Goal: Information Seeking & Learning: Find specific page/section

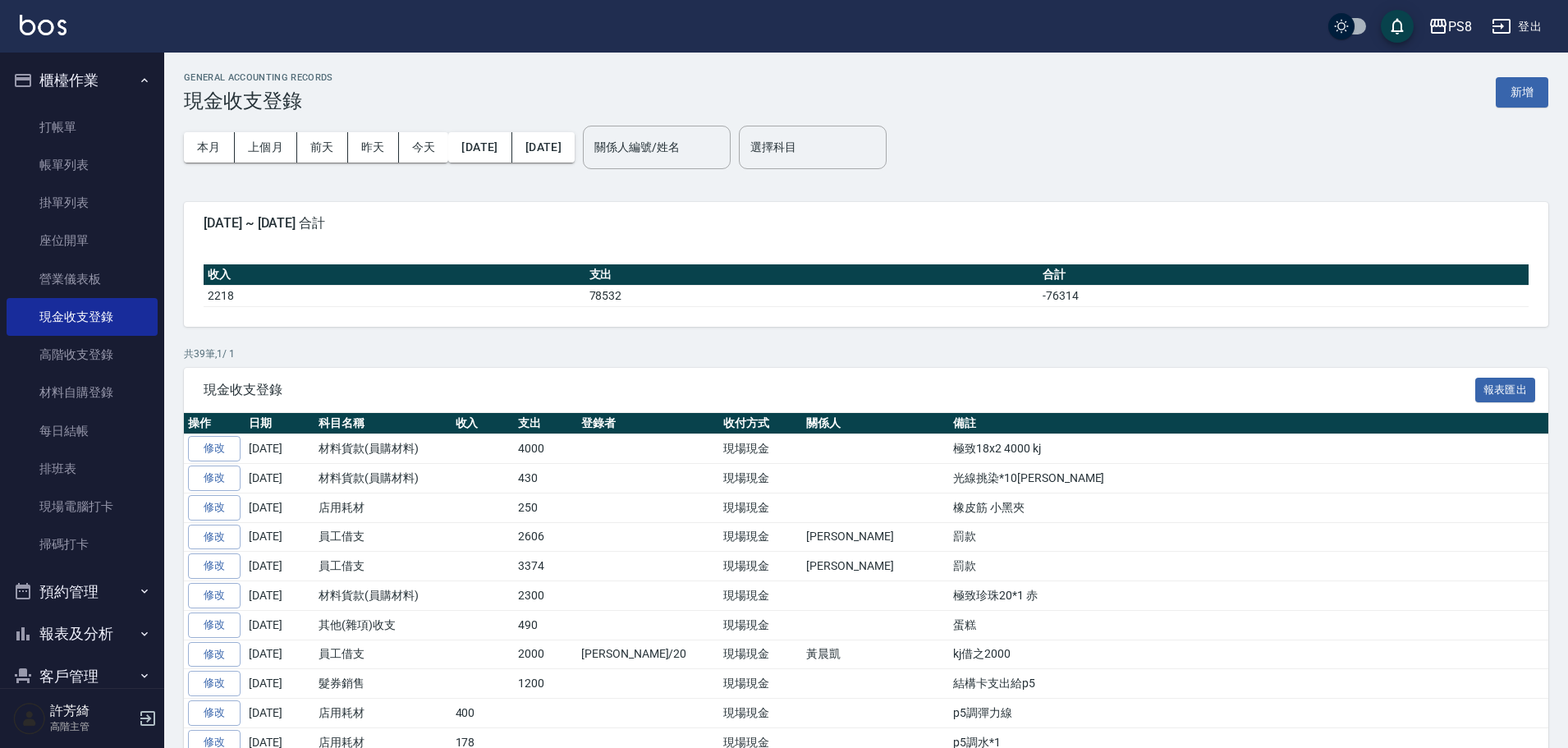
click at [1445, 21] on icon "button" at bounding box center [1439, 26] width 17 height 15
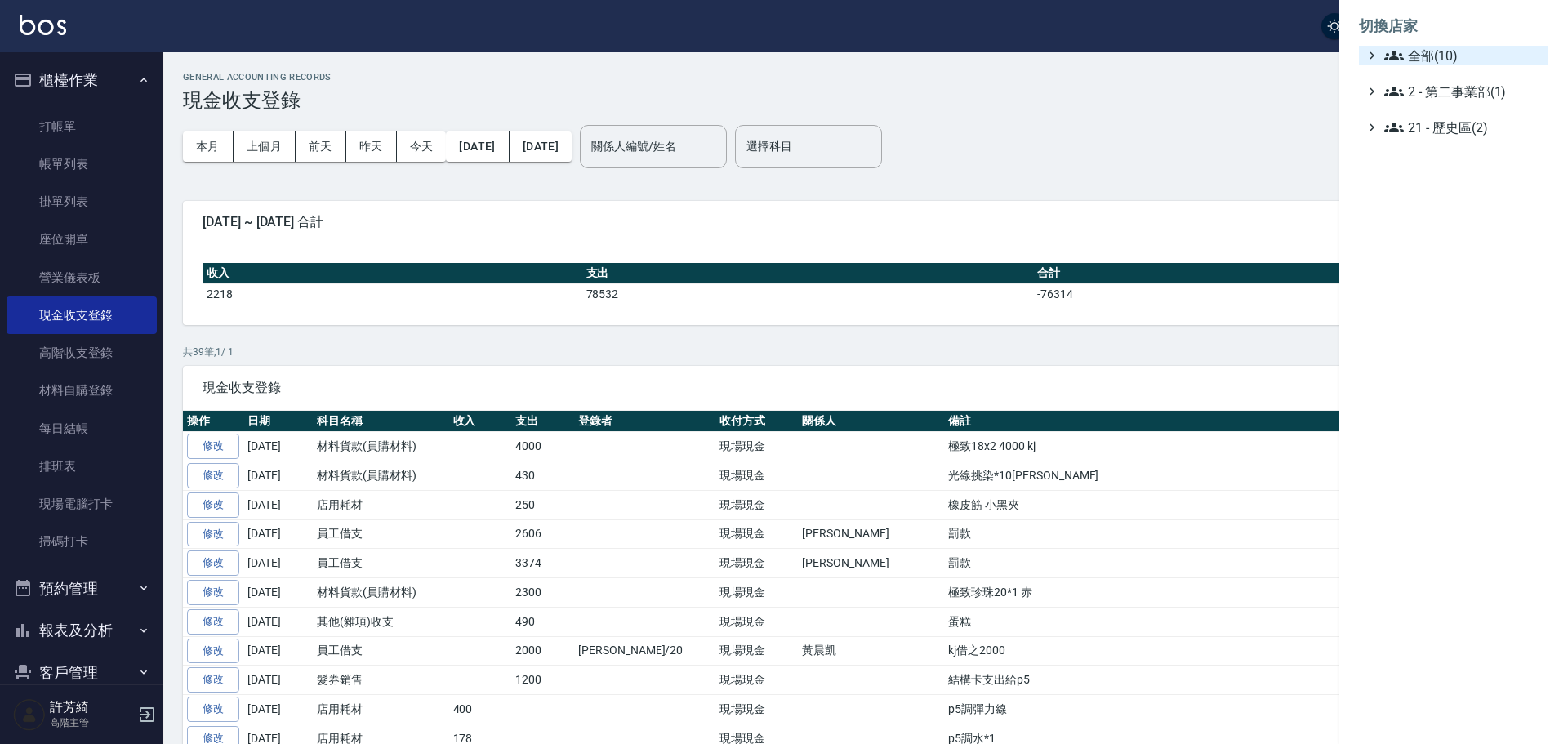
click at [1427, 54] on span "全部(10)" at bounding box center [1463, 55] width 158 height 19
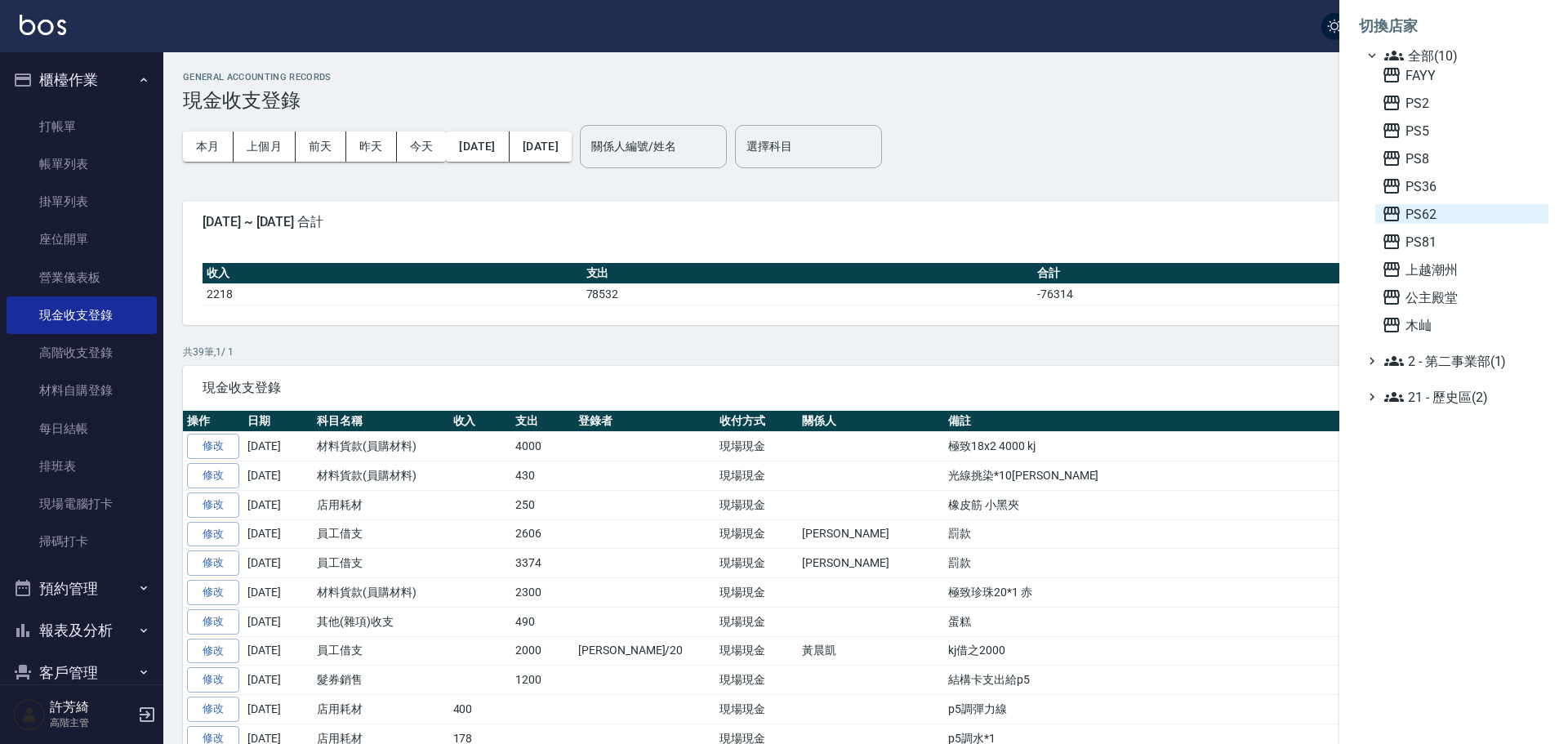
click at [1398, 211] on icon at bounding box center [1391, 213] width 19 height 19
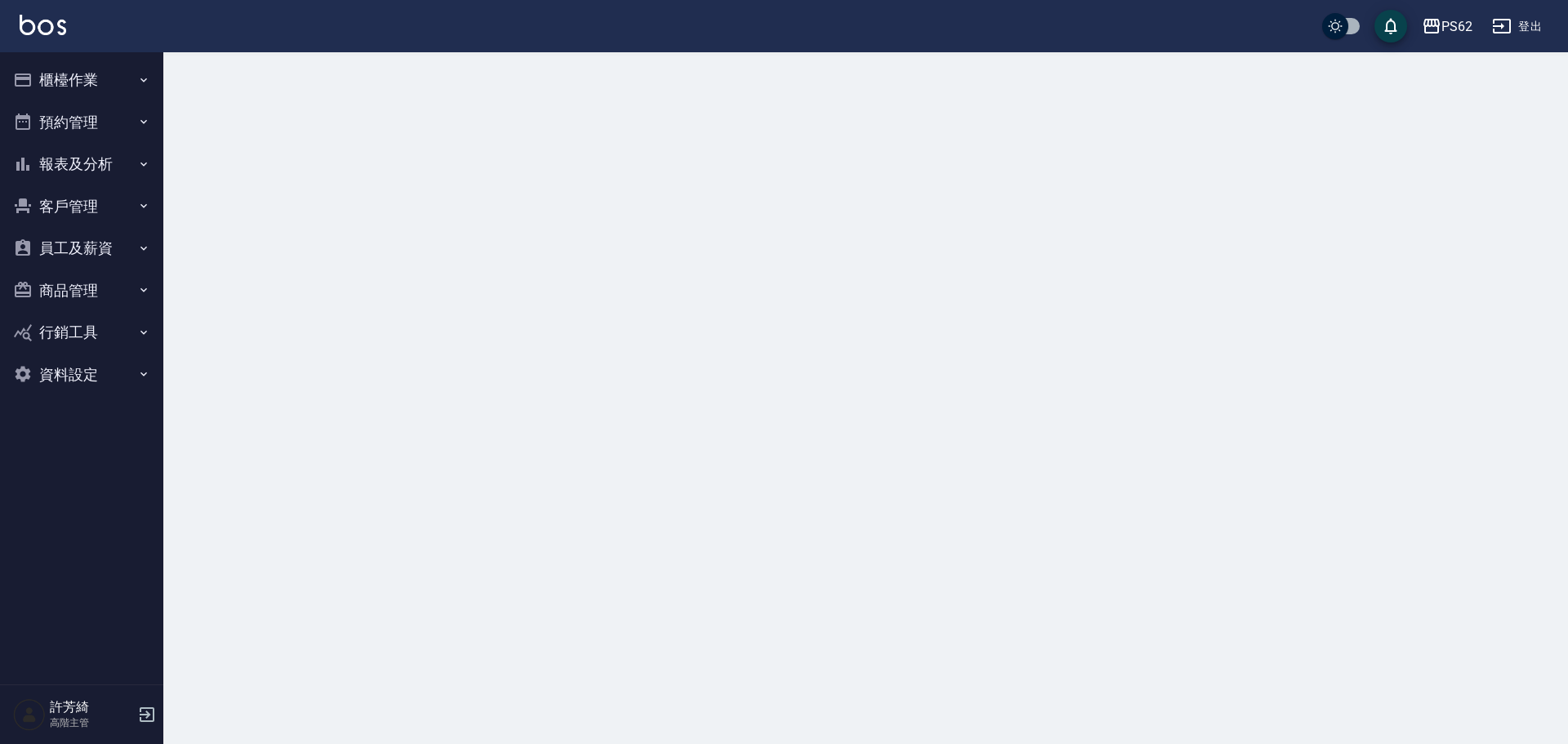
click at [63, 78] on button "櫃檯作業" at bounding box center [82, 79] width 150 height 43
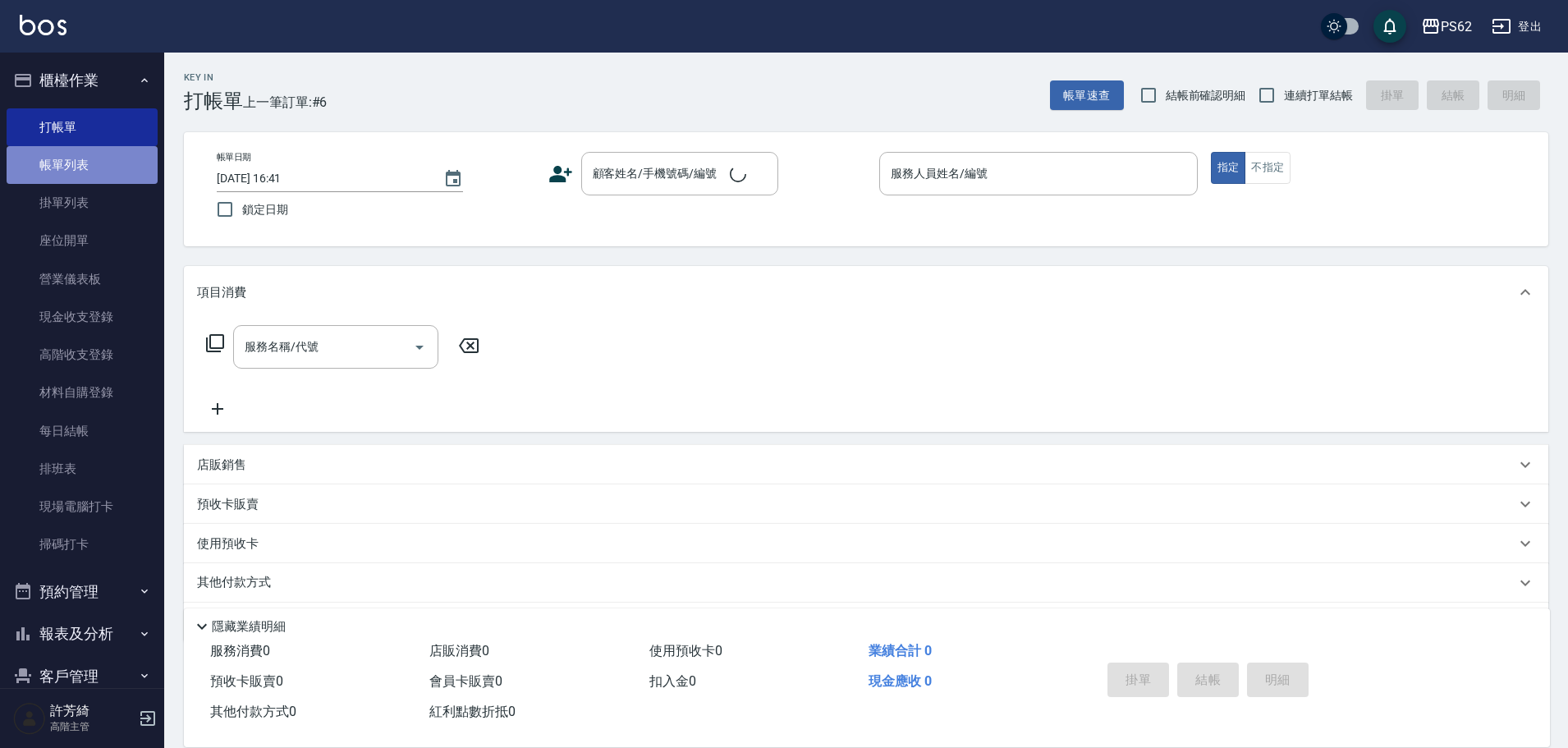
click at [98, 166] on link "帳單列表" at bounding box center [82, 165] width 151 height 38
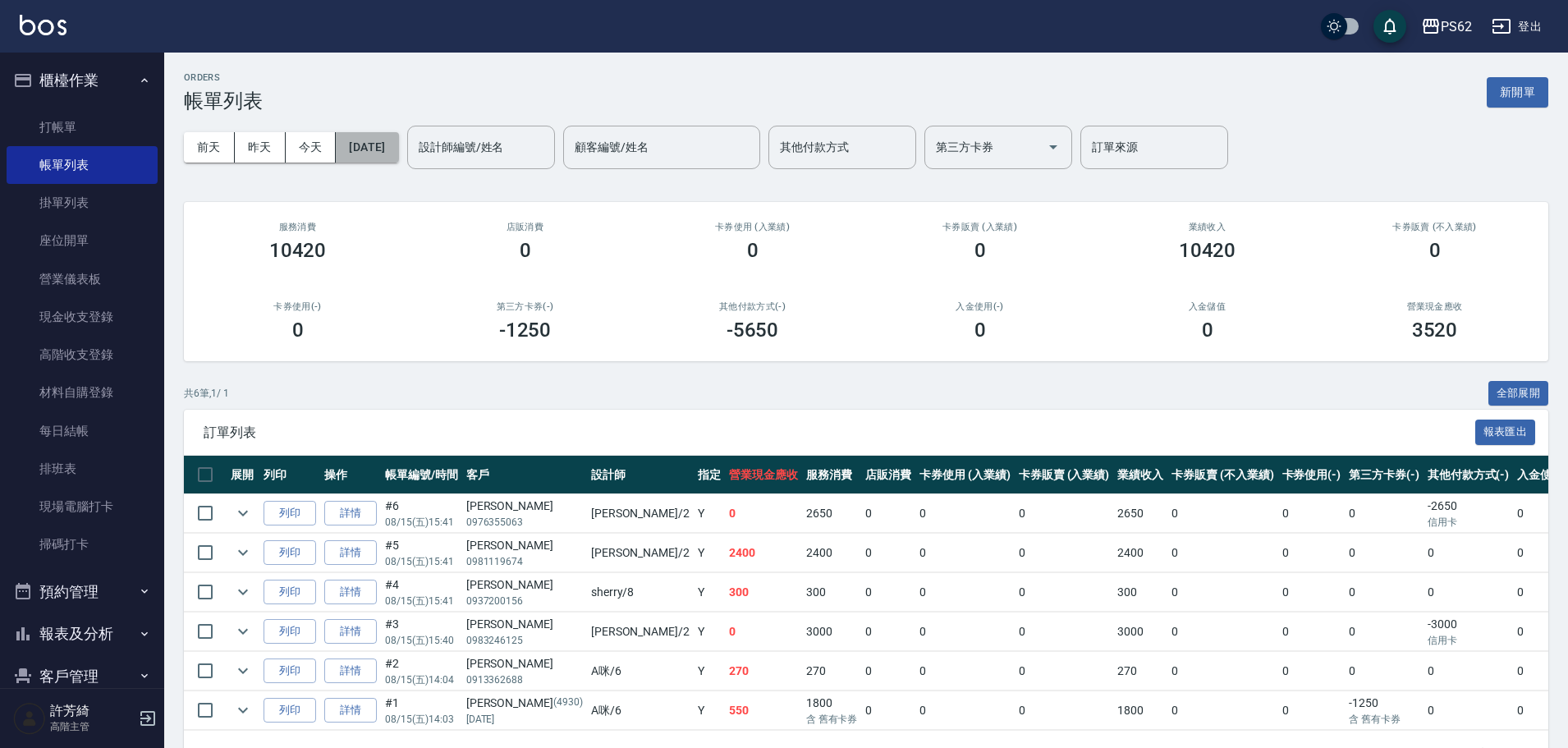
click at [398, 157] on button "[DATE]" at bounding box center [367, 147] width 62 height 30
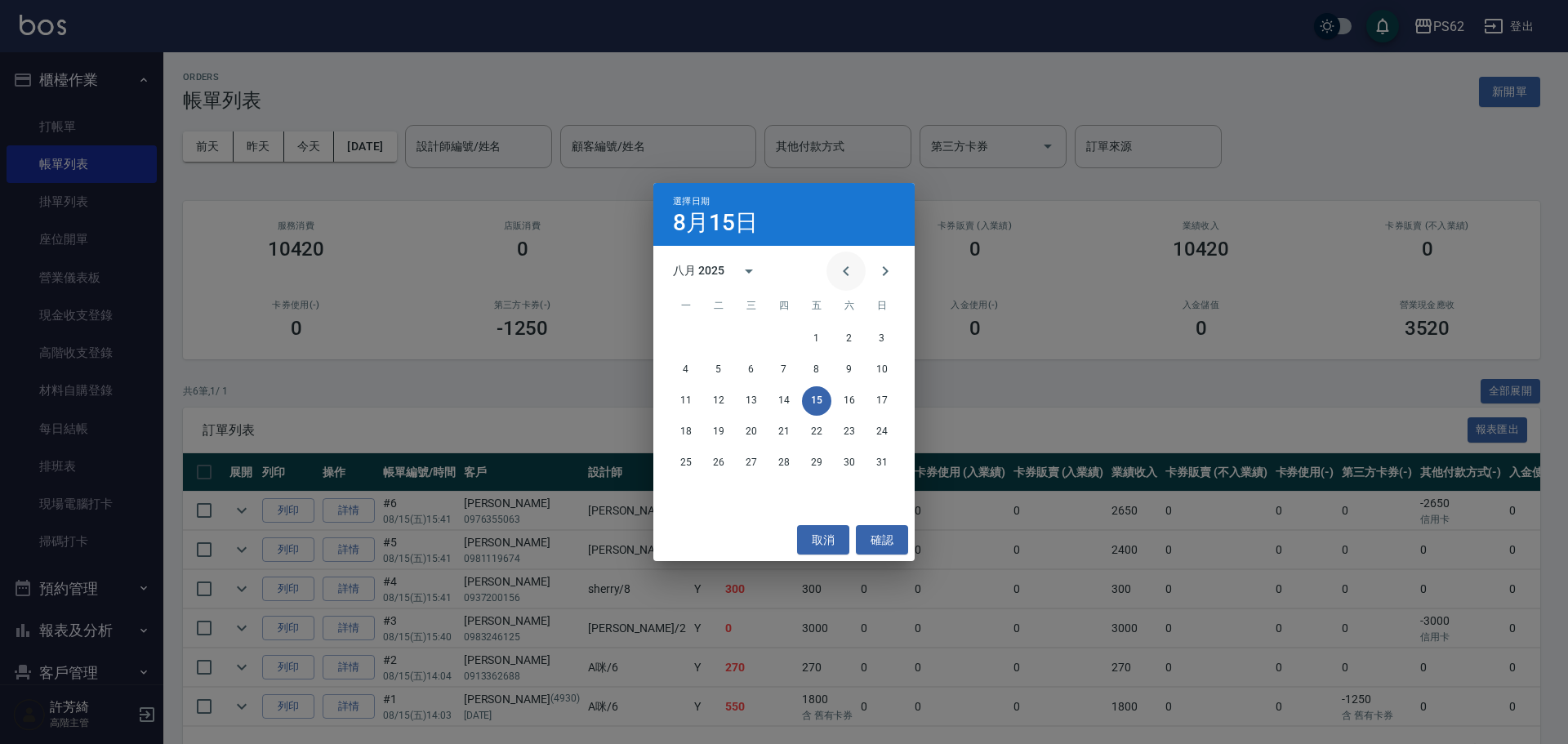
click at [837, 270] on icon "Previous month" at bounding box center [845, 271] width 19 height 19
click at [816, 431] on button "25" at bounding box center [816, 432] width 29 height 29
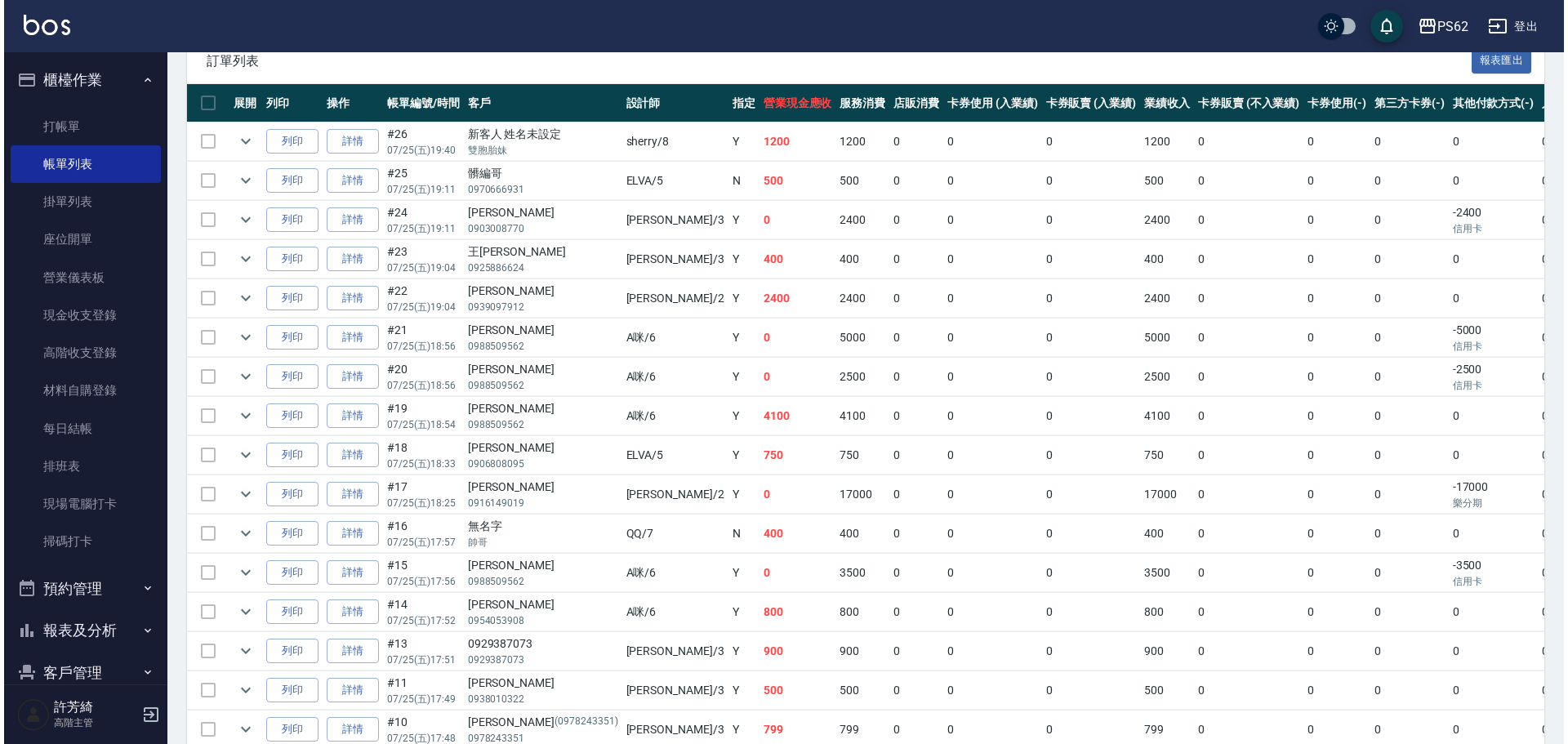
scroll to position [408, 0]
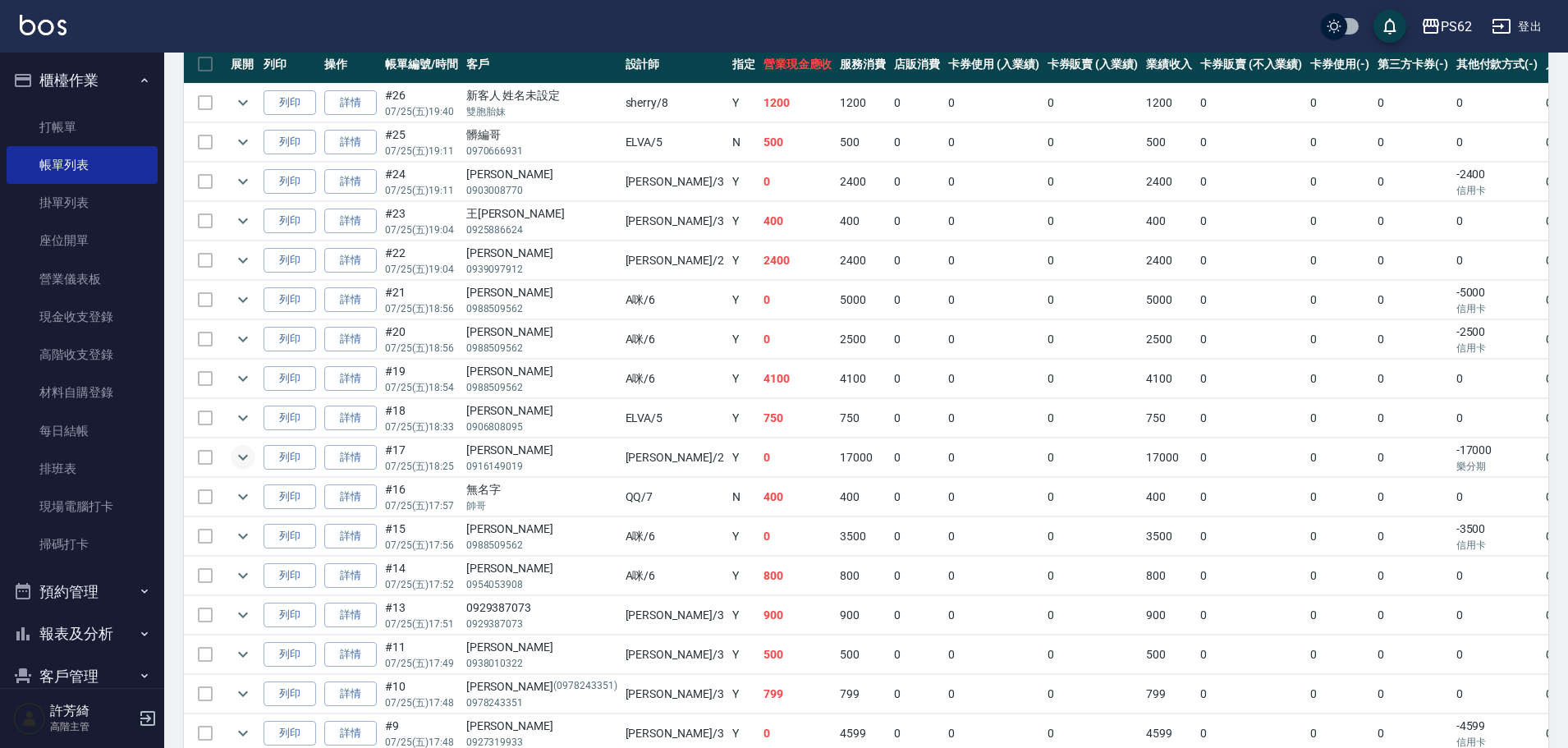
click at [246, 455] on icon "expand row" at bounding box center [243, 457] width 19 height 19
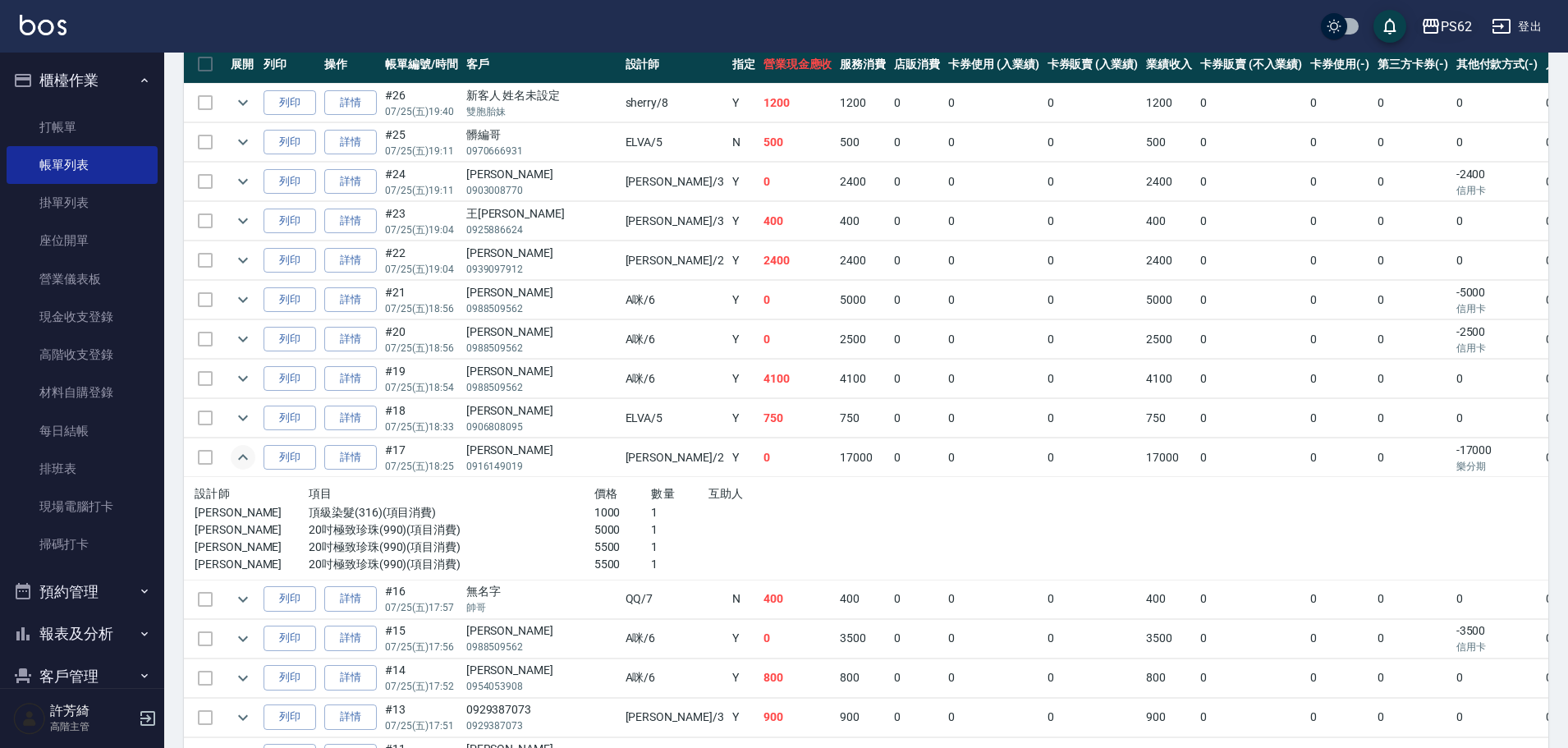
click at [1451, 32] on div "PS62" at bounding box center [1456, 27] width 31 height 20
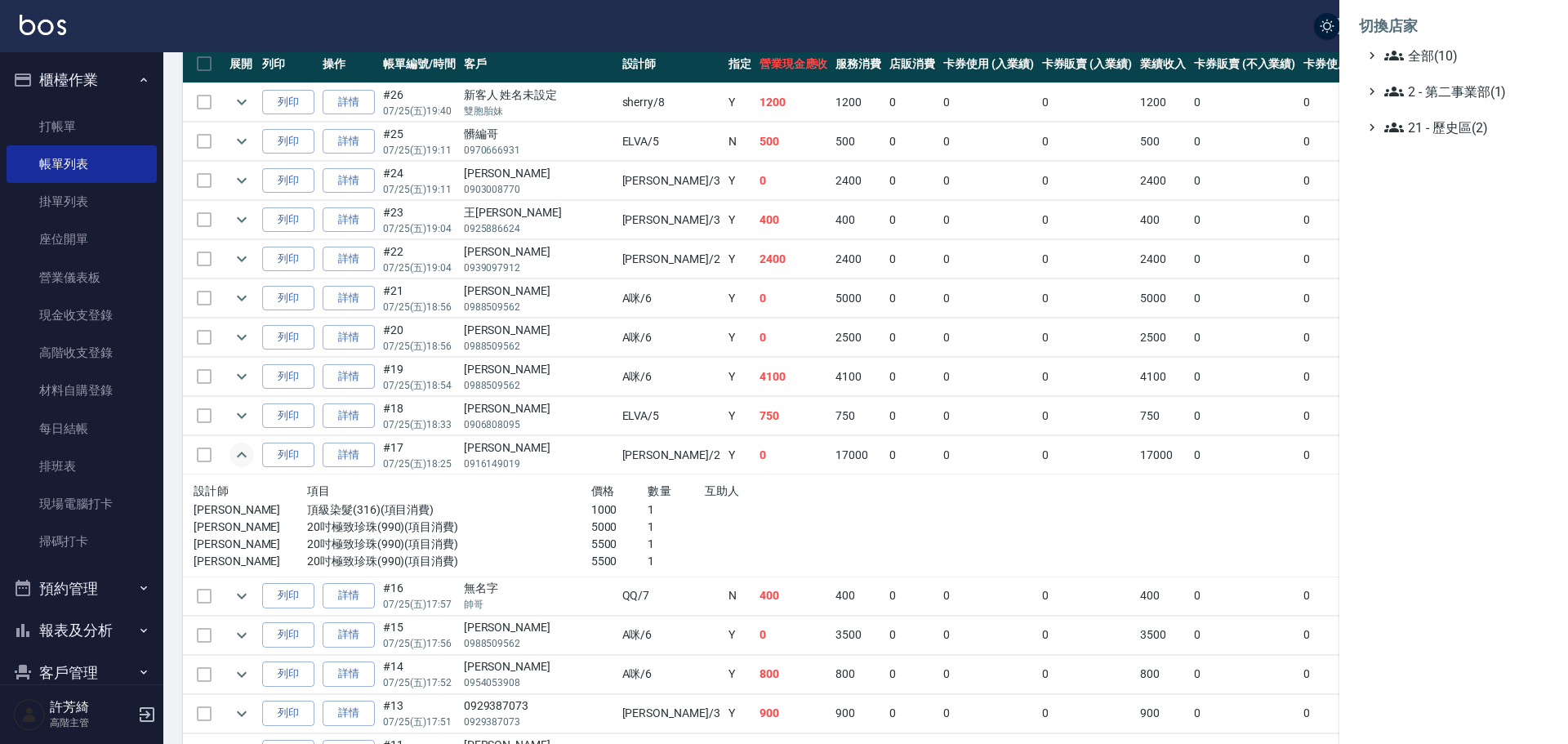
click at [1443, 67] on ul "全部(10) 2 - 第二事業部(1) 21 - 歷史區(2)" at bounding box center [1454, 91] width 190 height 91
click at [1432, 47] on span "全部(10)" at bounding box center [1463, 55] width 158 height 19
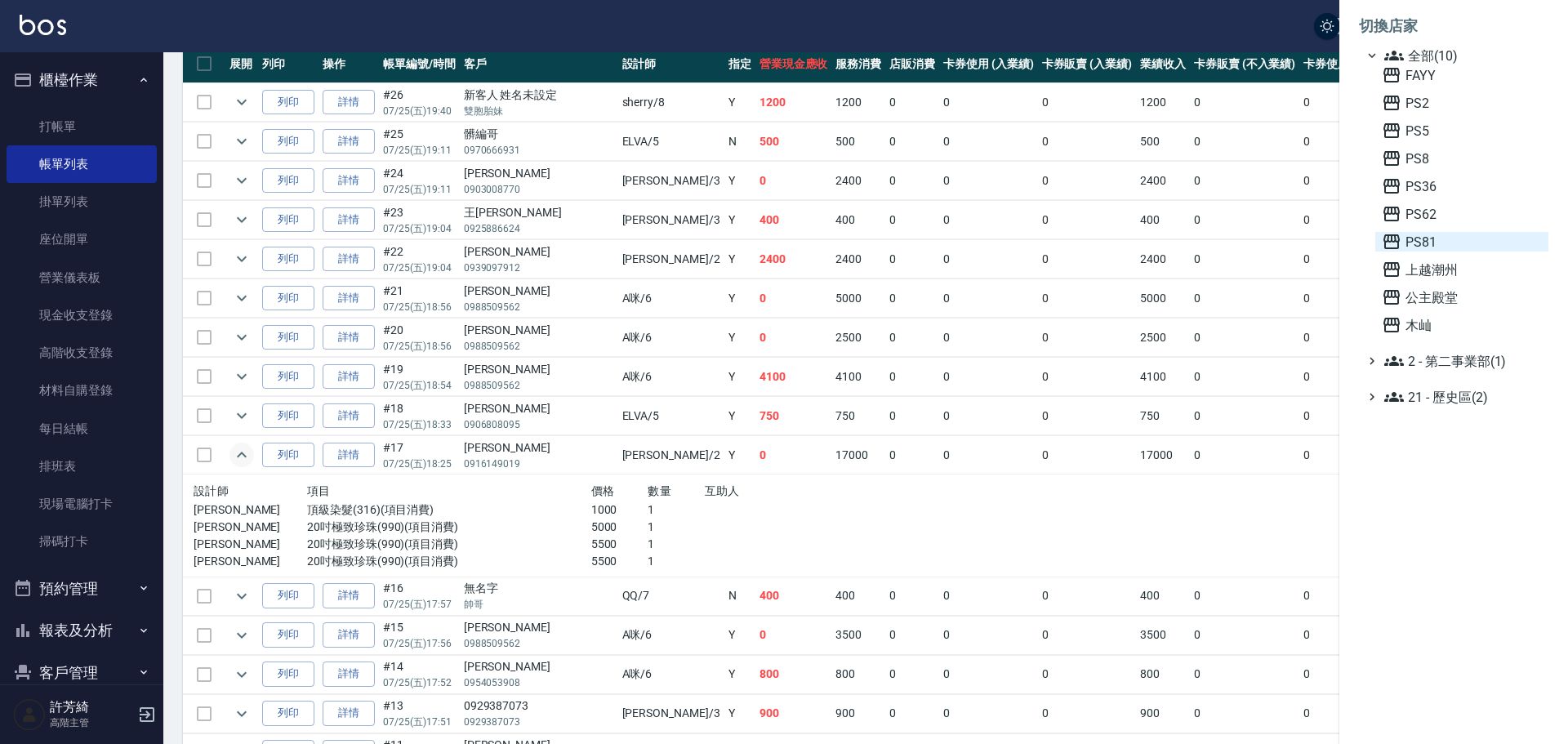
click at [1428, 236] on span "PS81" at bounding box center [1462, 241] width 160 height 19
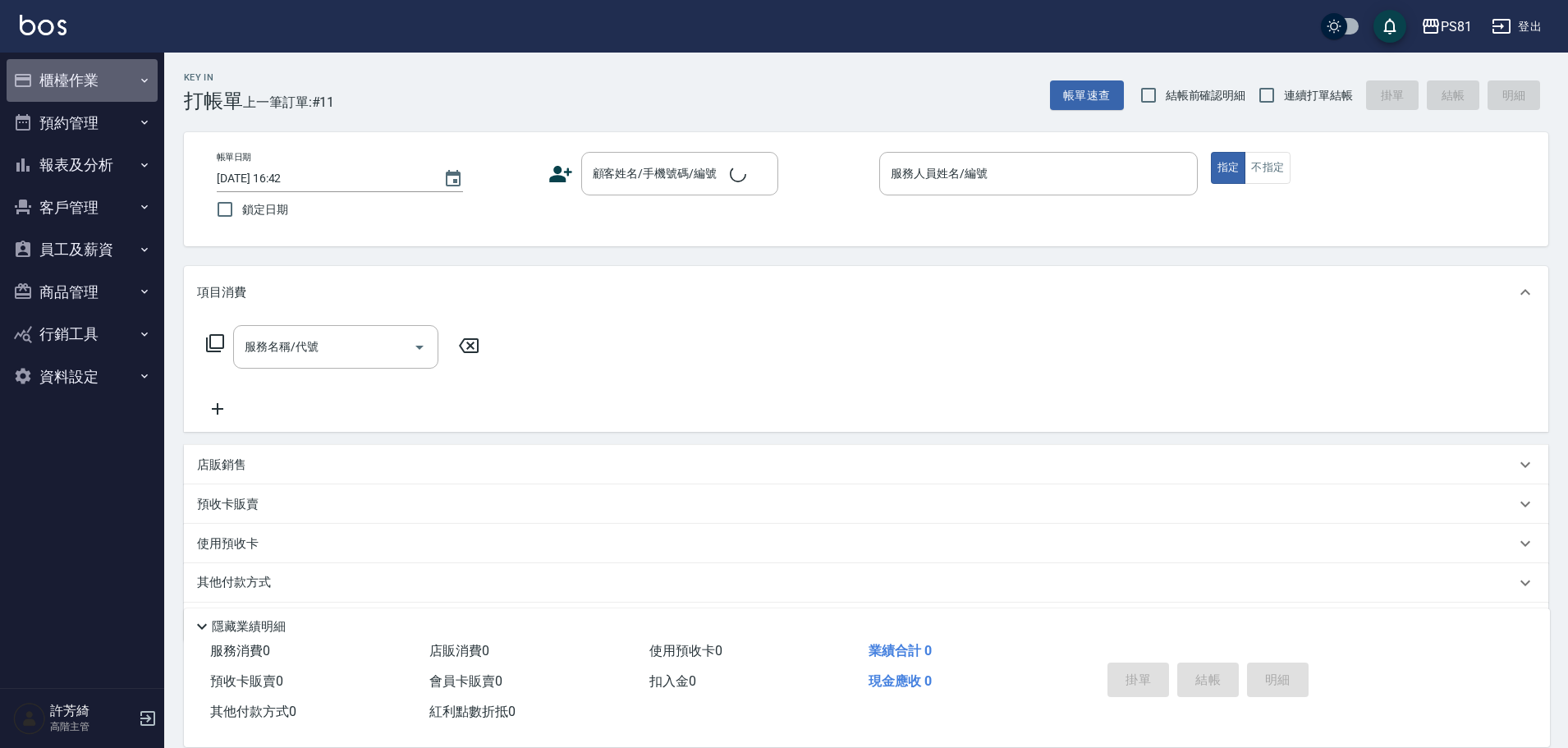
click at [81, 76] on button "櫃檯作業" at bounding box center [82, 80] width 151 height 43
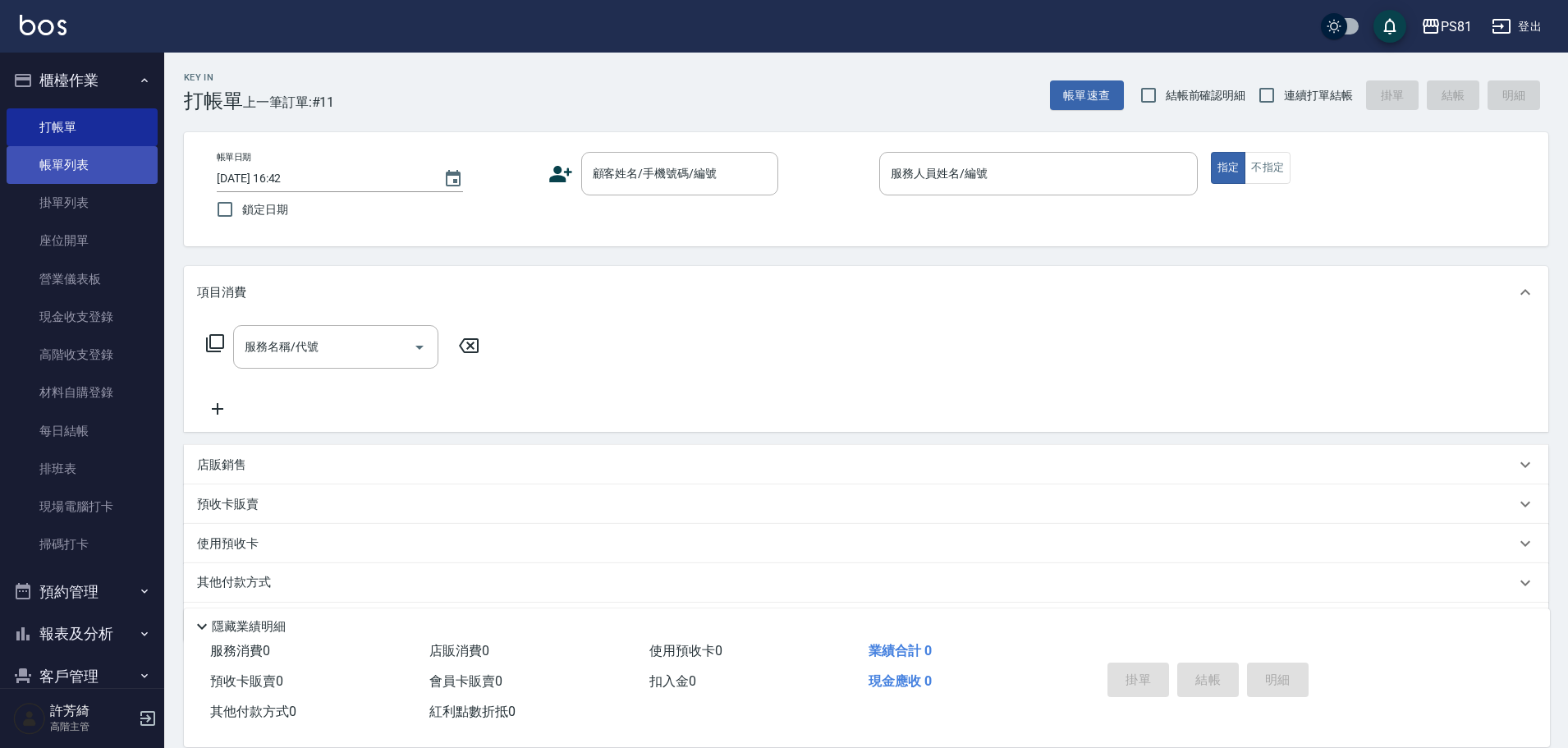
click at [90, 165] on link "帳單列表" at bounding box center [82, 165] width 151 height 38
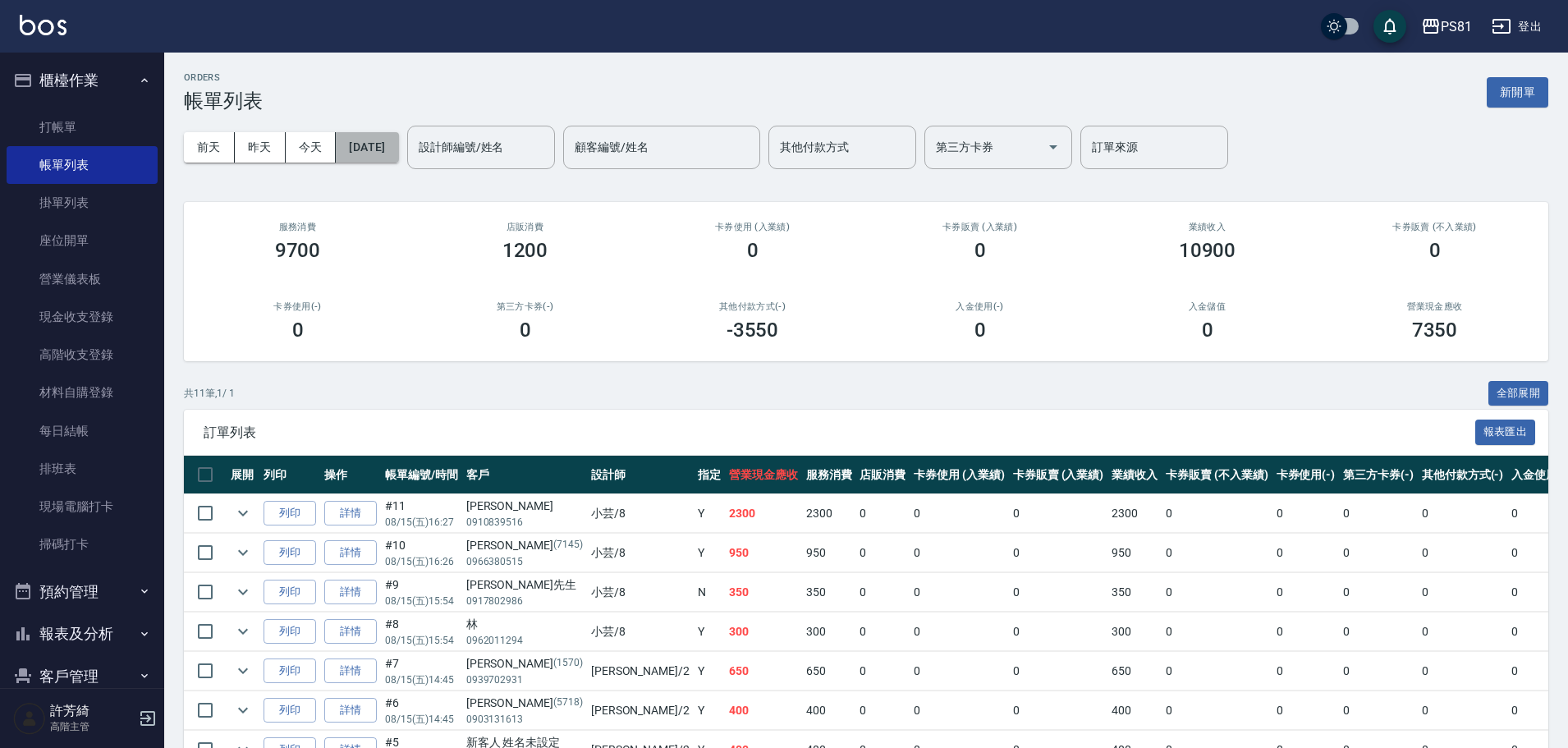
click at [392, 139] on button "[DATE]" at bounding box center [367, 147] width 62 height 30
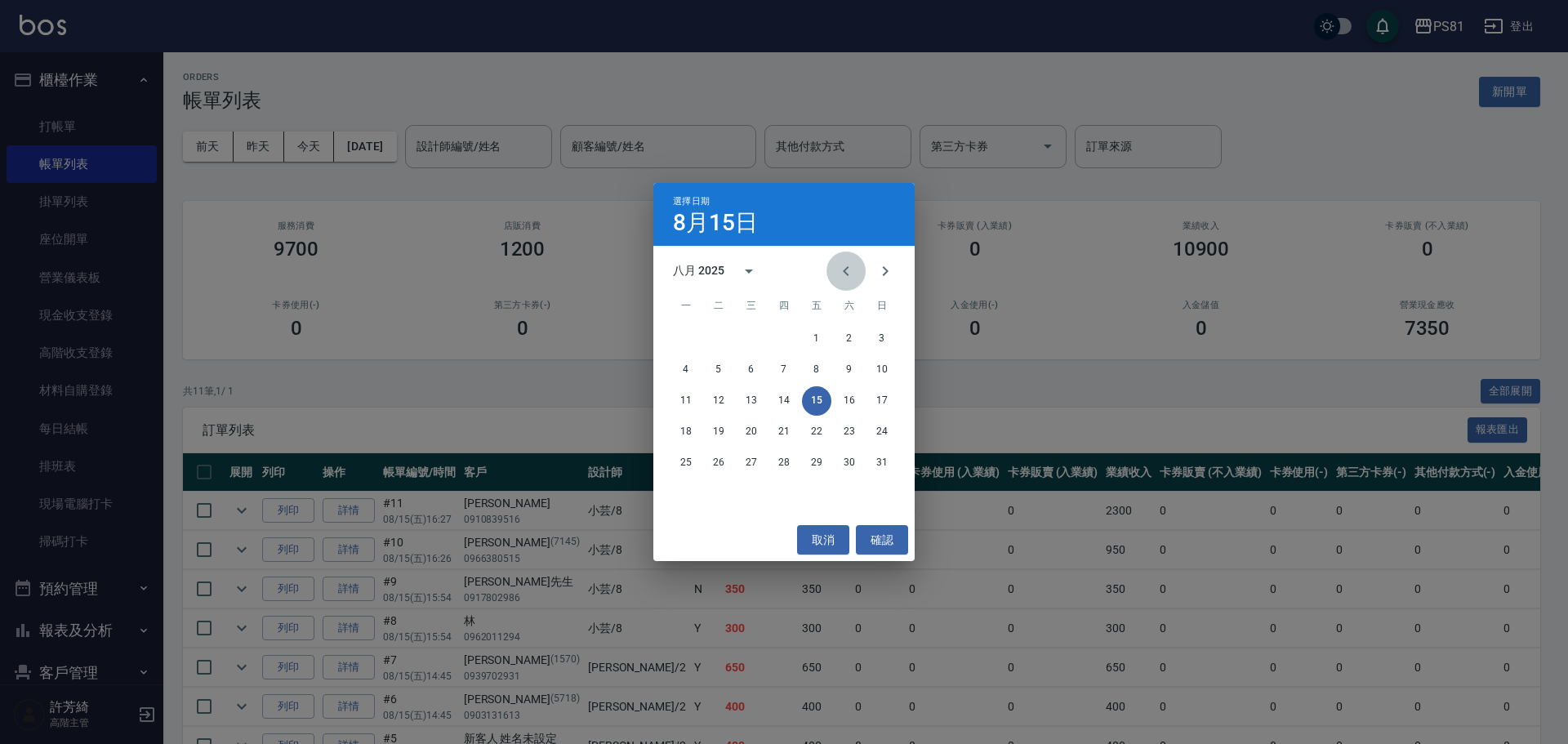
click at [842, 268] on icon "Previous month" at bounding box center [845, 271] width 19 height 19
click at [812, 364] on button "11" at bounding box center [816, 369] width 29 height 29
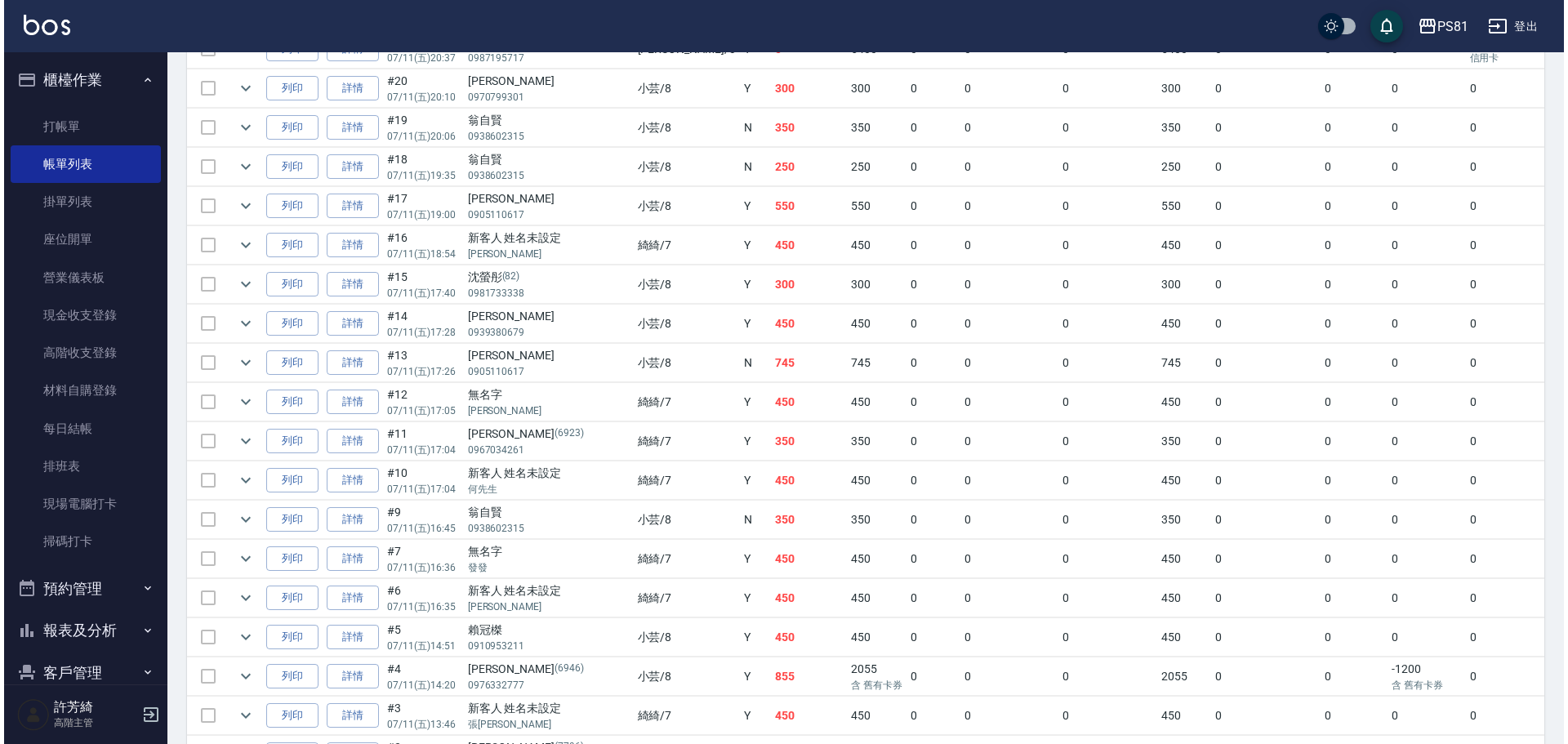
scroll to position [1470, 0]
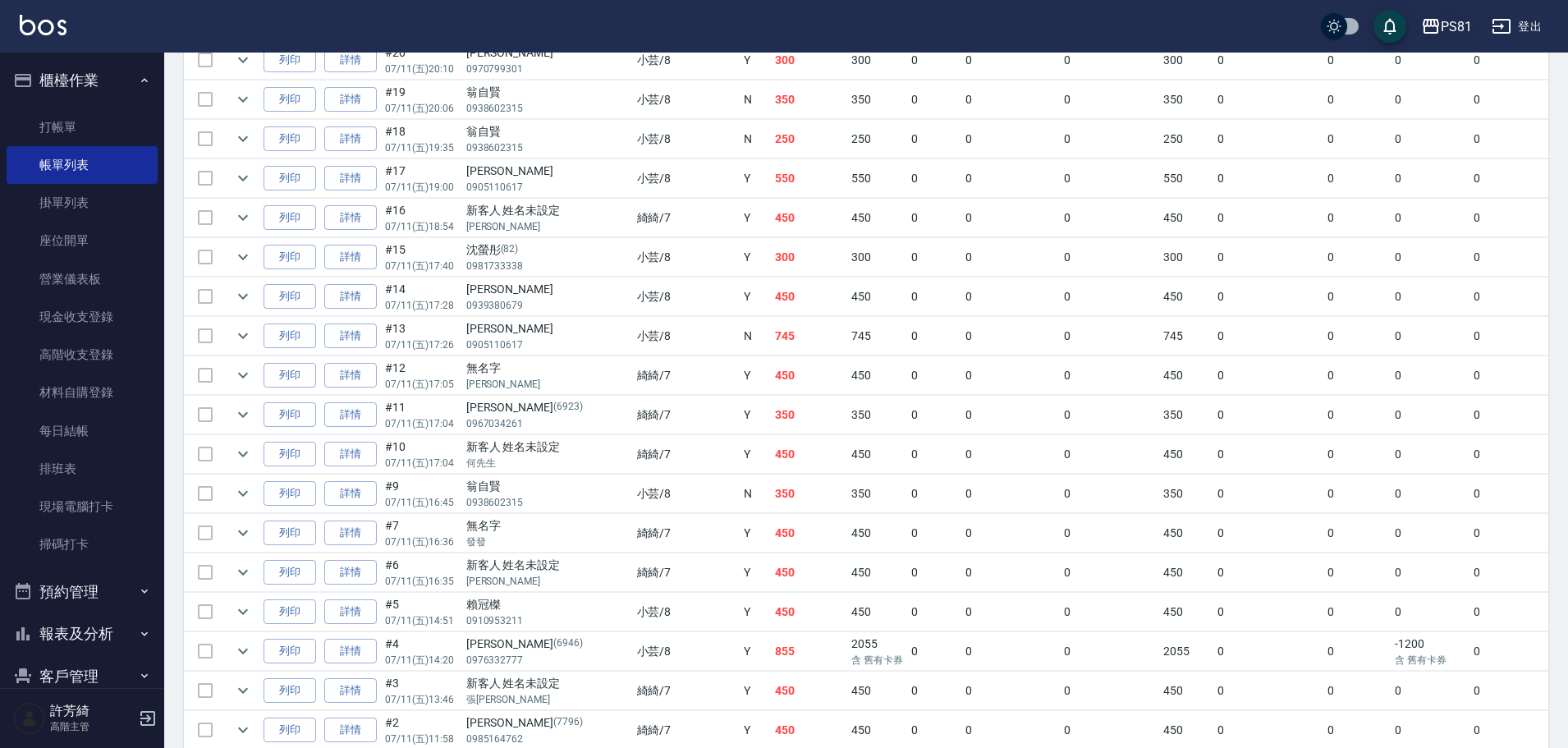
click at [1460, 24] on div "PS81" at bounding box center [1456, 27] width 31 height 20
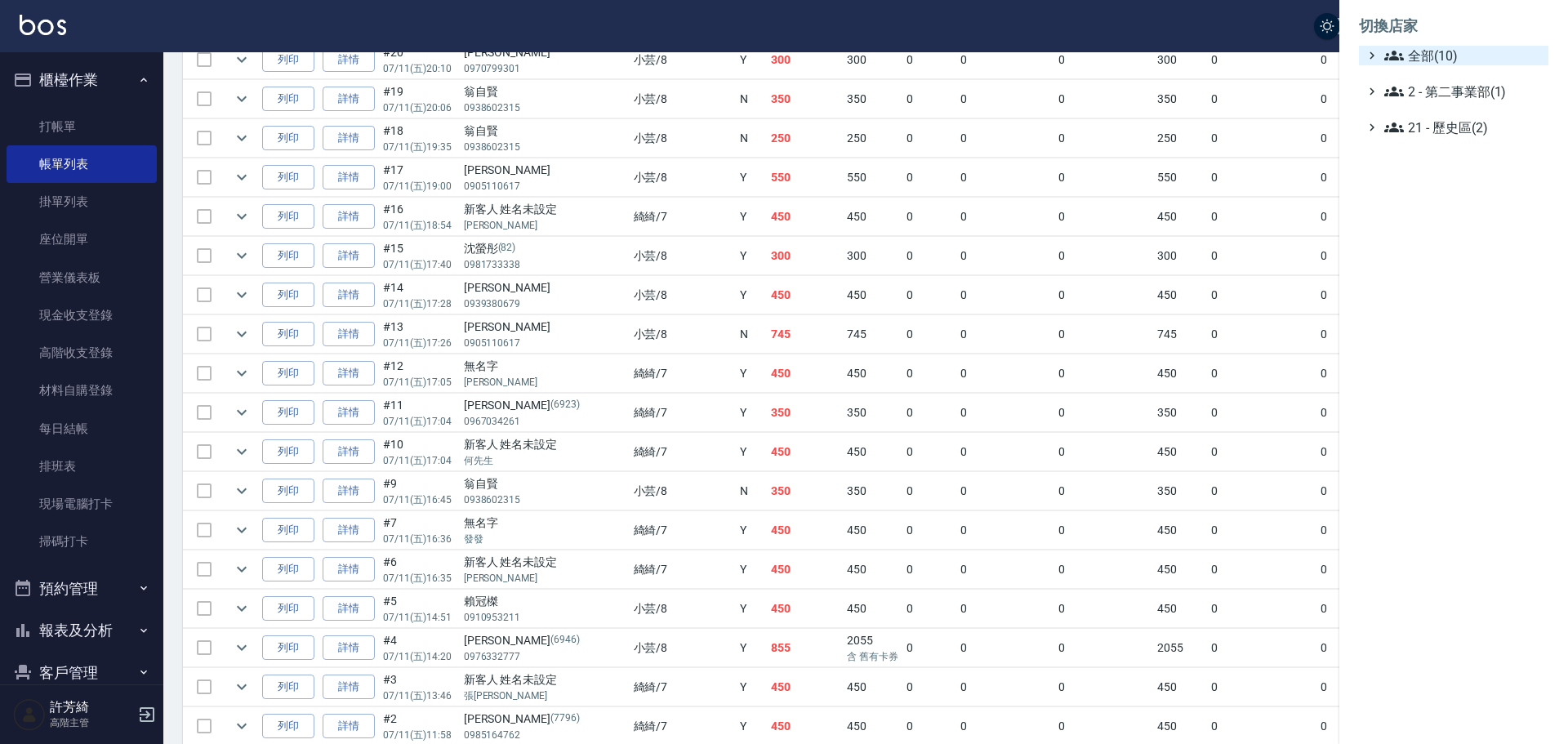
click at [1432, 55] on span "全部(10)" at bounding box center [1463, 55] width 158 height 19
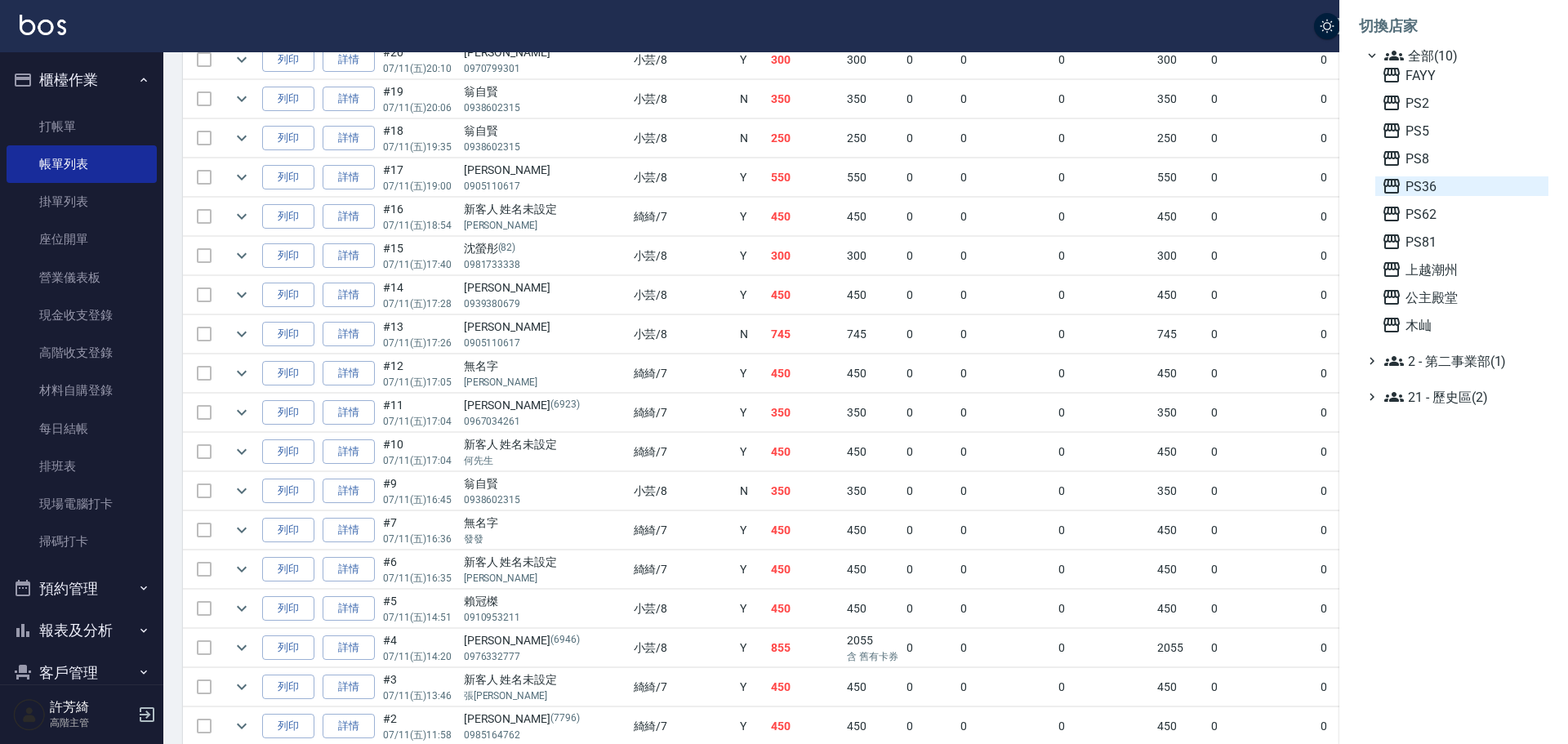
click at [1430, 195] on span "PS36" at bounding box center [1462, 185] width 160 height 19
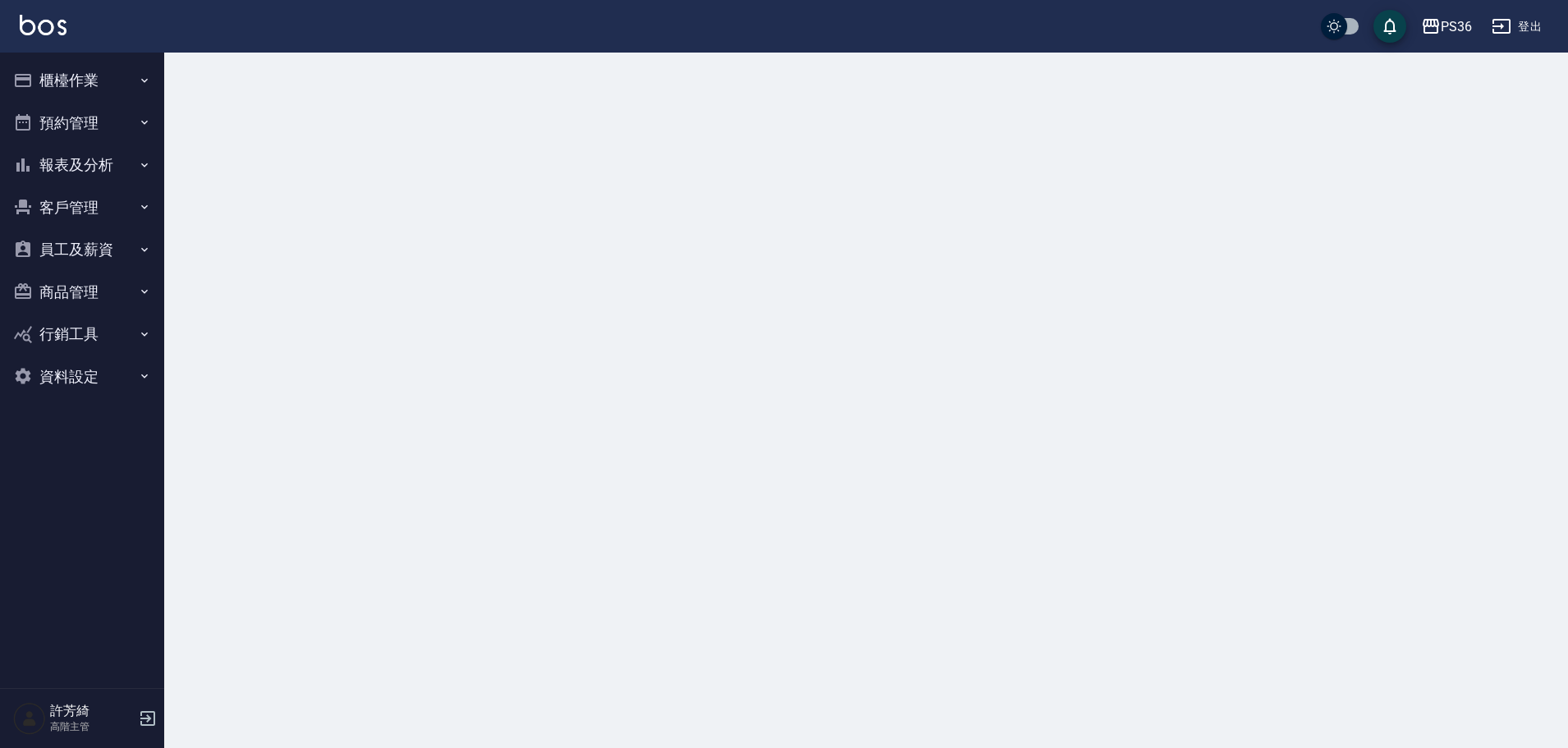
click at [59, 71] on button "櫃檯作業" at bounding box center [82, 80] width 151 height 43
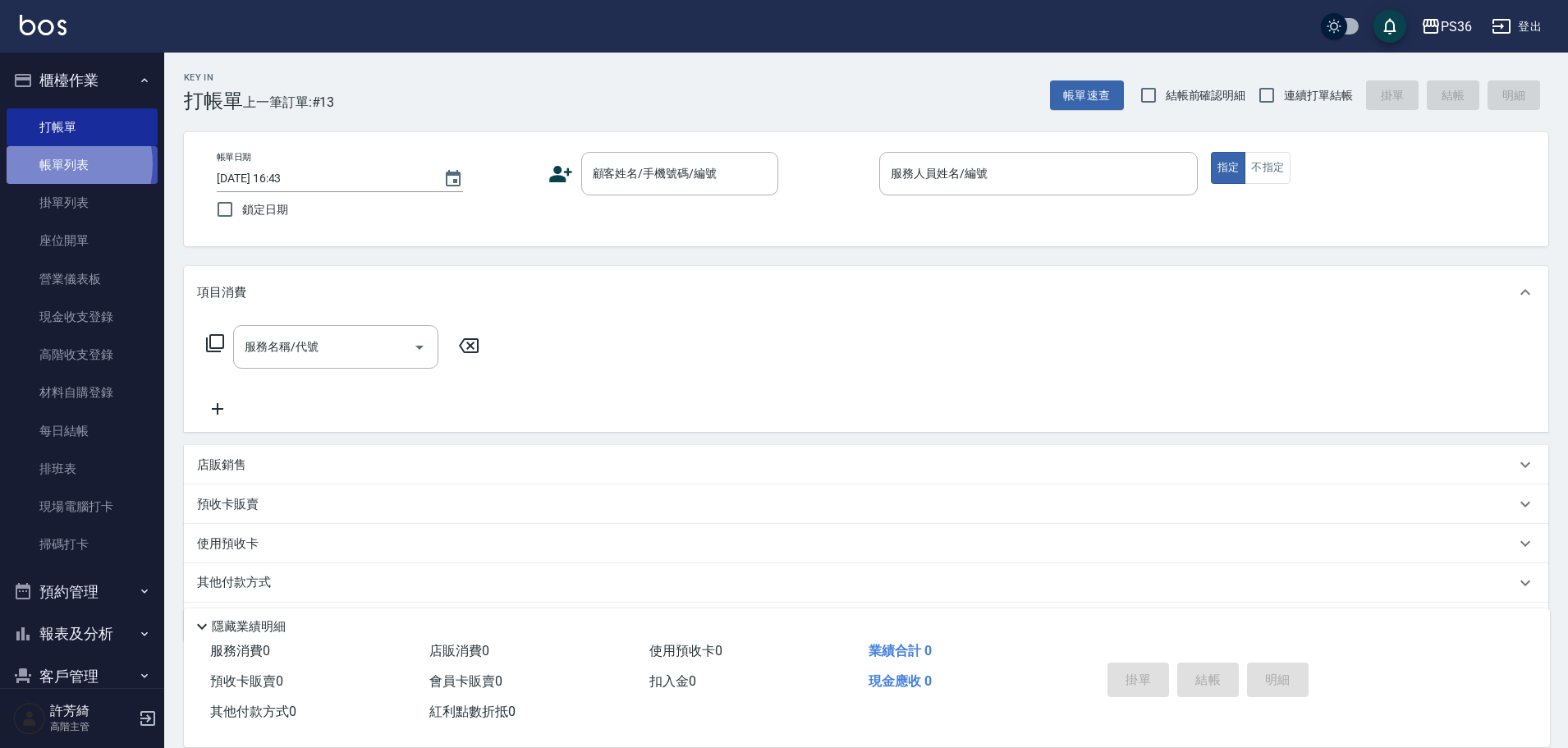
click at [52, 165] on link "帳單列表" at bounding box center [82, 165] width 151 height 38
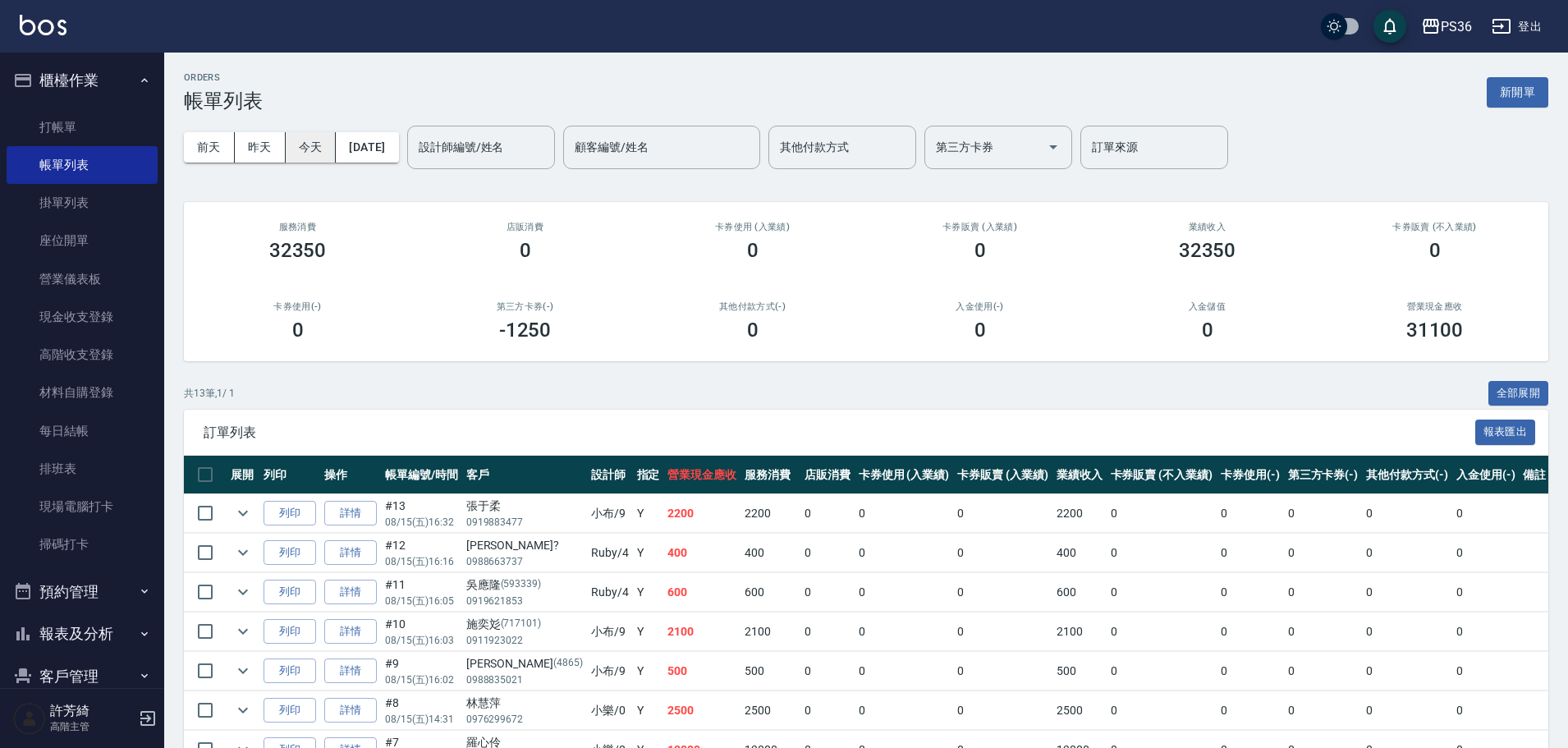
click at [306, 132] on button "今天" at bounding box center [311, 147] width 51 height 30
click at [366, 142] on button "[DATE]" at bounding box center [367, 147] width 62 height 30
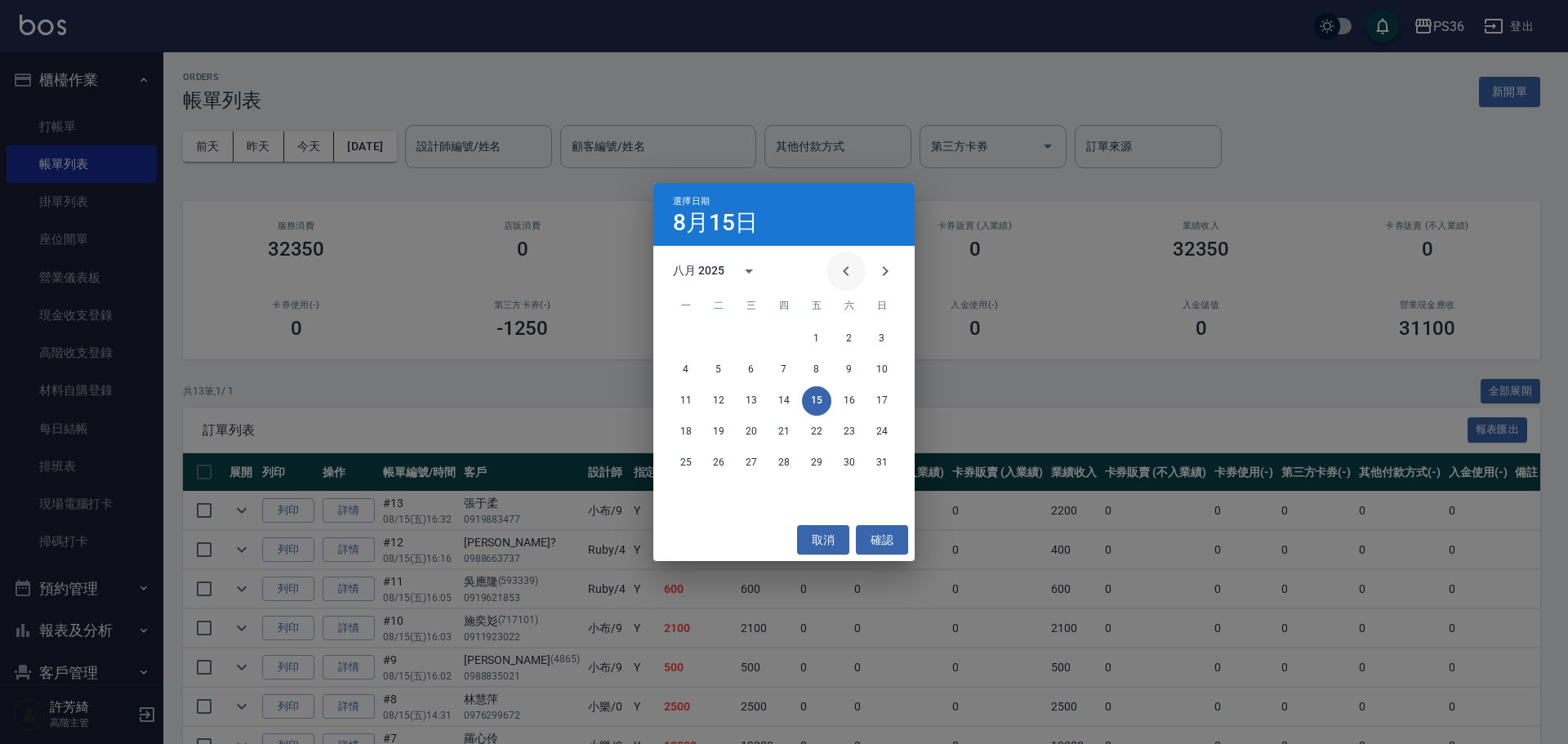
click at [854, 276] on icon "Previous month" at bounding box center [845, 271] width 19 height 19
click at [716, 429] on button "22" at bounding box center [718, 432] width 29 height 29
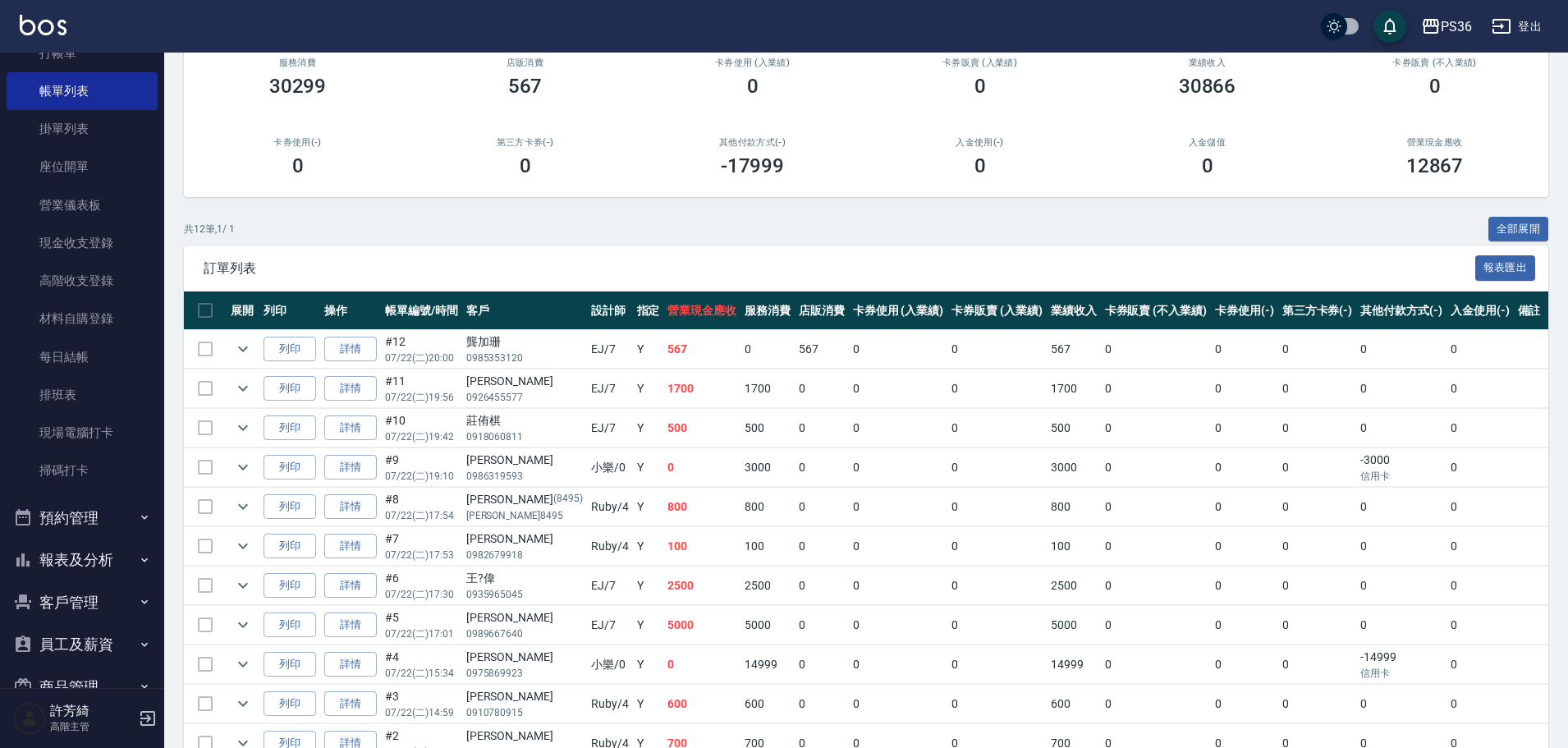
scroll to position [165, 0]
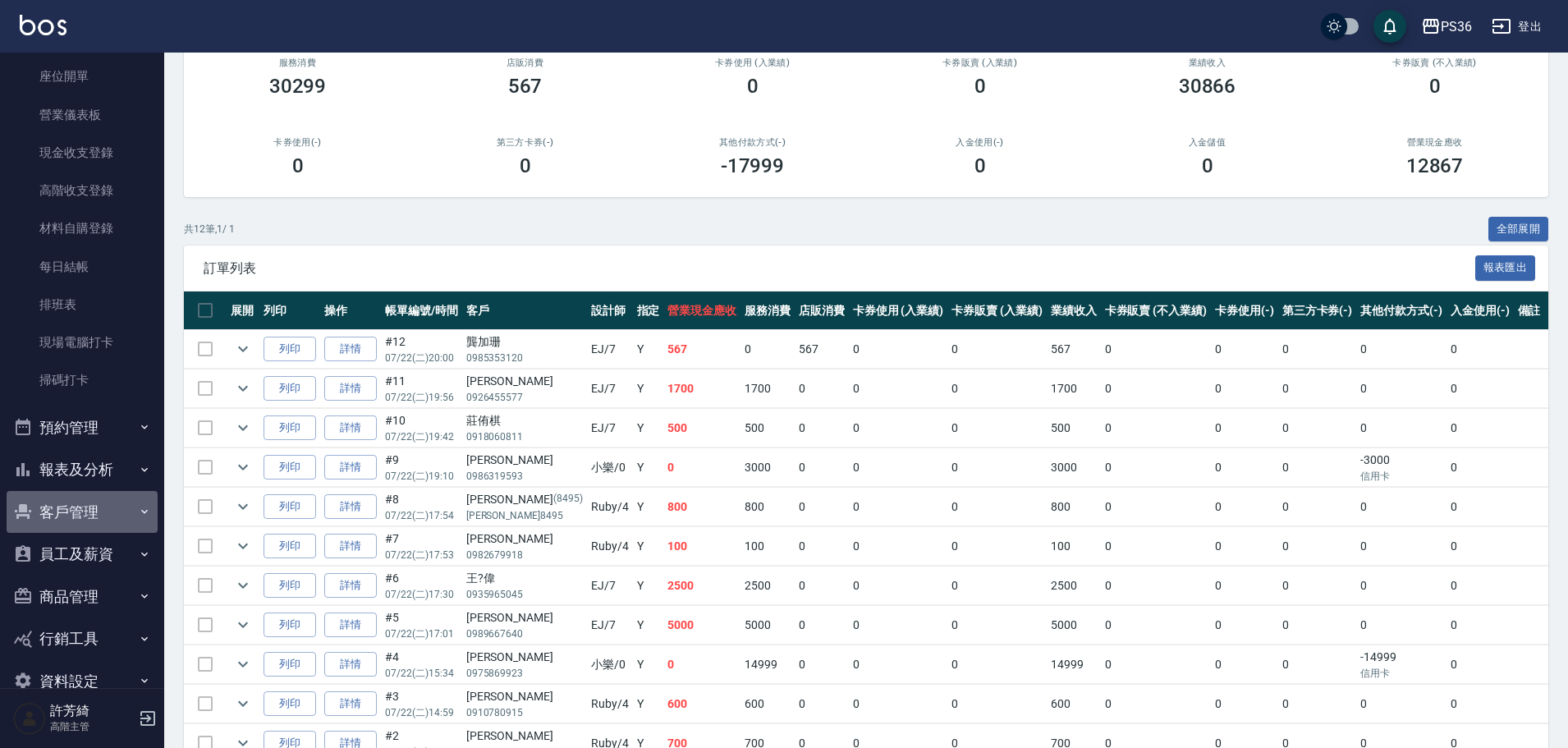
click at [89, 504] on button "客戶管理" at bounding box center [82, 512] width 151 height 43
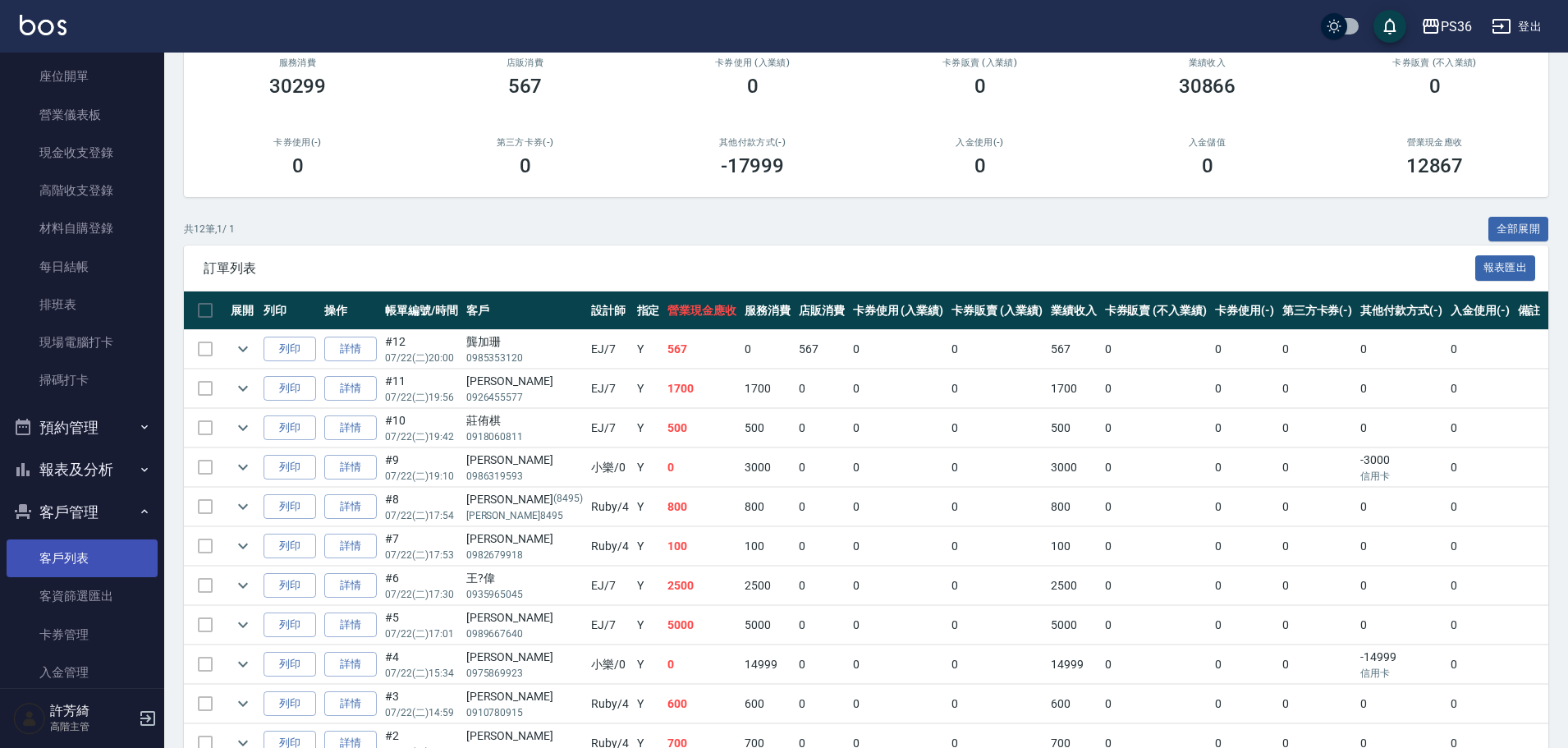
click at [81, 552] on link "客戶列表" at bounding box center [82, 557] width 151 height 38
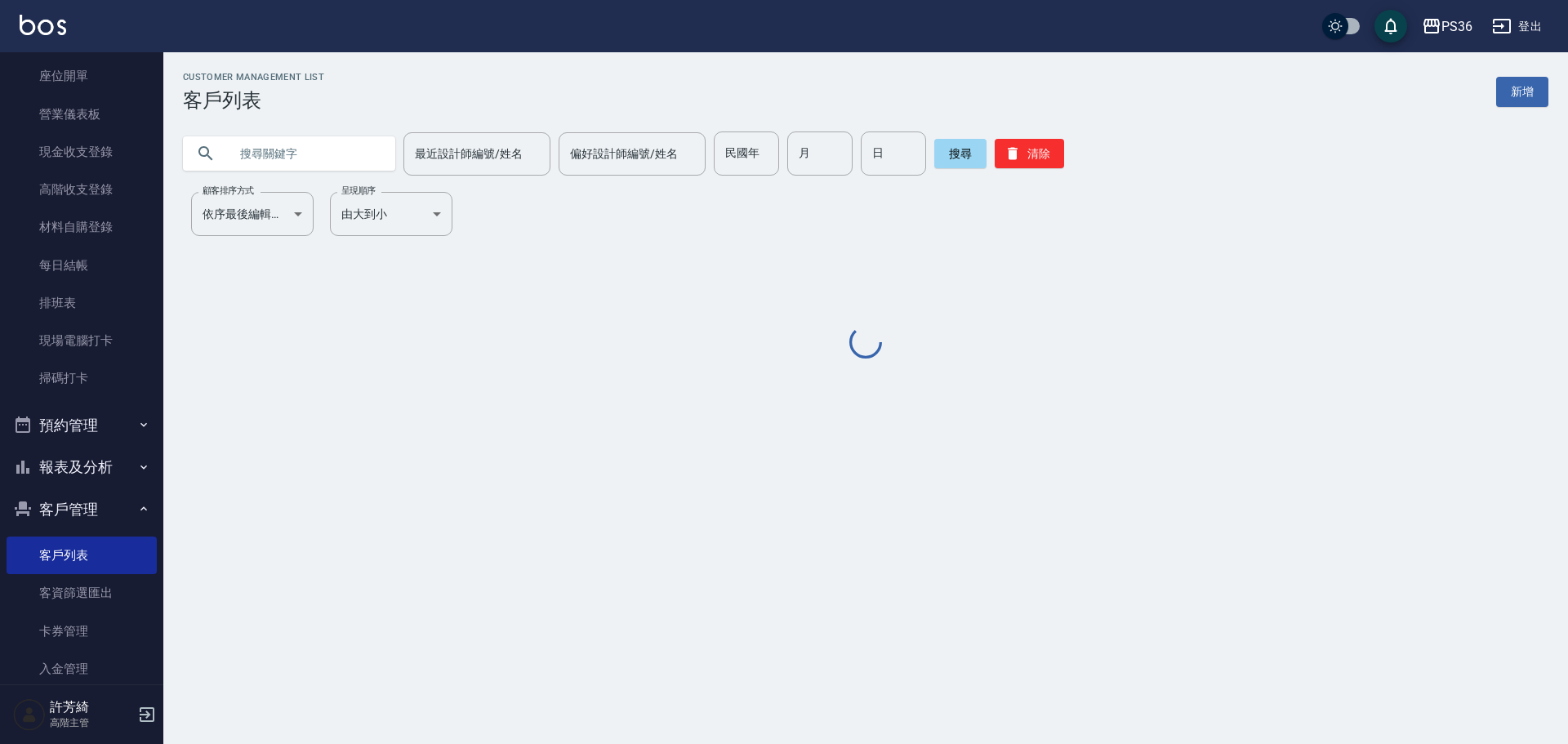
click at [293, 158] on input "text" at bounding box center [306, 153] width 154 height 44
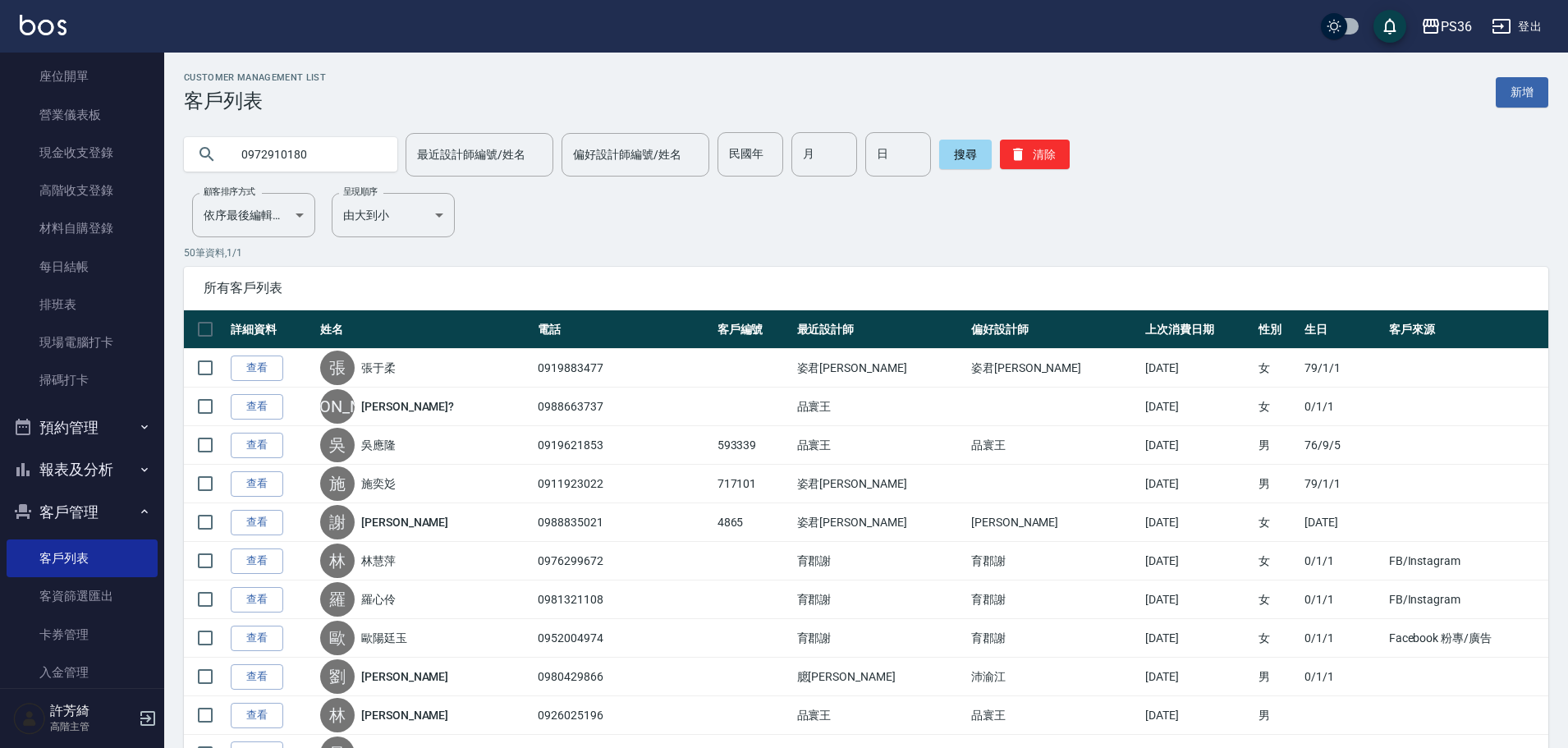
type input "0972910180"
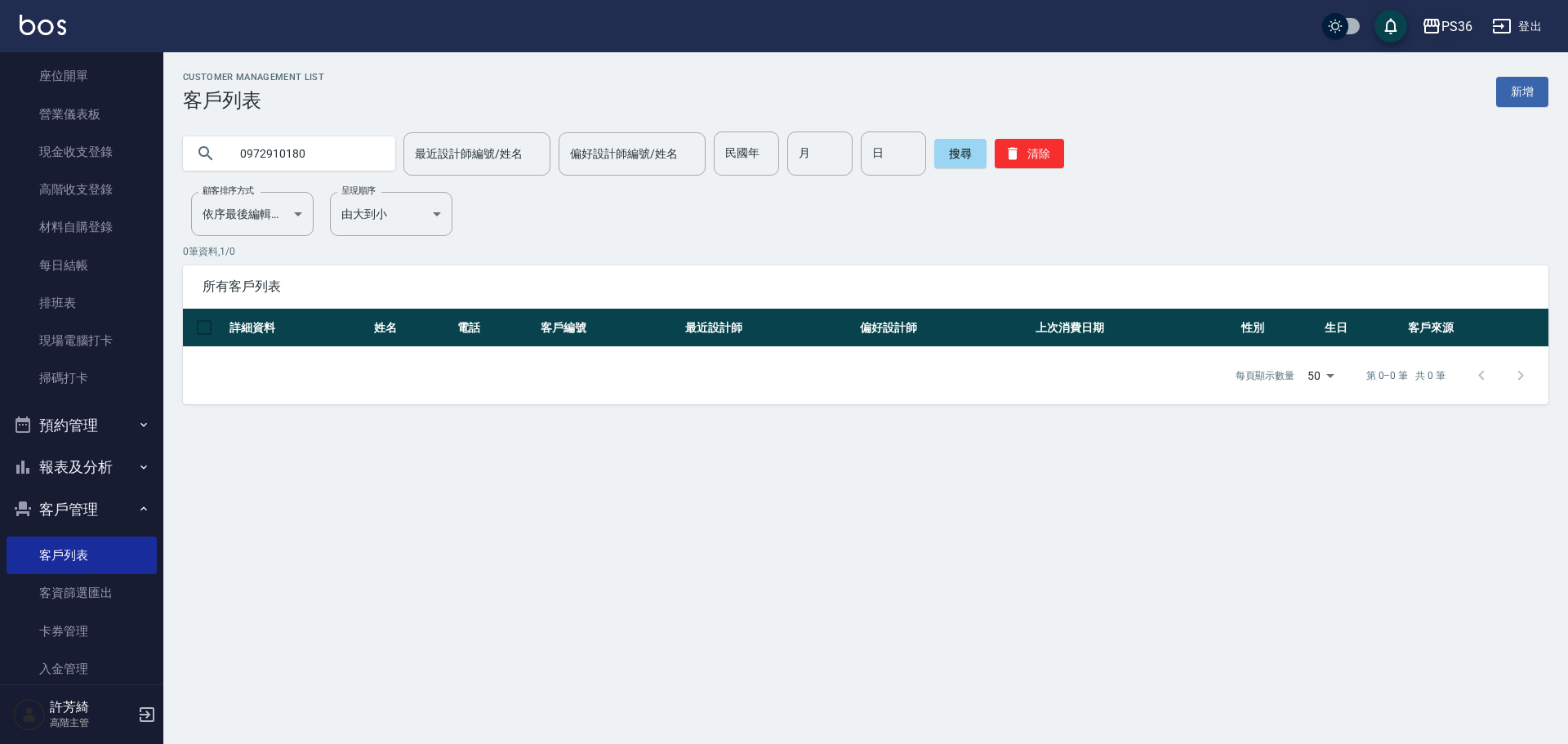
click at [1448, 28] on div "PS36" at bounding box center [1456, 27] width 31 height 20
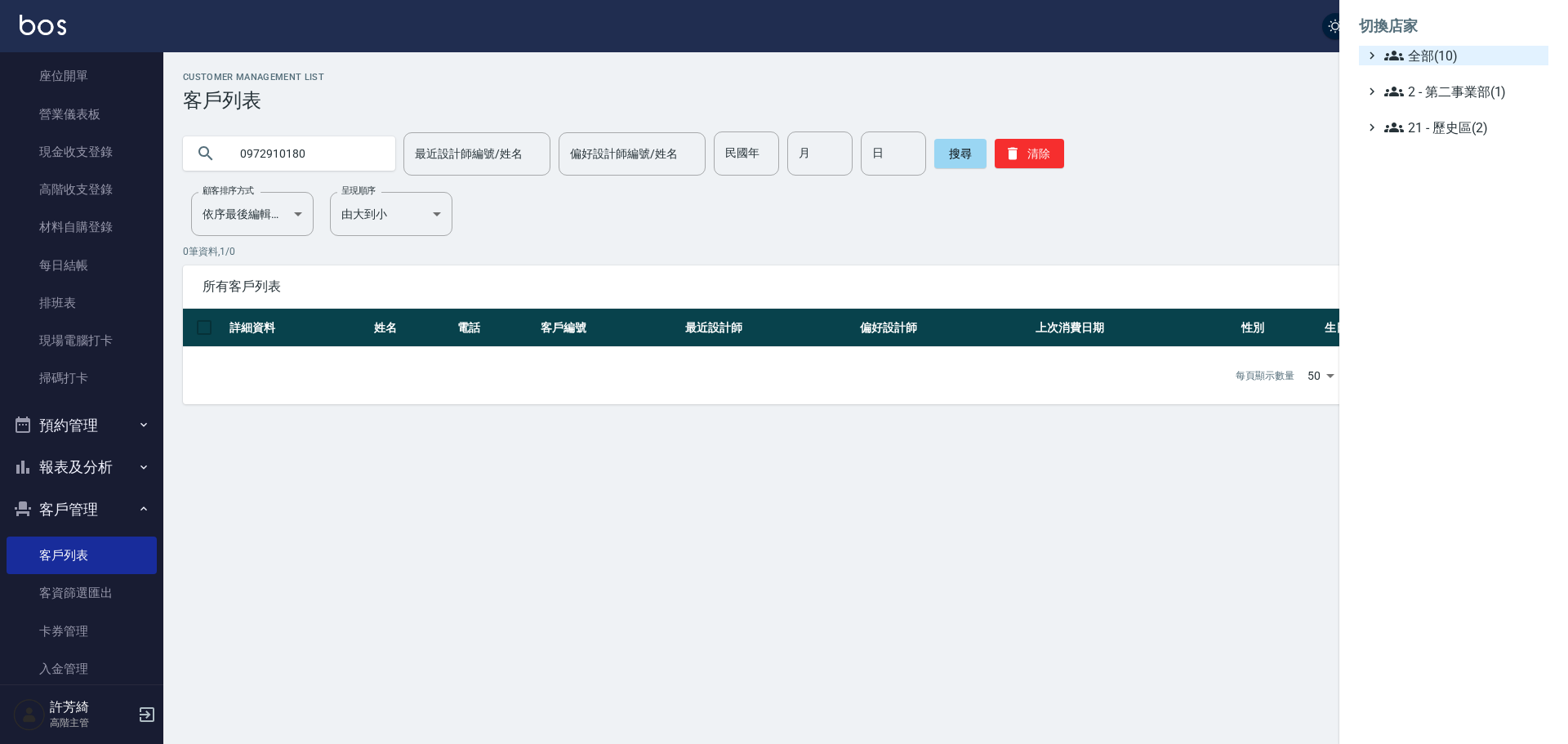
drag, startPoint x: 1435, startPoint y: 49, endPoint x: 1429, endPoint y: 60, distance: 12.5
click at [1434, 49] on span "全部(10)" at bounding box center [1463, 55] width 158 height 19
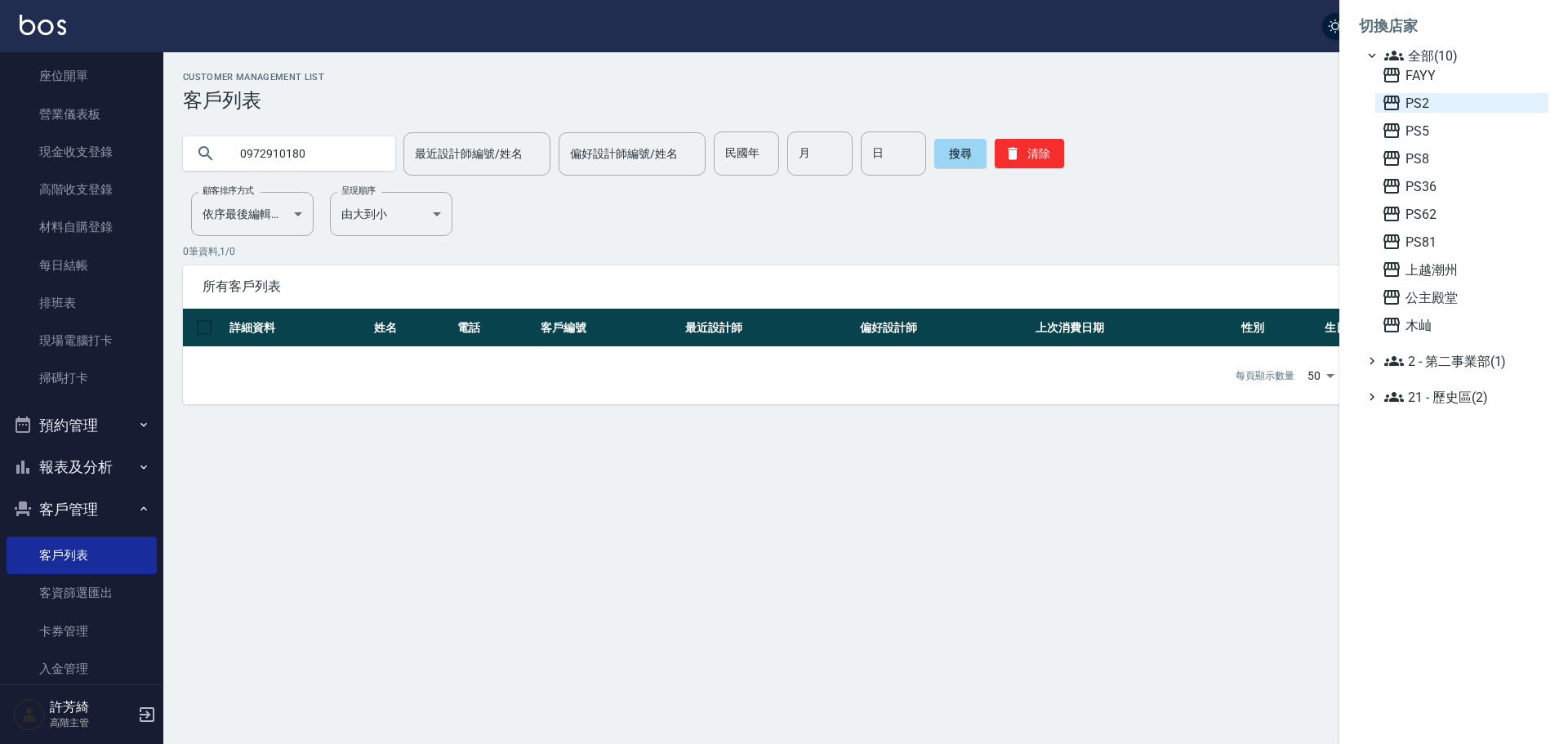
click at [1415, 99] on span "PS2" at bounding box center [1462, 102] width 160 height 19
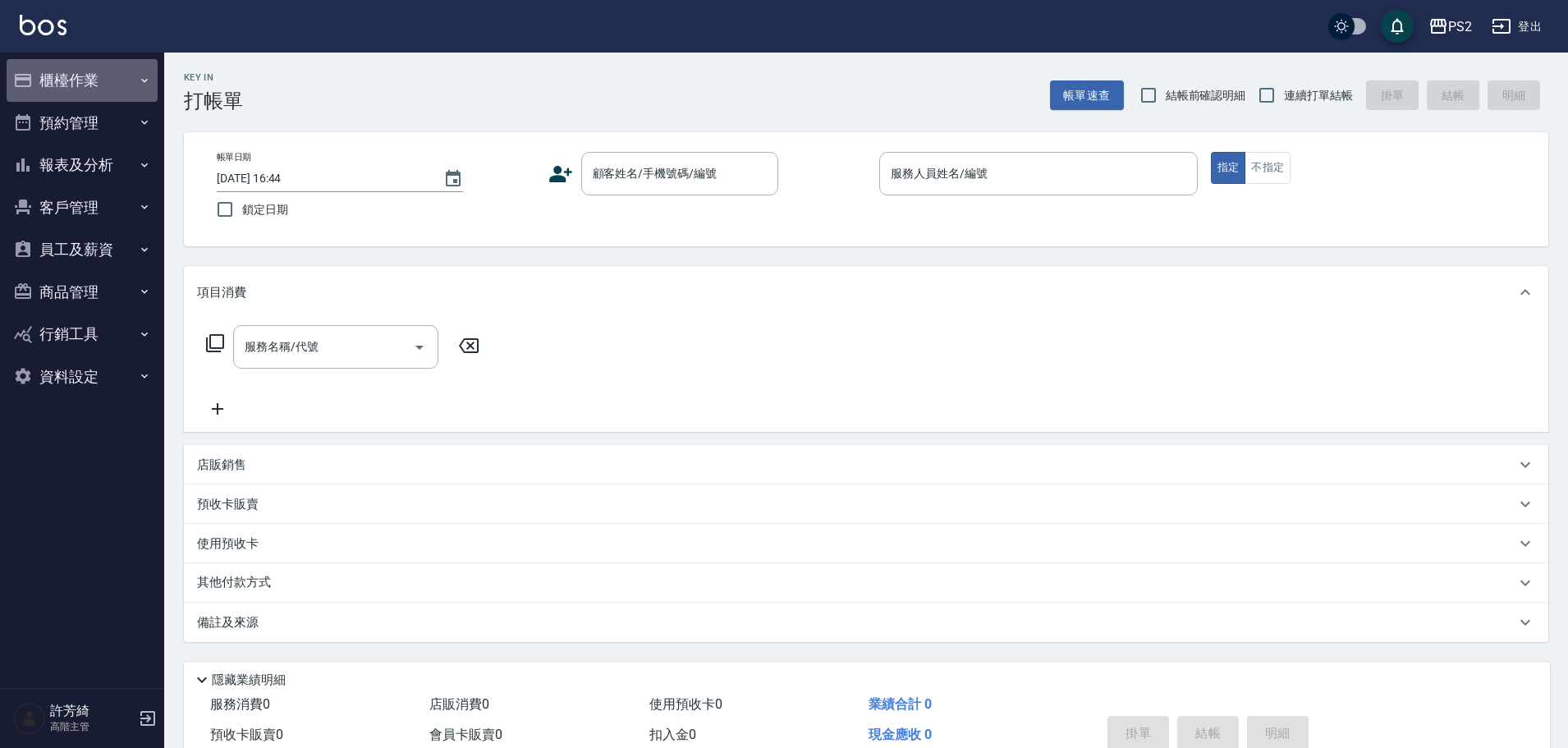
click at [61, 74] on button "櫃檯作業" at bounding box center [82, 80] width 151 height 43
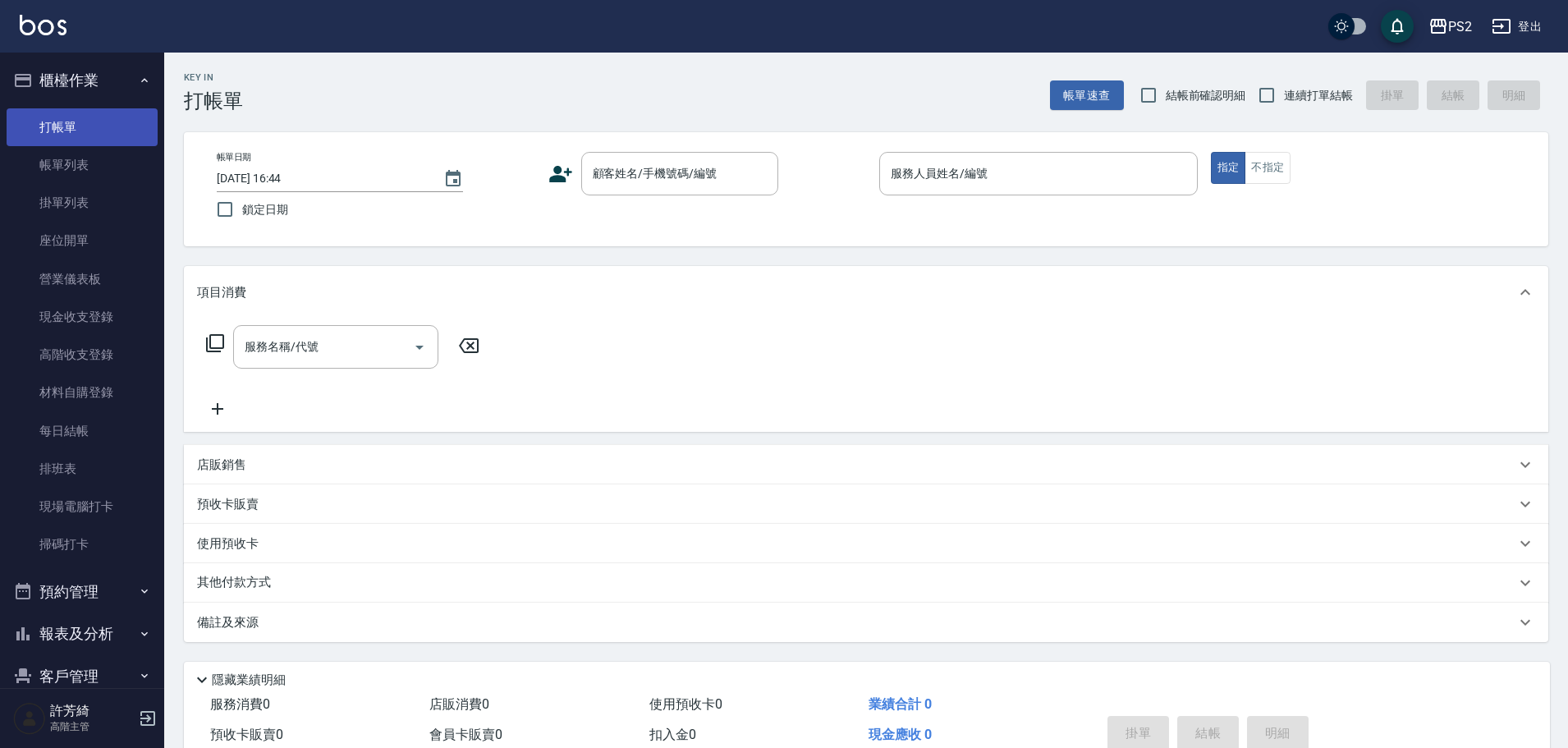
click at [73, 139] on link "打帳單" at bounding box center [82, 127] width 151 height 38
click at [92, 117] on link "打帳單" at bounding box center [82, 127] width 151 height 38
click at [63, 124] on link "打帳單" at bounding box center [82, 127] width 151 height 38
click at [66, 153] on link "帳單列表" at bounding box center [82, 165] width 151 height 38
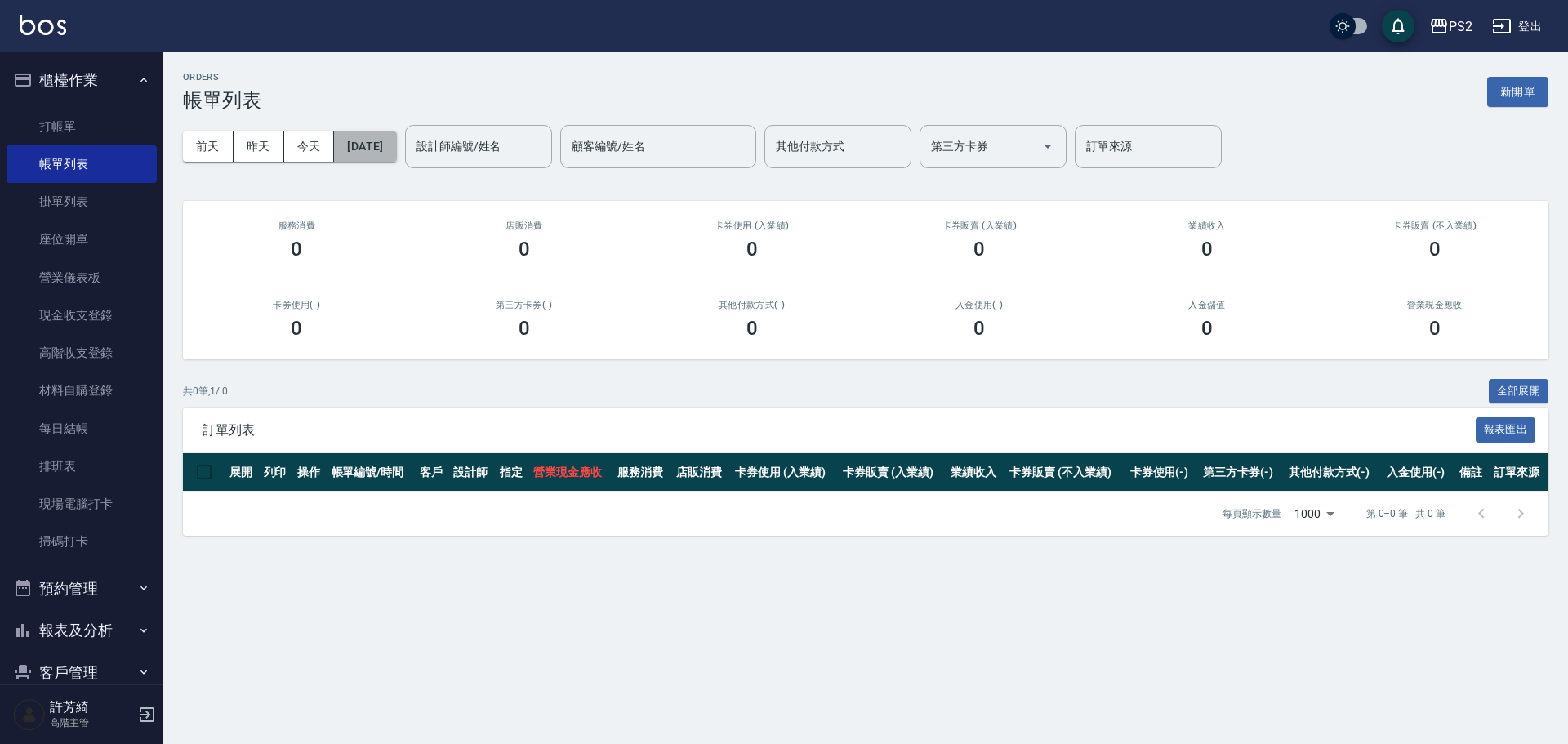
click at [388, 152] on button "[DATE]" at bounding box center [365, 146] width 62 height 30
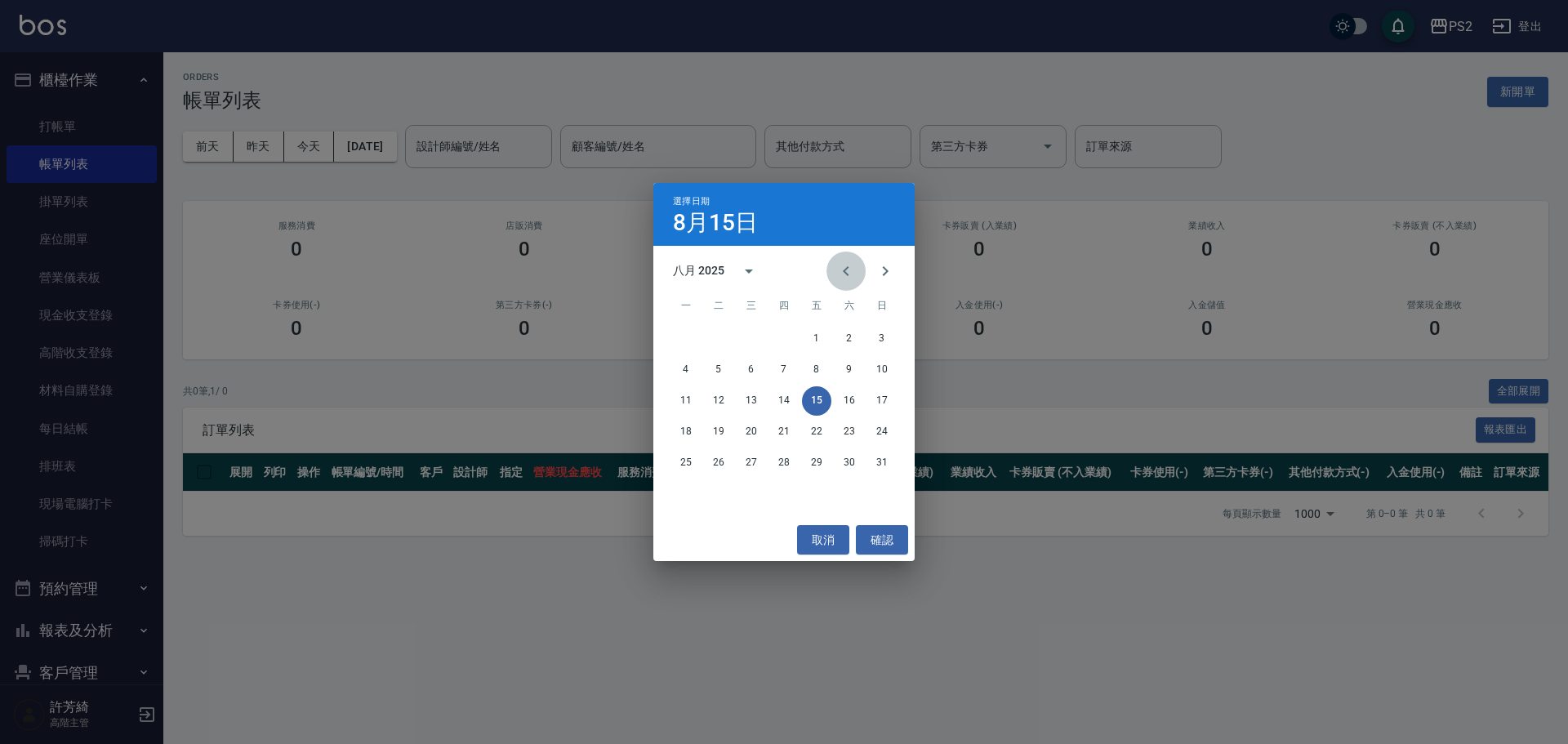
click at [843, 271] on icon "Previous month" at bounding box center [845, 271] width 19 height 19
click at [751, 429] on button "23" at bounding box center [751, 432] width 29 height 29
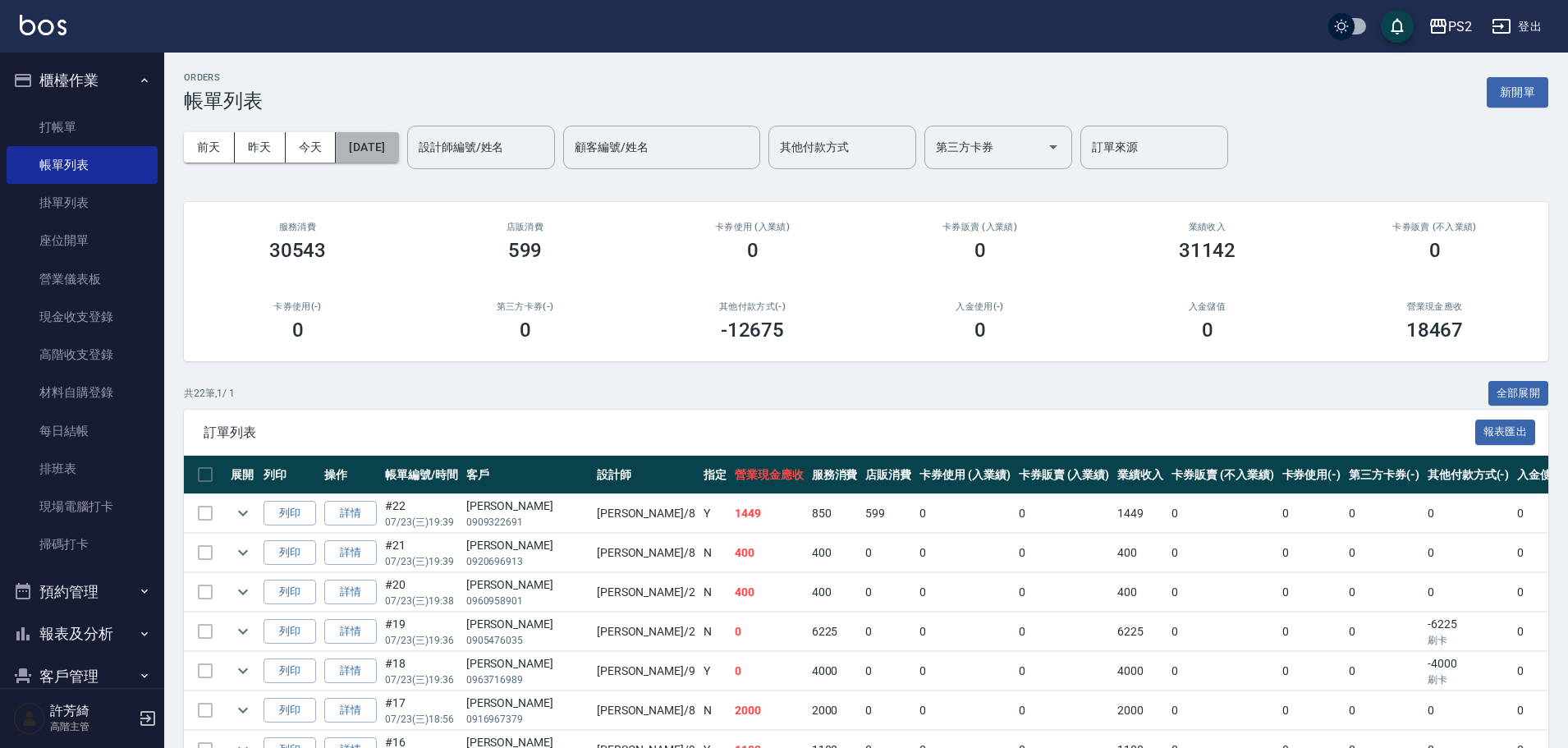
click at [398, 134] on button "2025/07/23" at bounding box center [367, 147] width 62 height 30
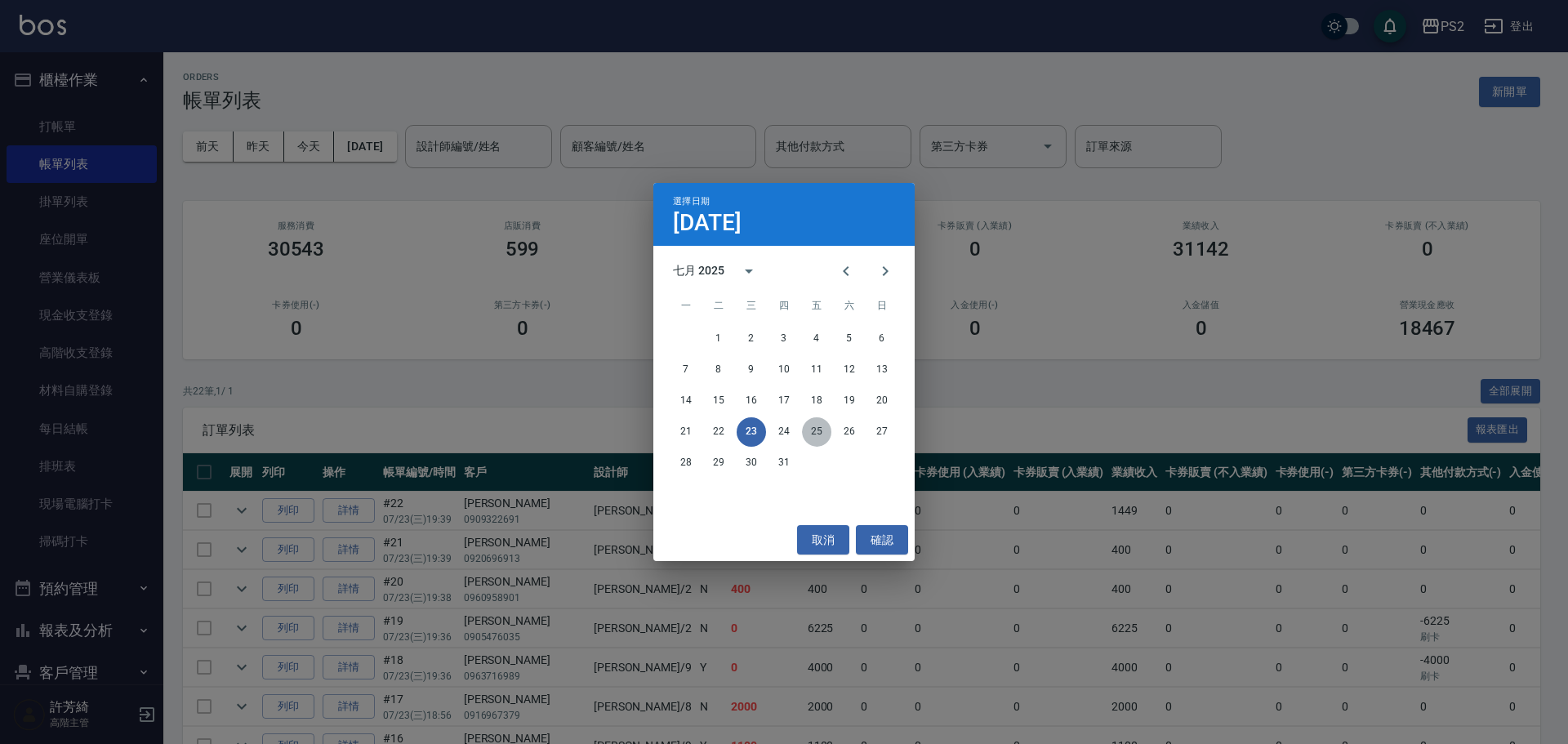
click at [823, 431] on button "25" at bounding box center [816, 432] width 29 height 29
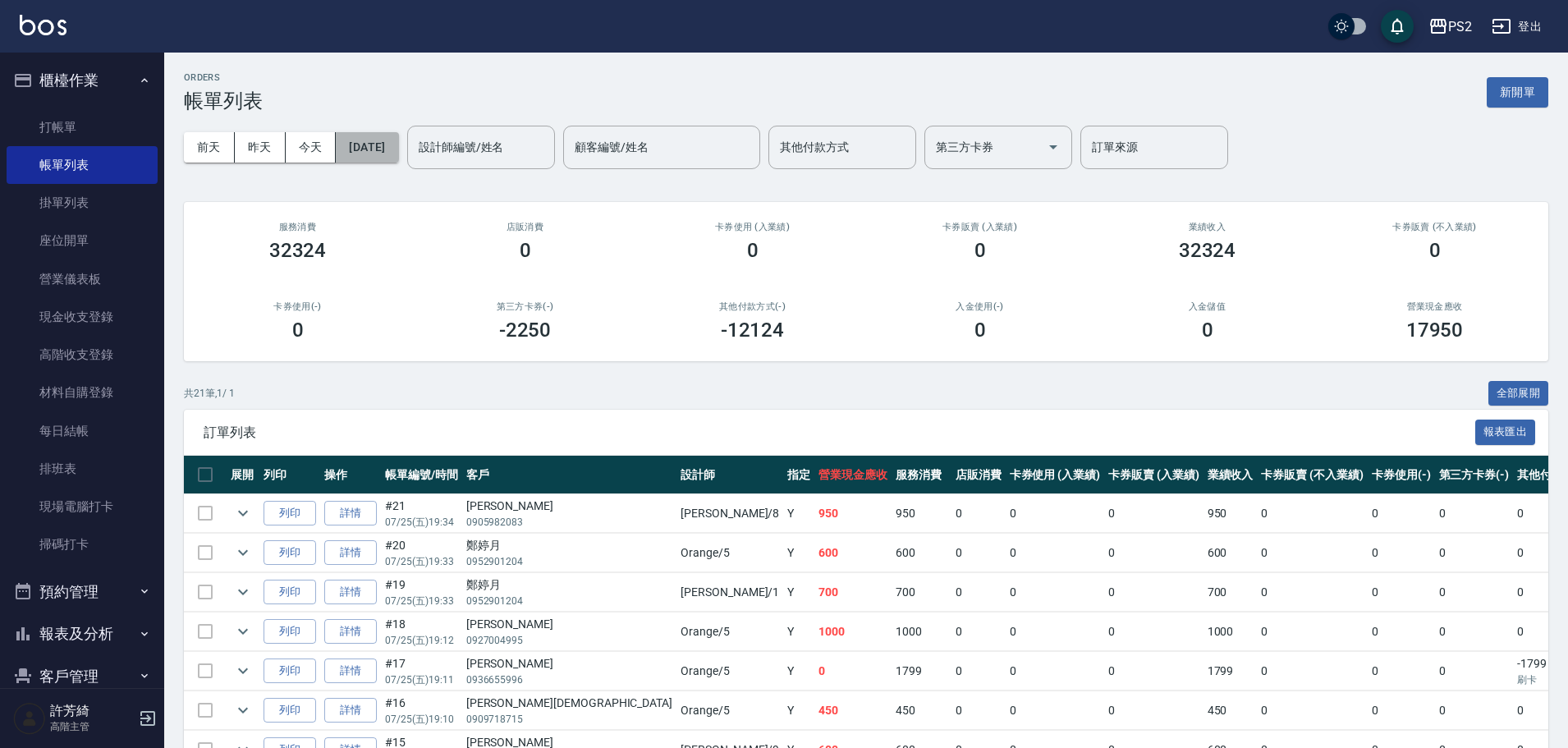
click at [391, 154] on button "2025/07/25" at bounding box center [367, 147] width 62 height 30
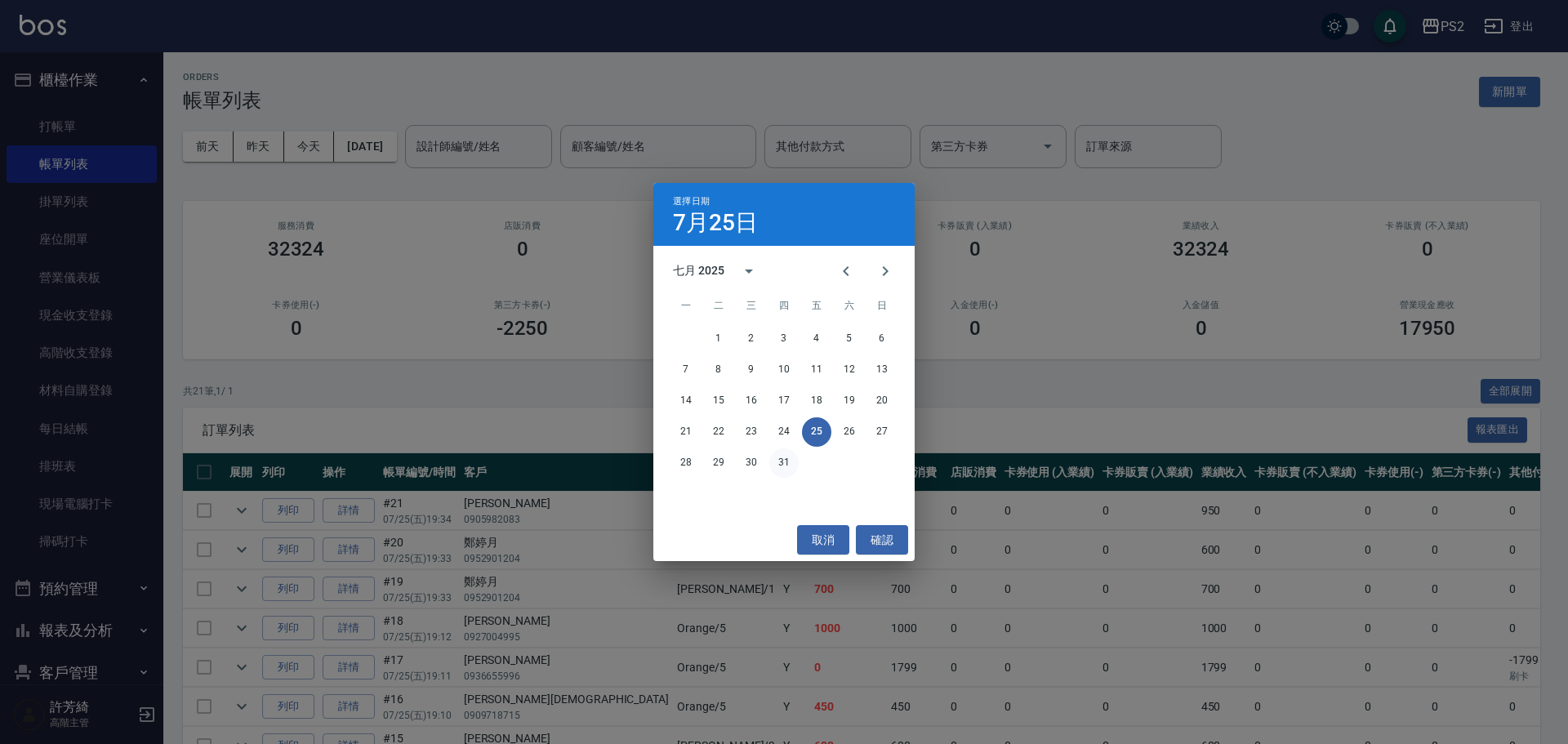
click at [789, 465] on button "31" at bounding box center [784, 463] width 29 height 29
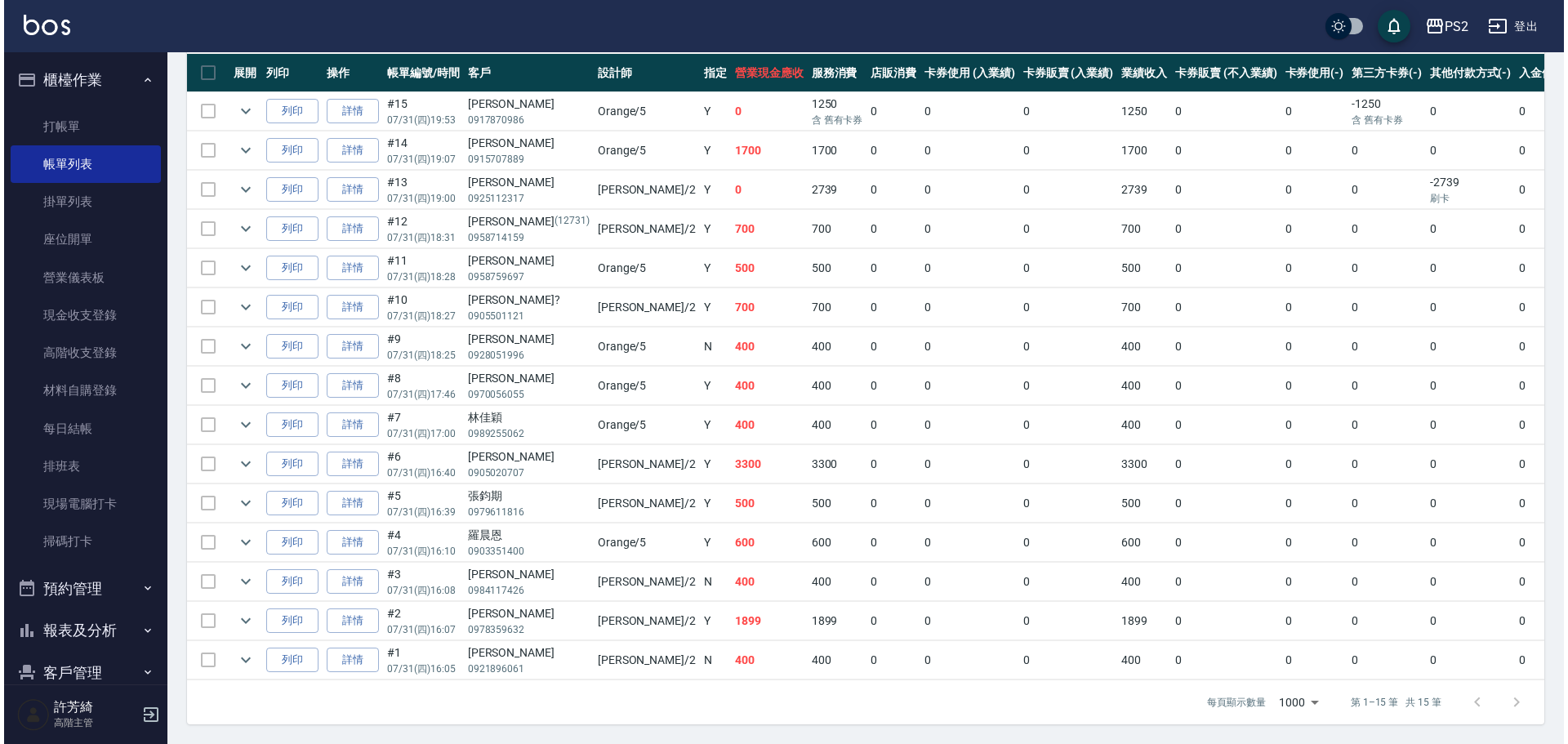
scroll to position [412, 0]
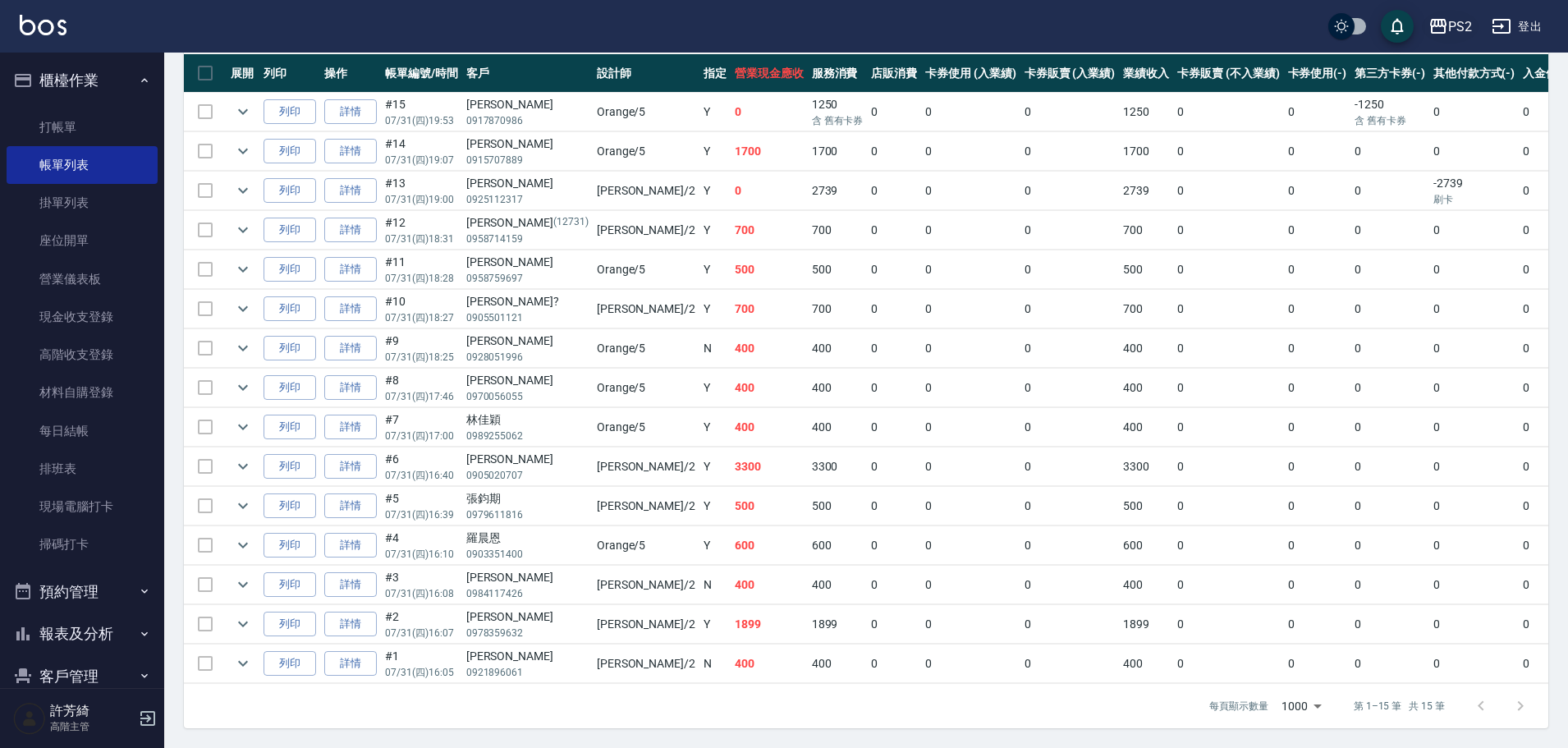
click at [1449, 29] on div "PS2" at bounding box center [1460, 27] width 24 height 20
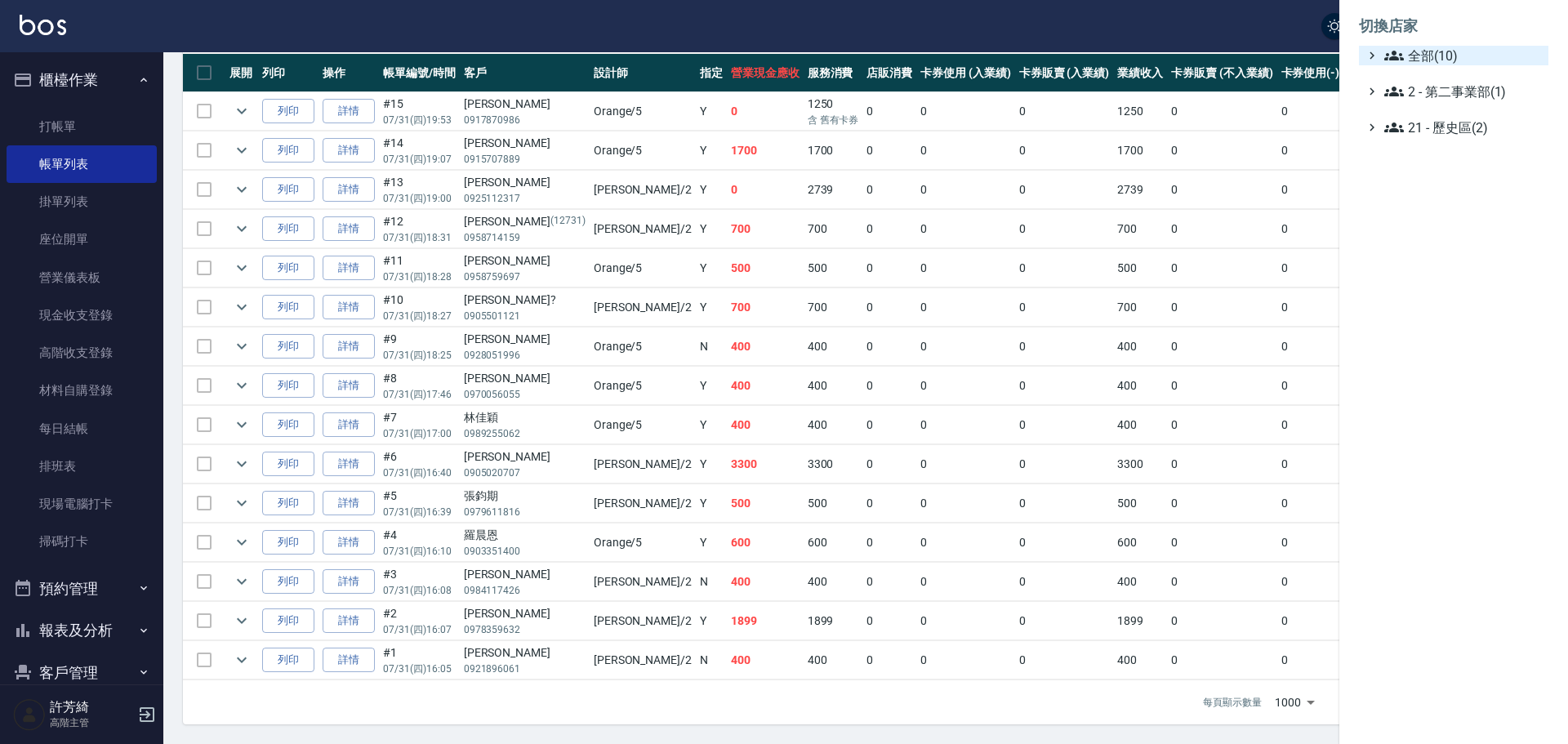
click at [1447, 50] on span "全部(10)" at bounding box center [1463, 55] width 158 height 19
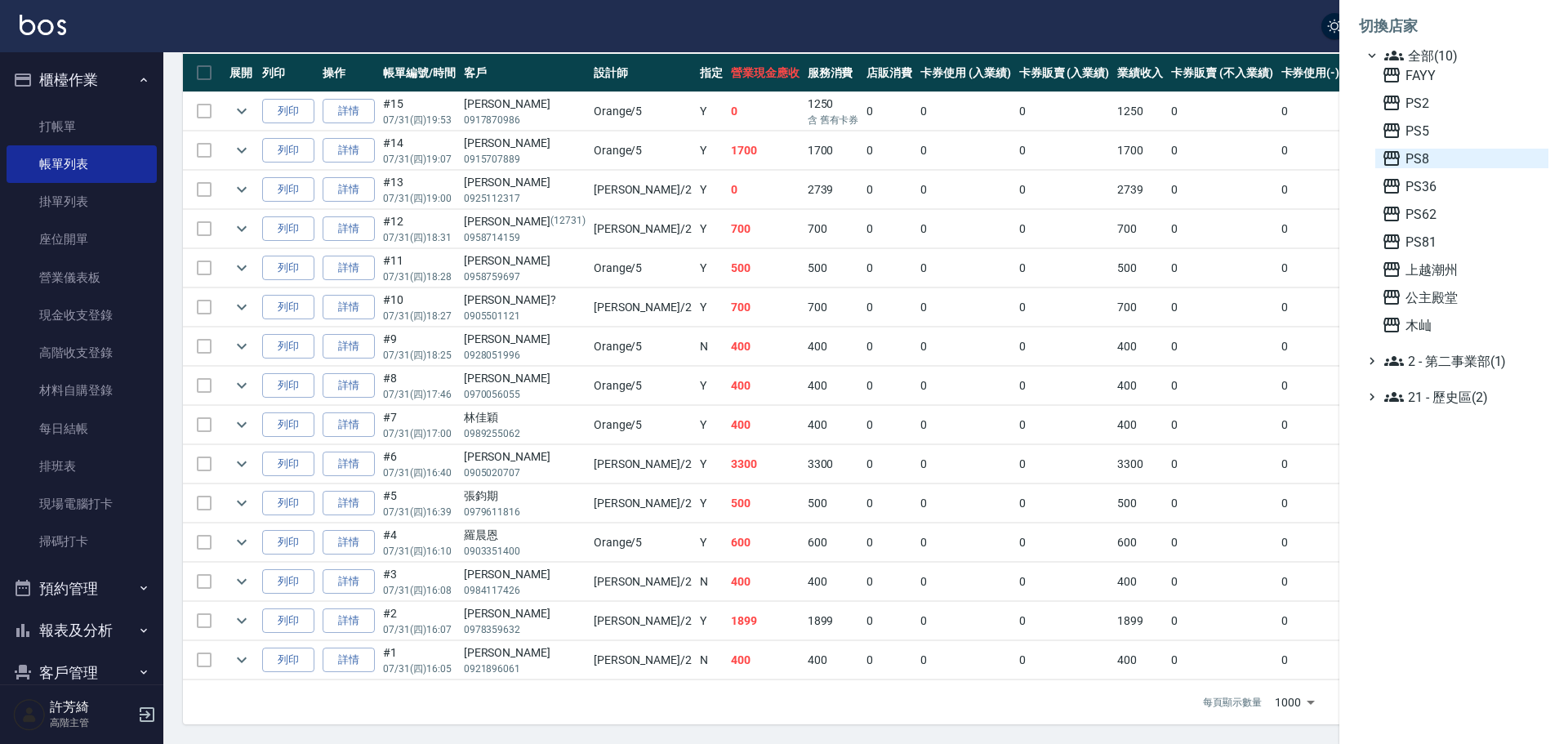
click at [1426, 159] on span "PS8" at bounding box center [1462, 158] width 160 height 19
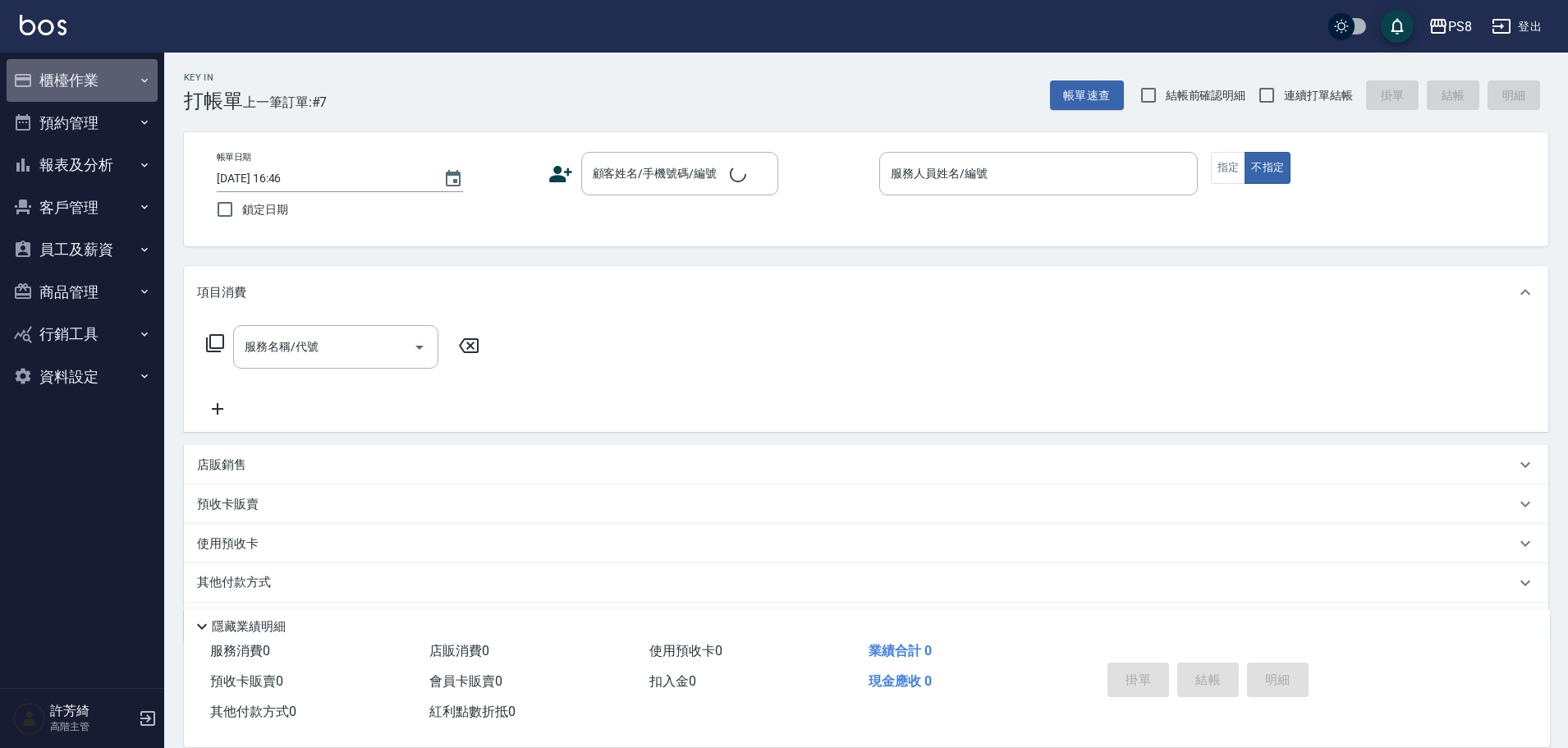
click at [67, 83] on button "櫃檯作業" at bounding box center [82, 80] width 151 height 43
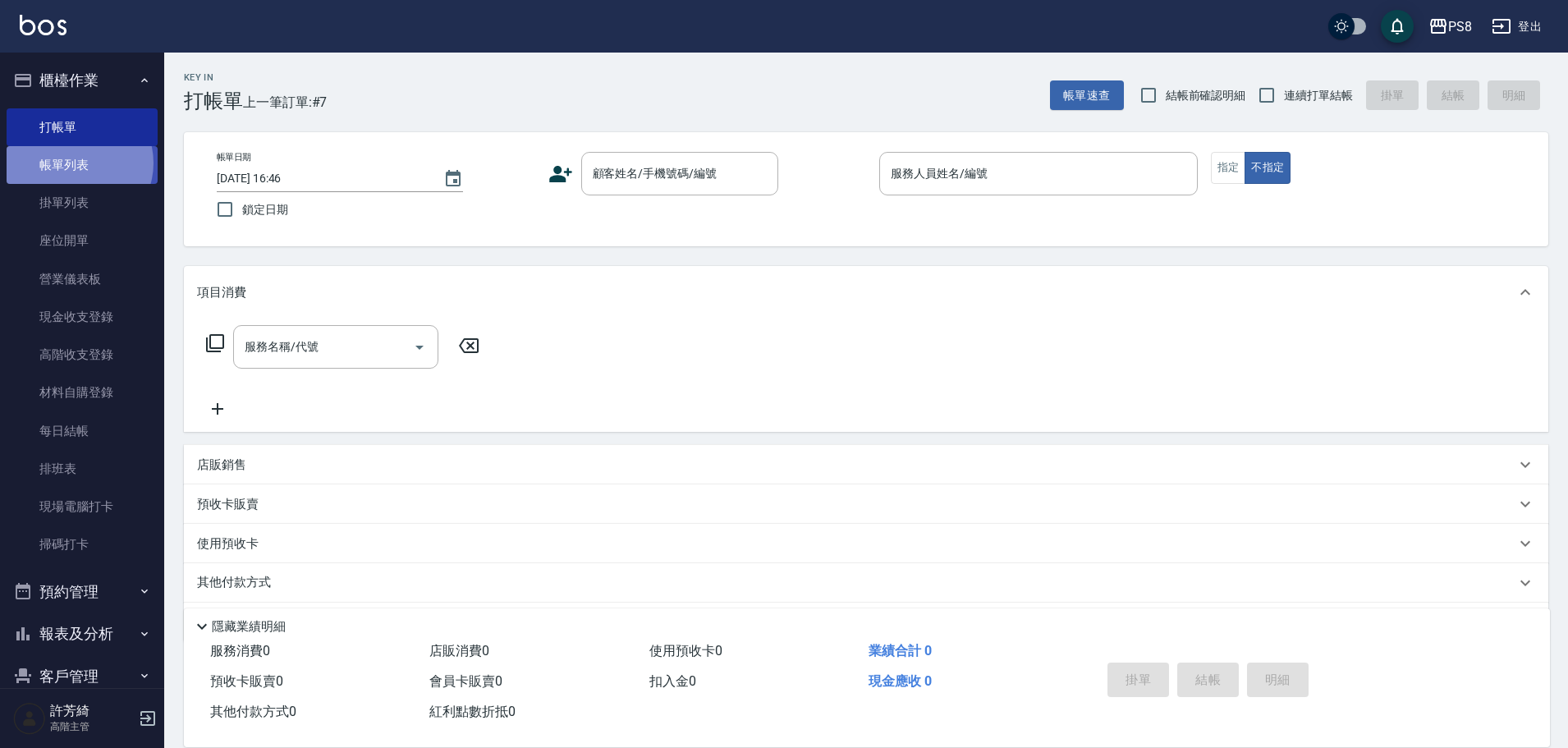
click at [76, 164] on link "帳單列表" at bounding box center [82, 165] width 151 height 38
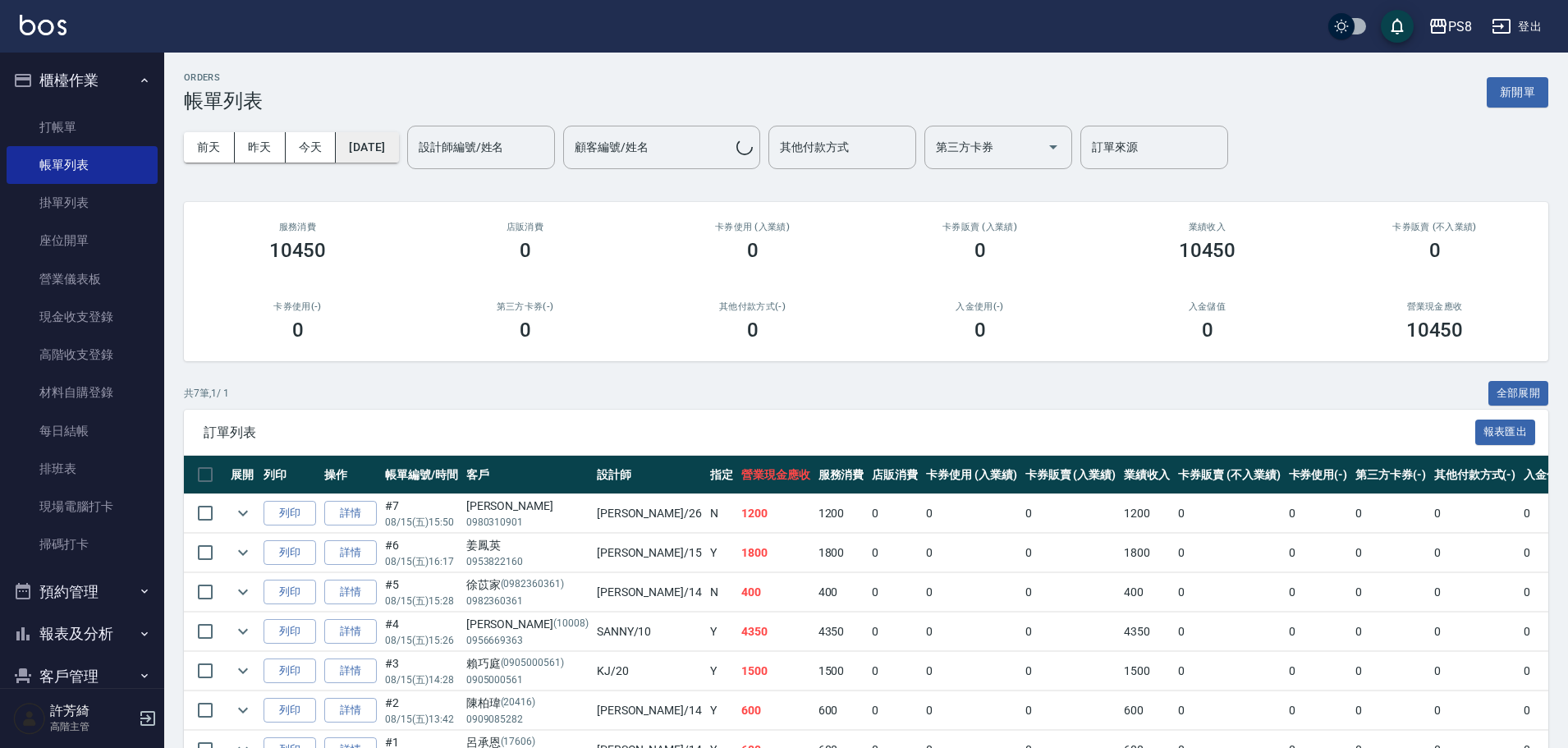
click at [394, 157] on button "[DATE]" at bounding box center [367, 147] width 62 height 30
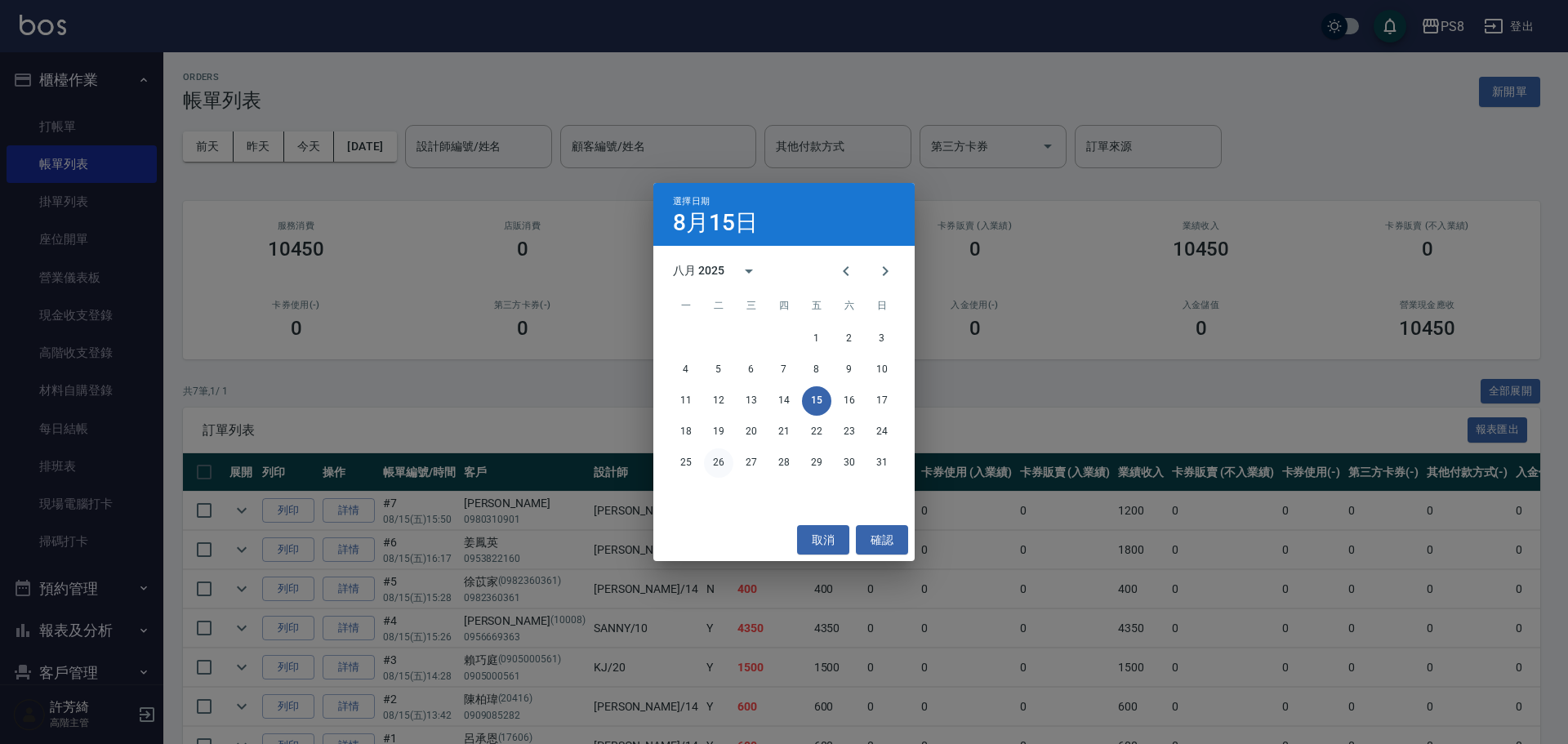
click at [708, 462] on button "26" at bounding box center [718, 463] width 29 height 29
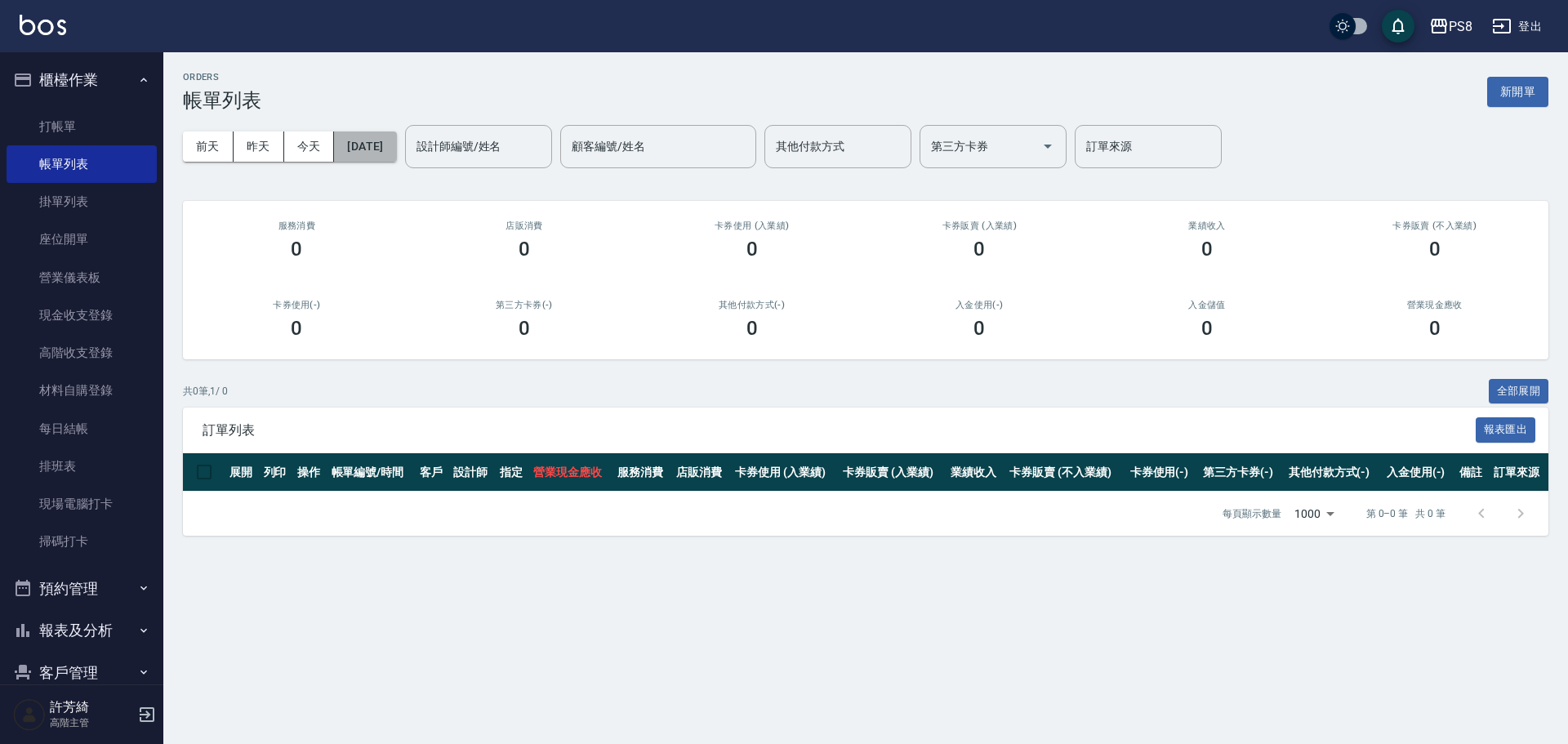
click at [386, 140] on button "[DATE]" at bounding box center [365, 146] width 62 height 30
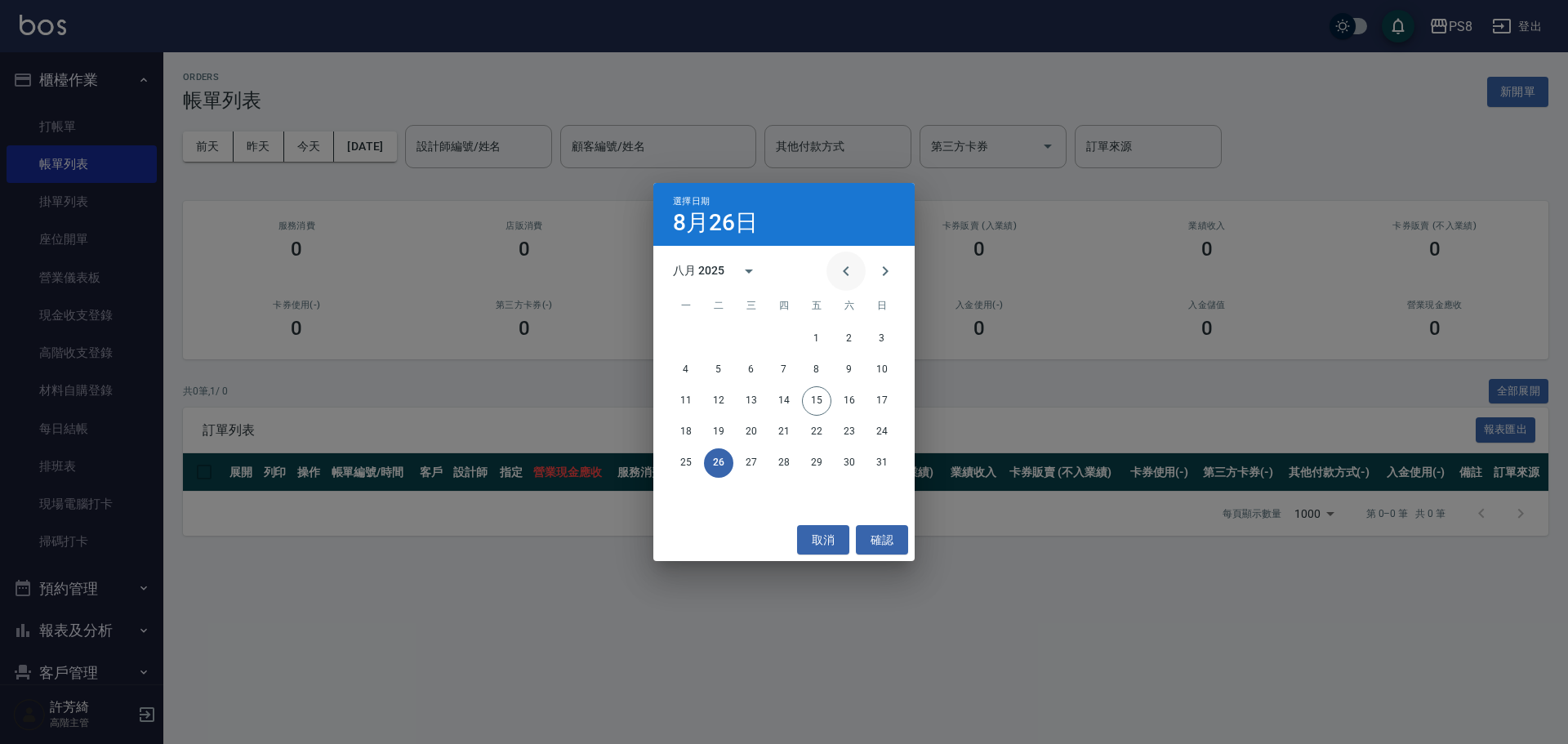
click at [847, 269] on icon "Previous month" at bounding box center [845, 271] width 6 height 10
click at [850, 434] on button "26" at bounding box center [849, 432] width 29 height 29
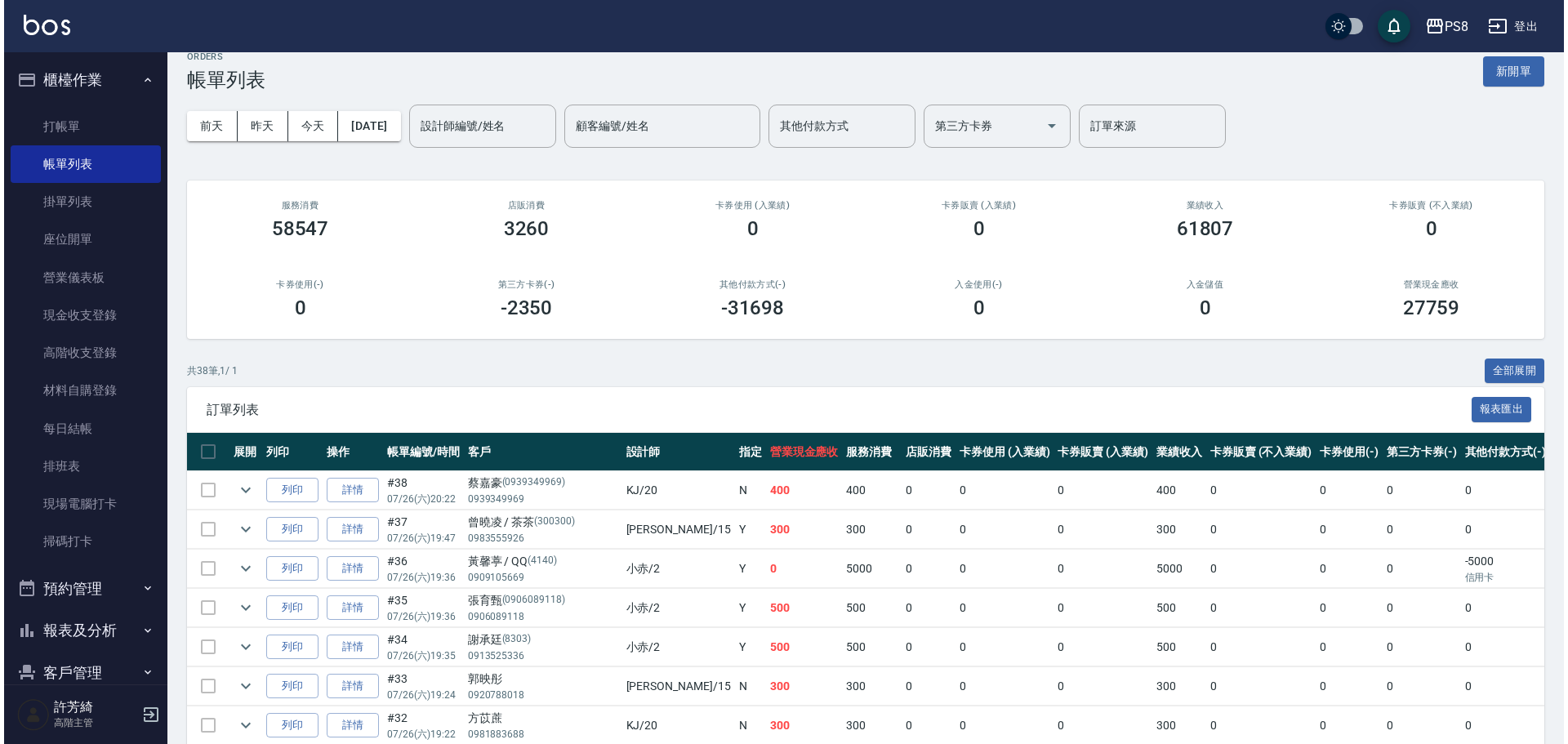
scroll to position [7, 0]
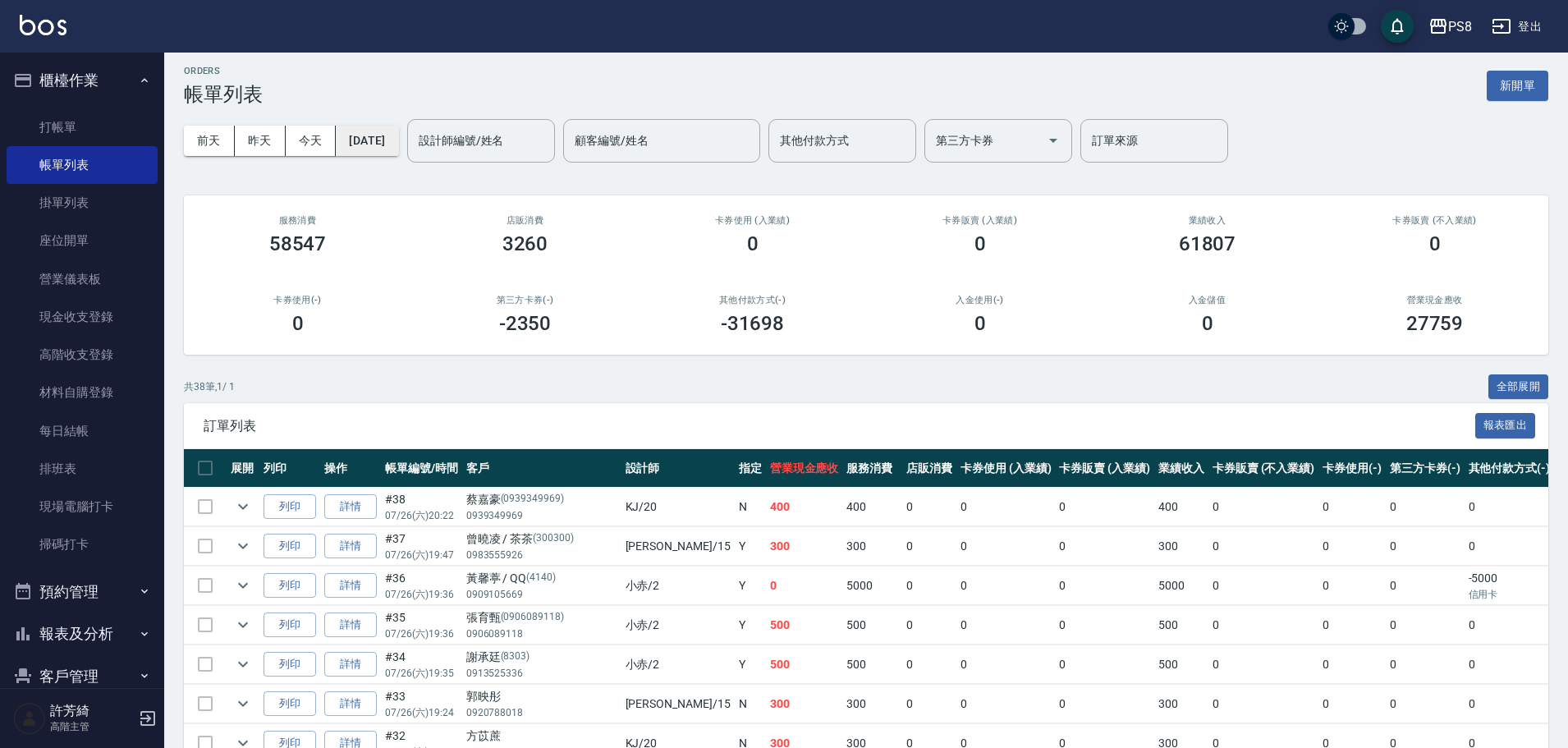
click at [380, 142] on button "[DATE]" at bounding box center [367, 141] width 62 height 30
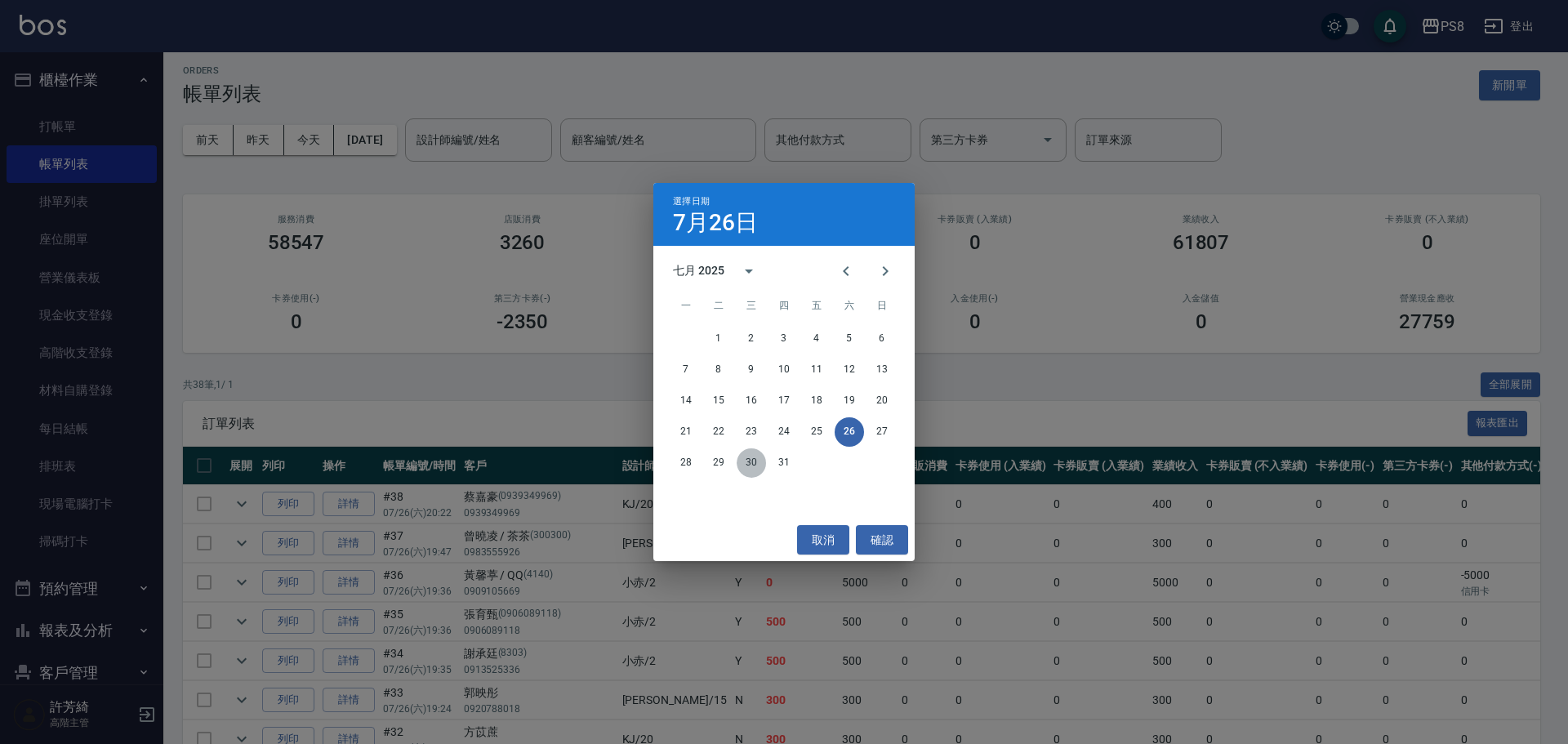
click at [756, 460] on button "30" at bounding box center [751, 463] width 29 height 29
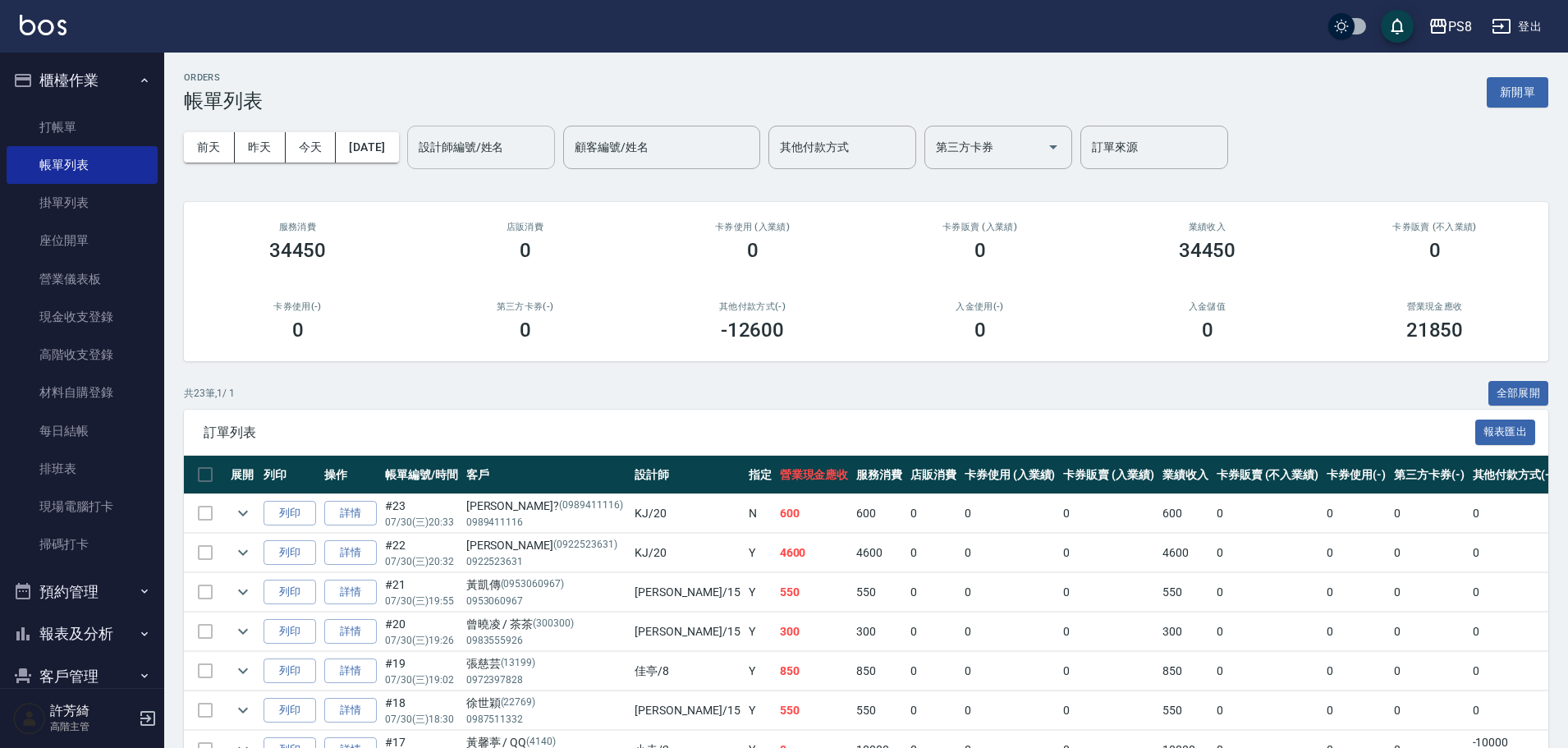
click at [490, 133] on div "設計師編號/姓名 設計師編號/姓名" at bounding box center [481, 148] width 148 height 44
type input "小赤-2"
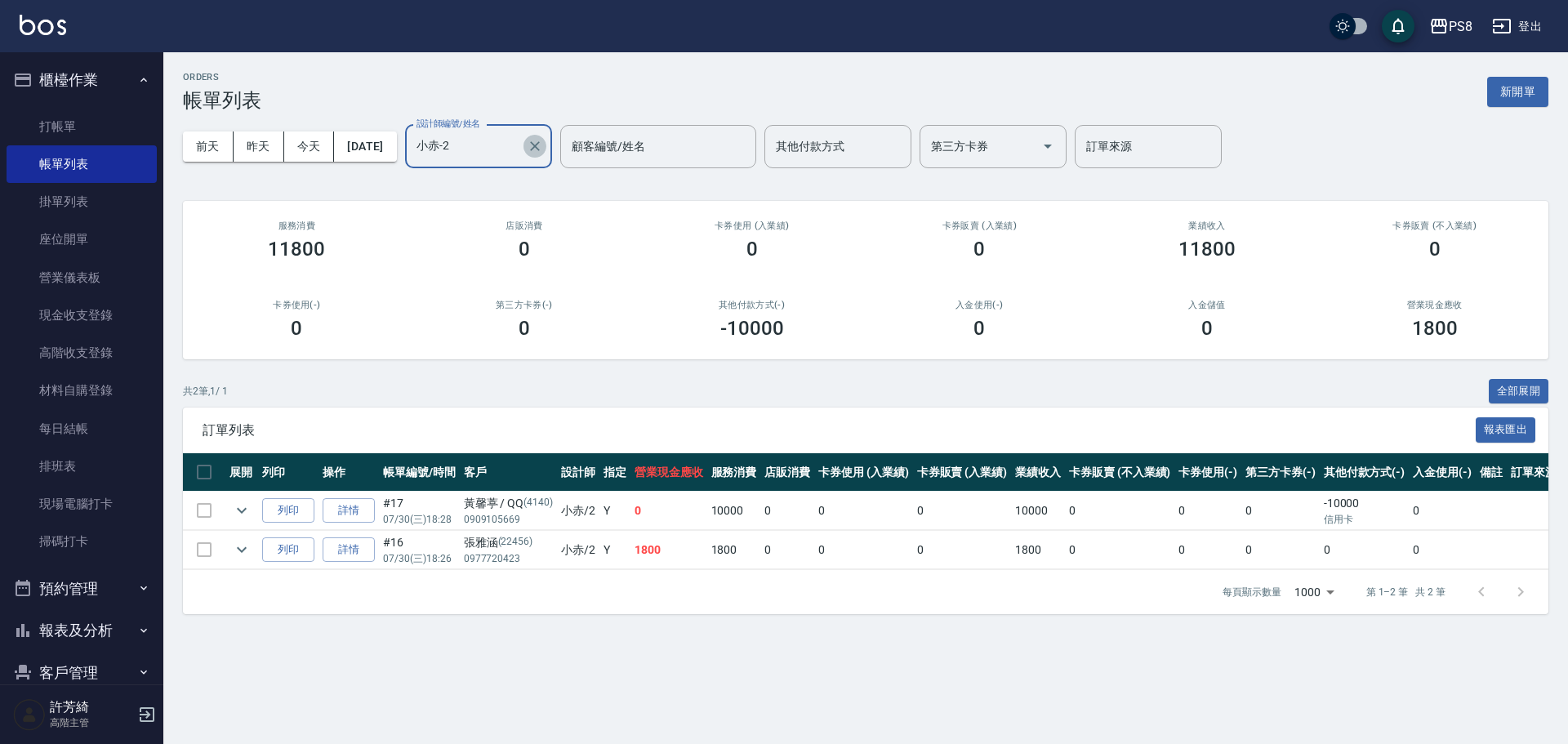
click at [543, 153] on icon "Clear" at bounding box center [535, 146] width 17 height 17
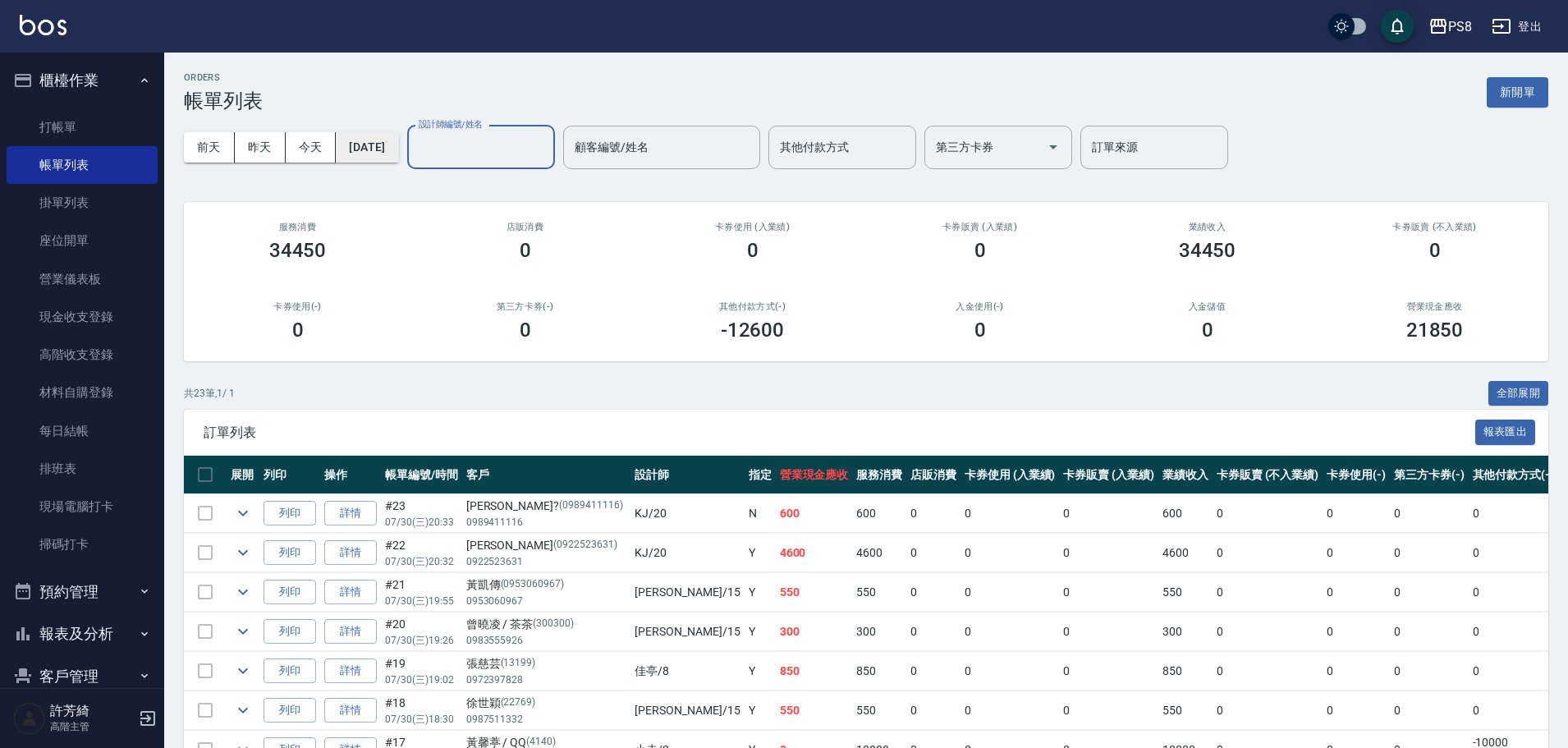
click at [391, 145] on button "[DATE]" at bounding box center [367, 147] width 62 height 30
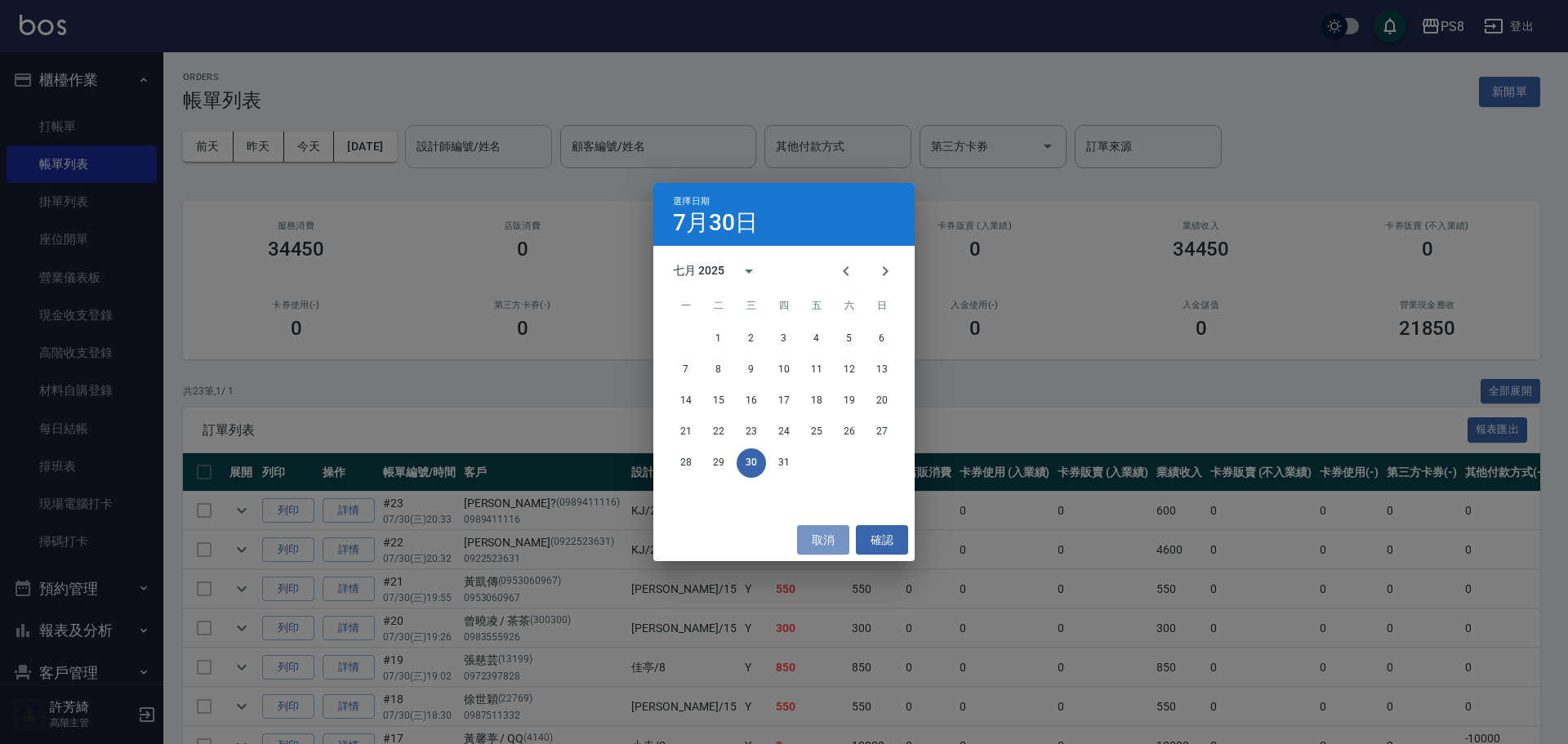
drag, startPoint x: 830, startPoint y: 535, endPoint x: 693, endPoint y: 546, distance: 137.4
click at [825, 540] on button "取消" at bounding box center [823, 540] width 53 height 30
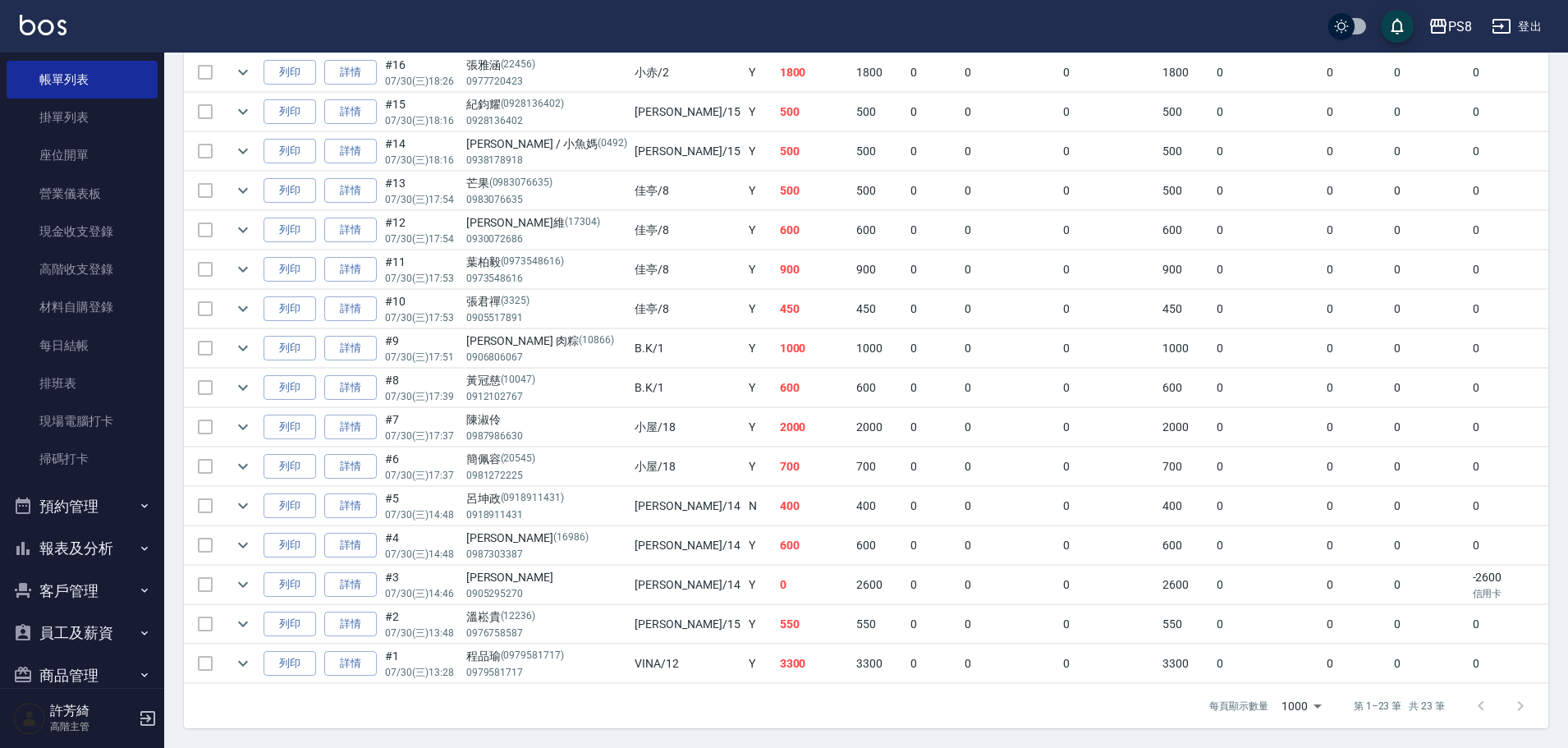
scroll to position [165, 0]
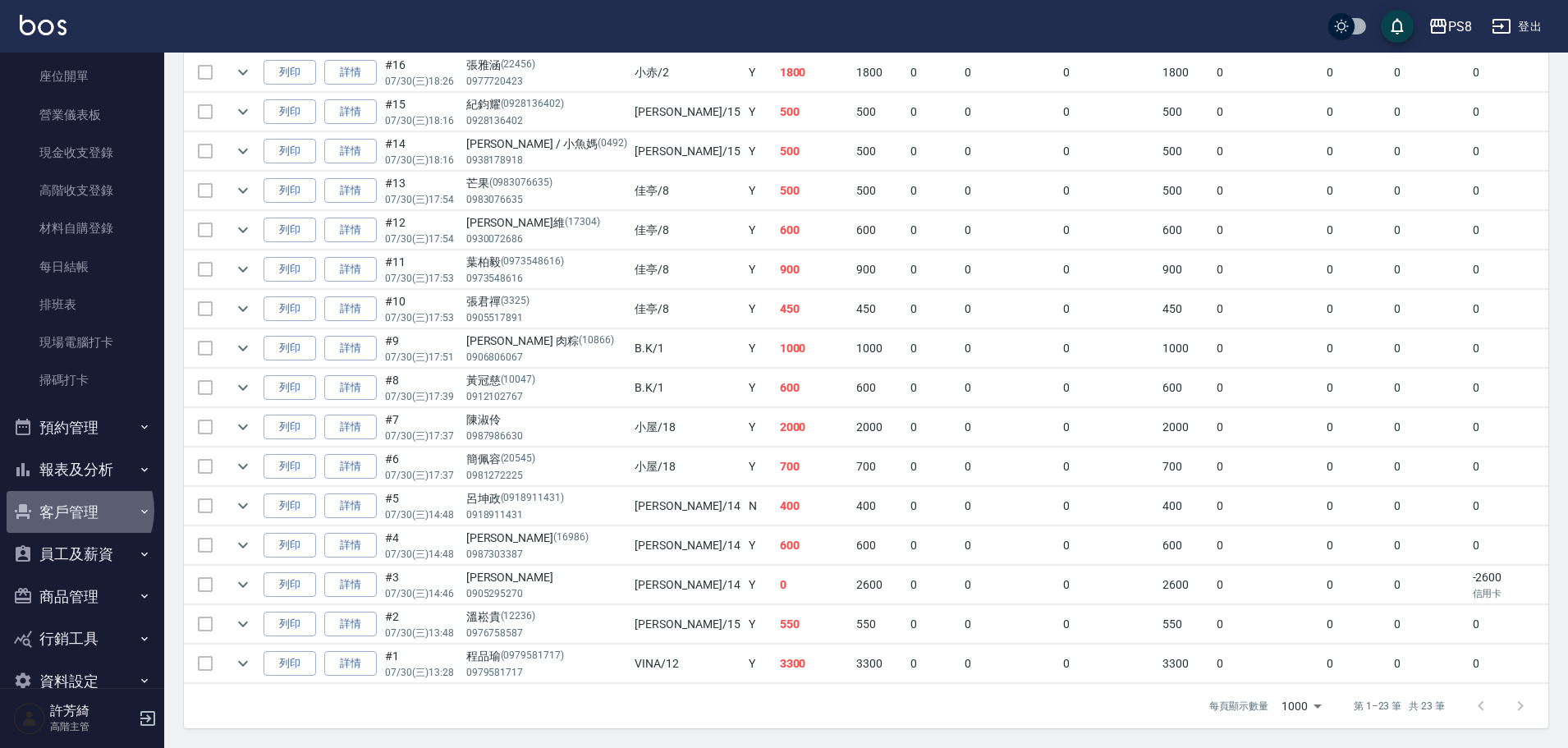
click at [76, 510] on button "客戶管理" at bounding box center [82, 512] width 151 height 43
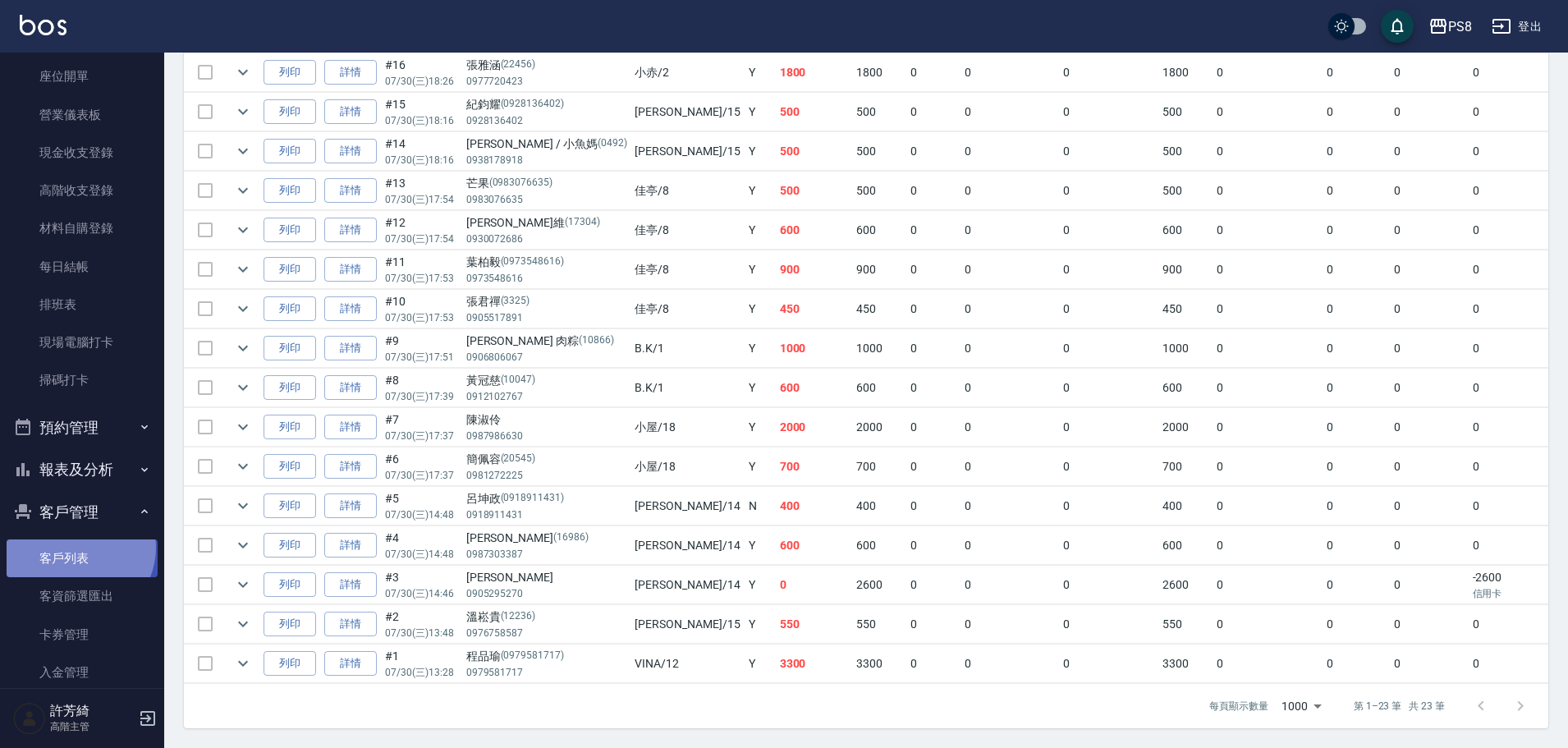
click at [77, 547] on link "客戶列表" at bounding box center [82, 557] width 151 height 38
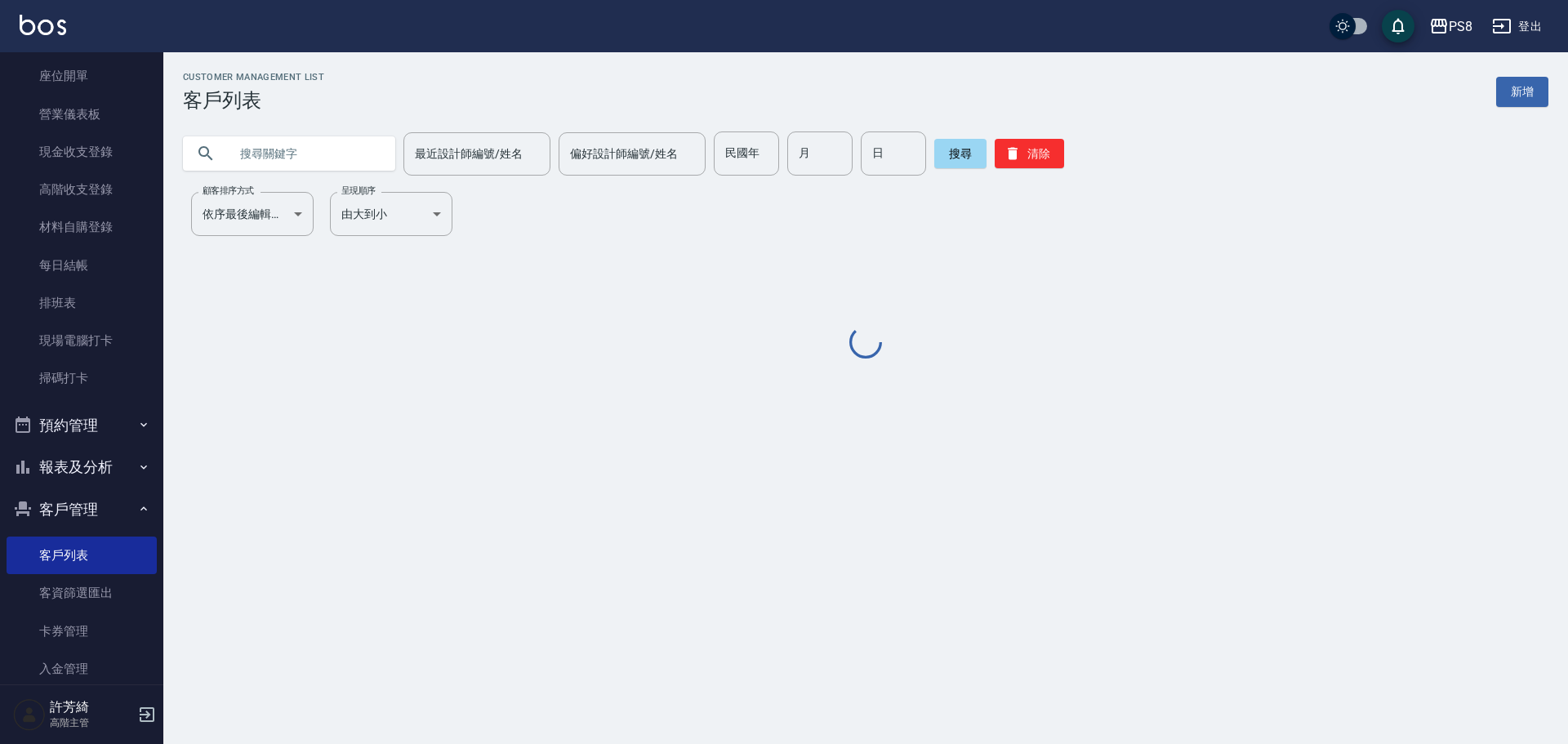
click at [306, 151] on input "text" at bounding box center [306, 153] width 154 height 44
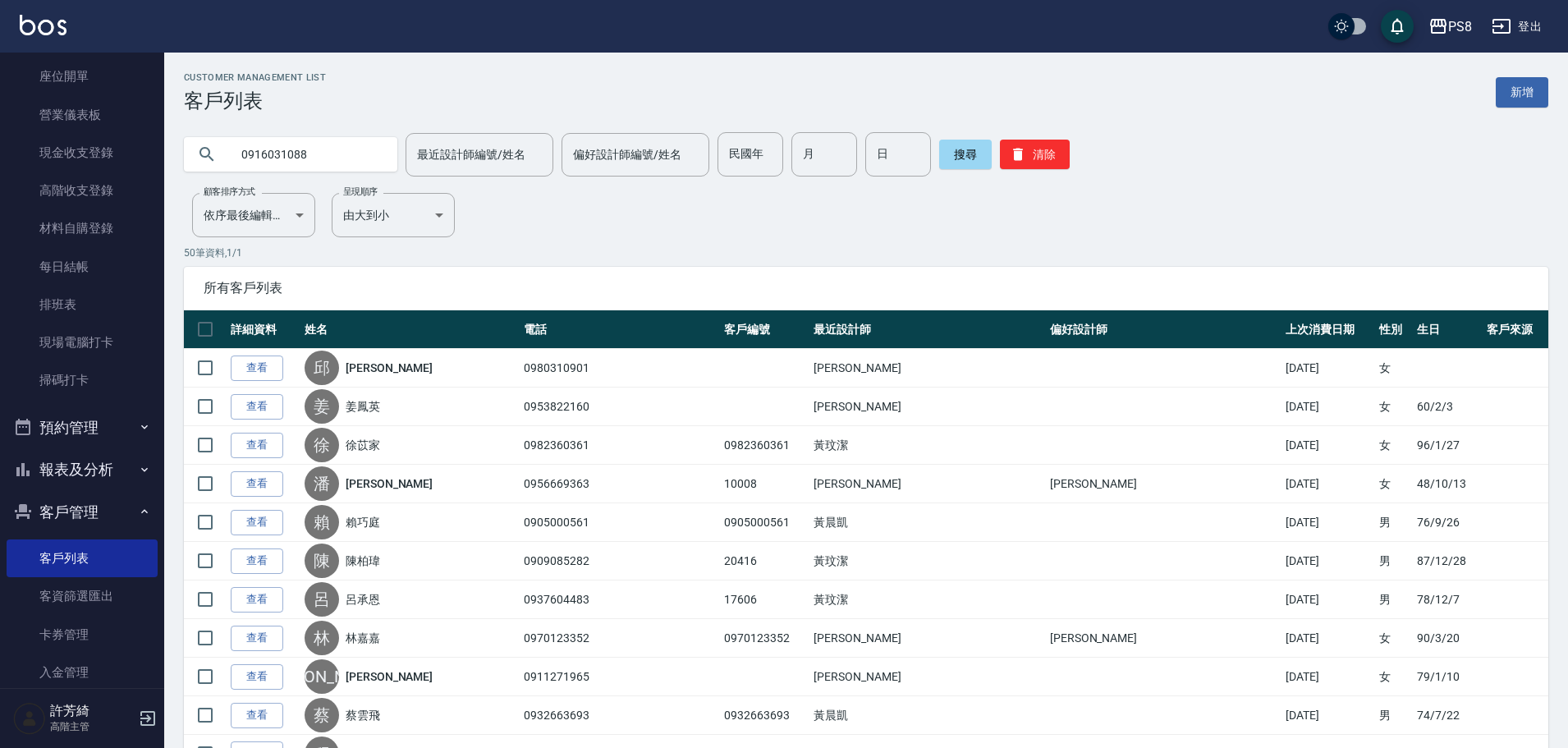
type input "0916031088"
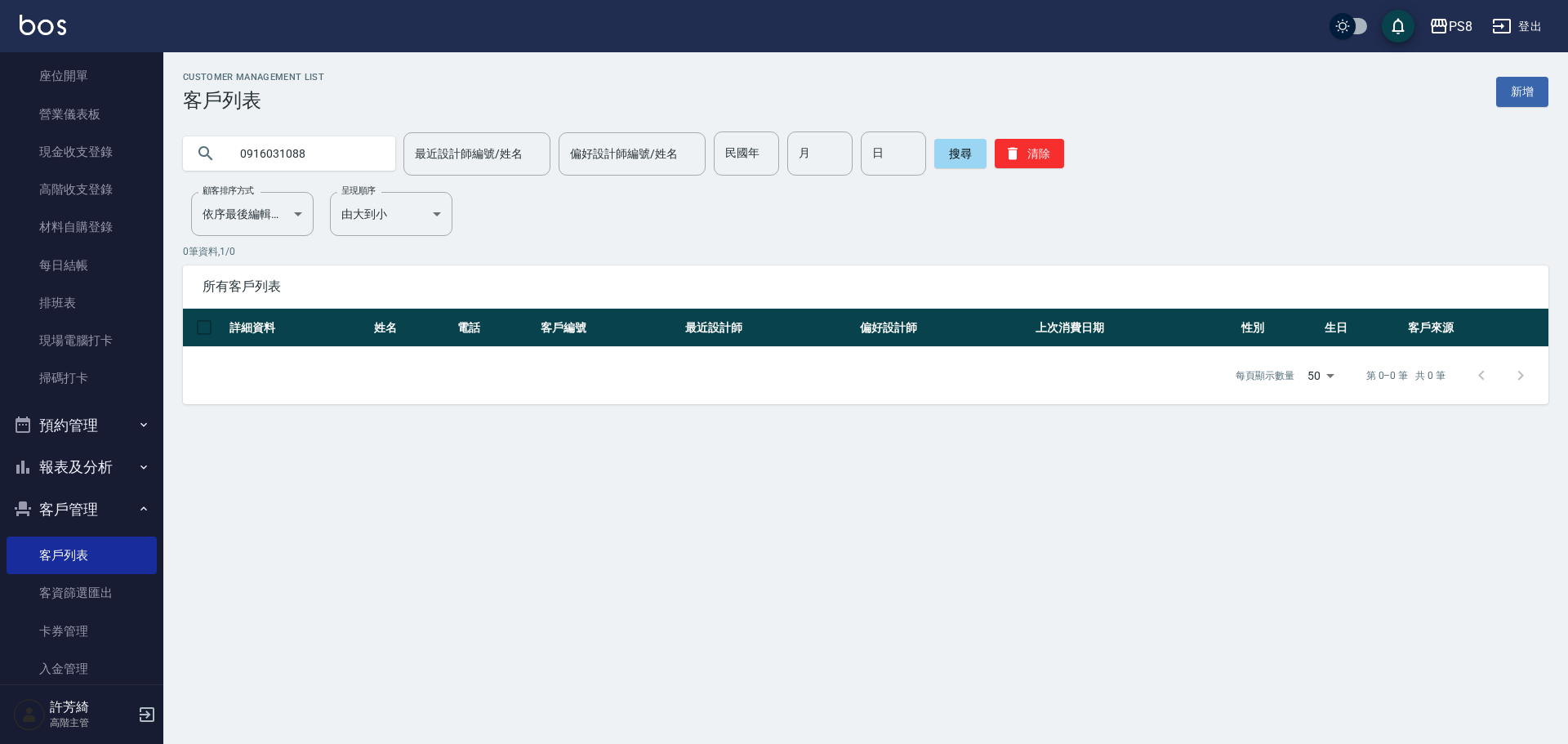
click at [322, 200] on div "Customer Management List 客戶列表 新增 0916031088 最近設計師編號/姓名 最近設計師編號/姓名 偏好設計師編號/姓名 偏好…" at bounding box center [865, 238] width 1404 height 332
